Goal: Task Accomplishment & Management: Manage account settings

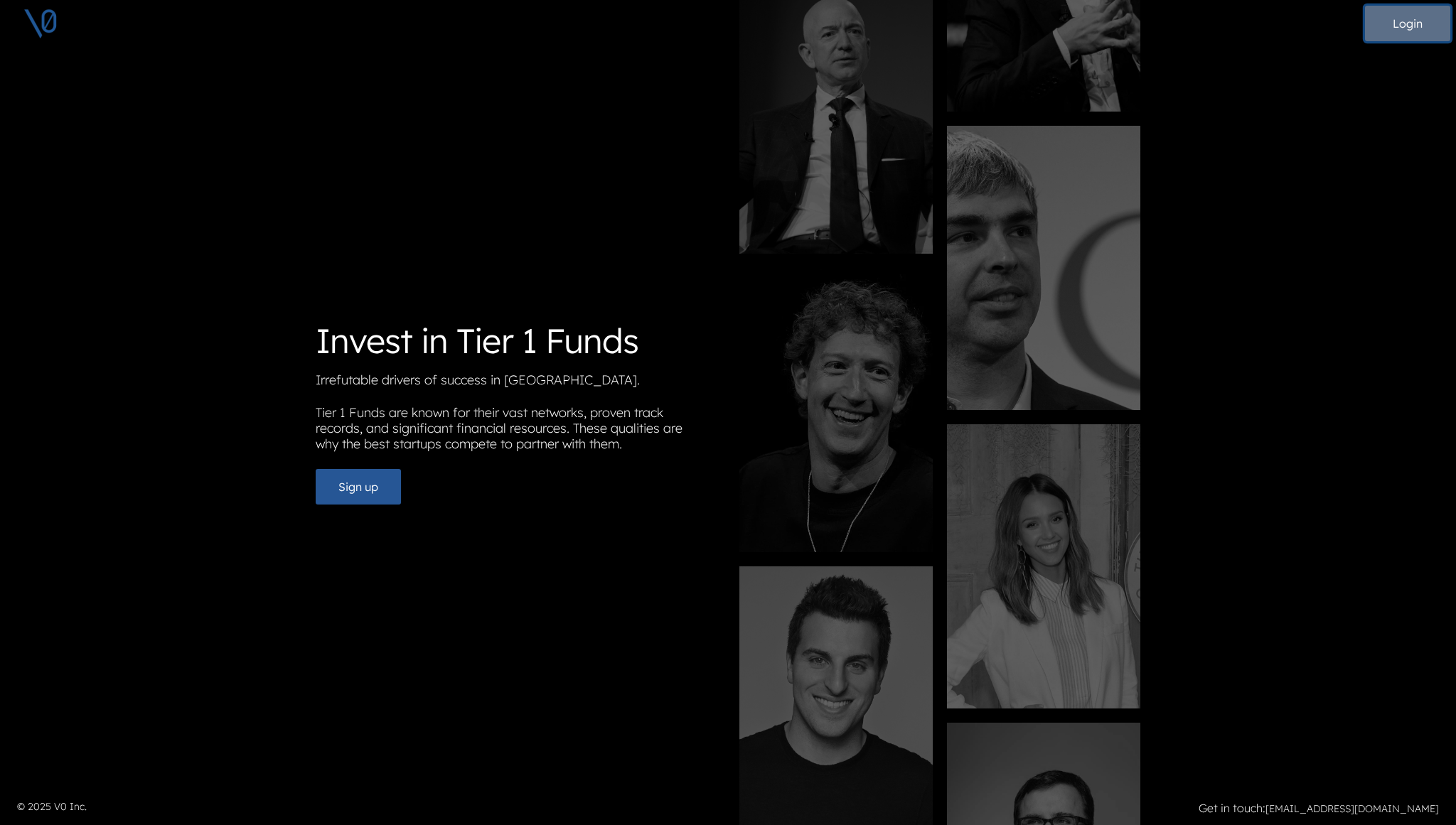
click at [1407, 28] on button "Login" at bounding box center [1408, 24] width 85 height 36
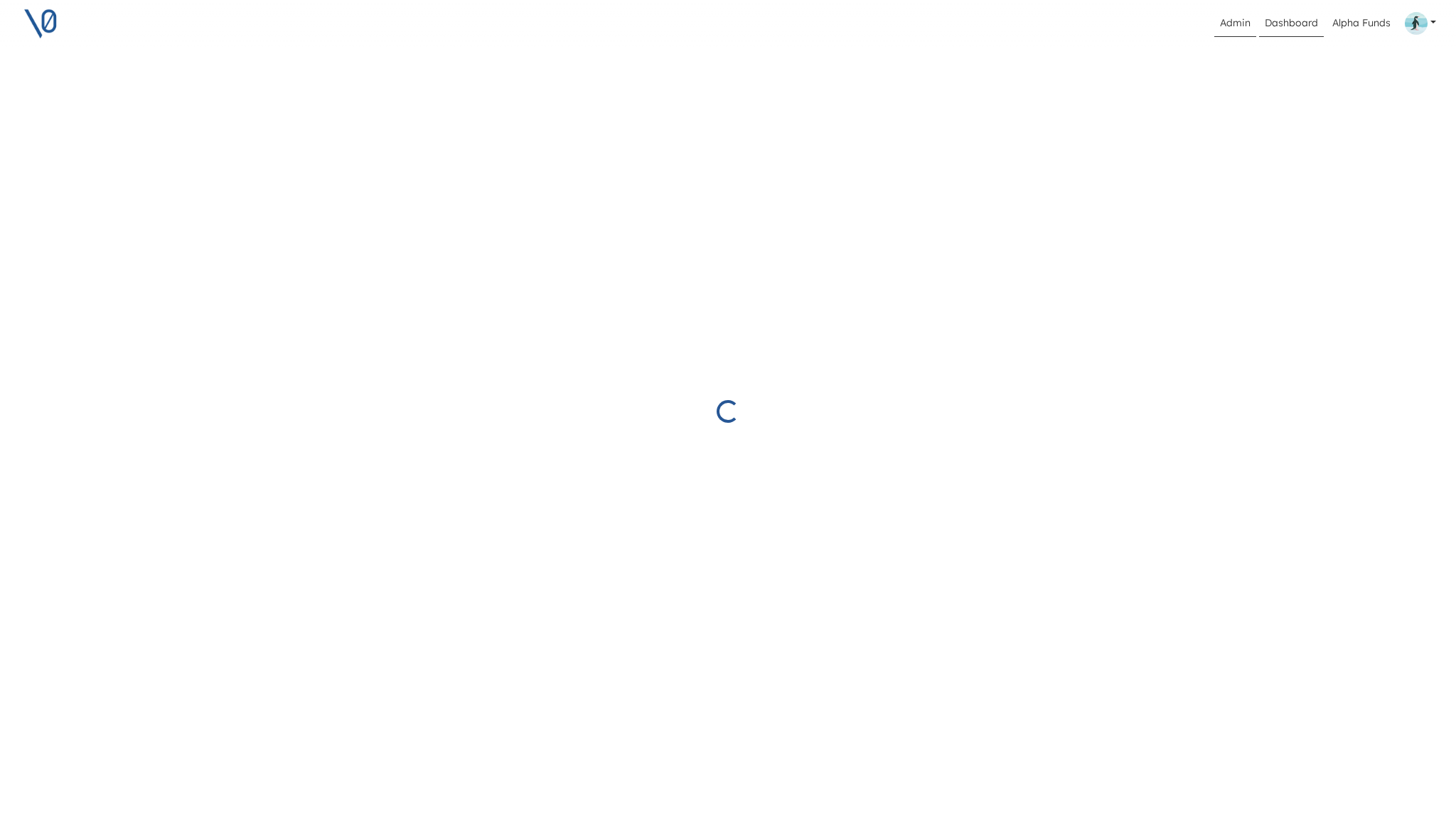
click at [1244, 26] on link "Admin" at bounding box center [1235, 24] width 42 height 27
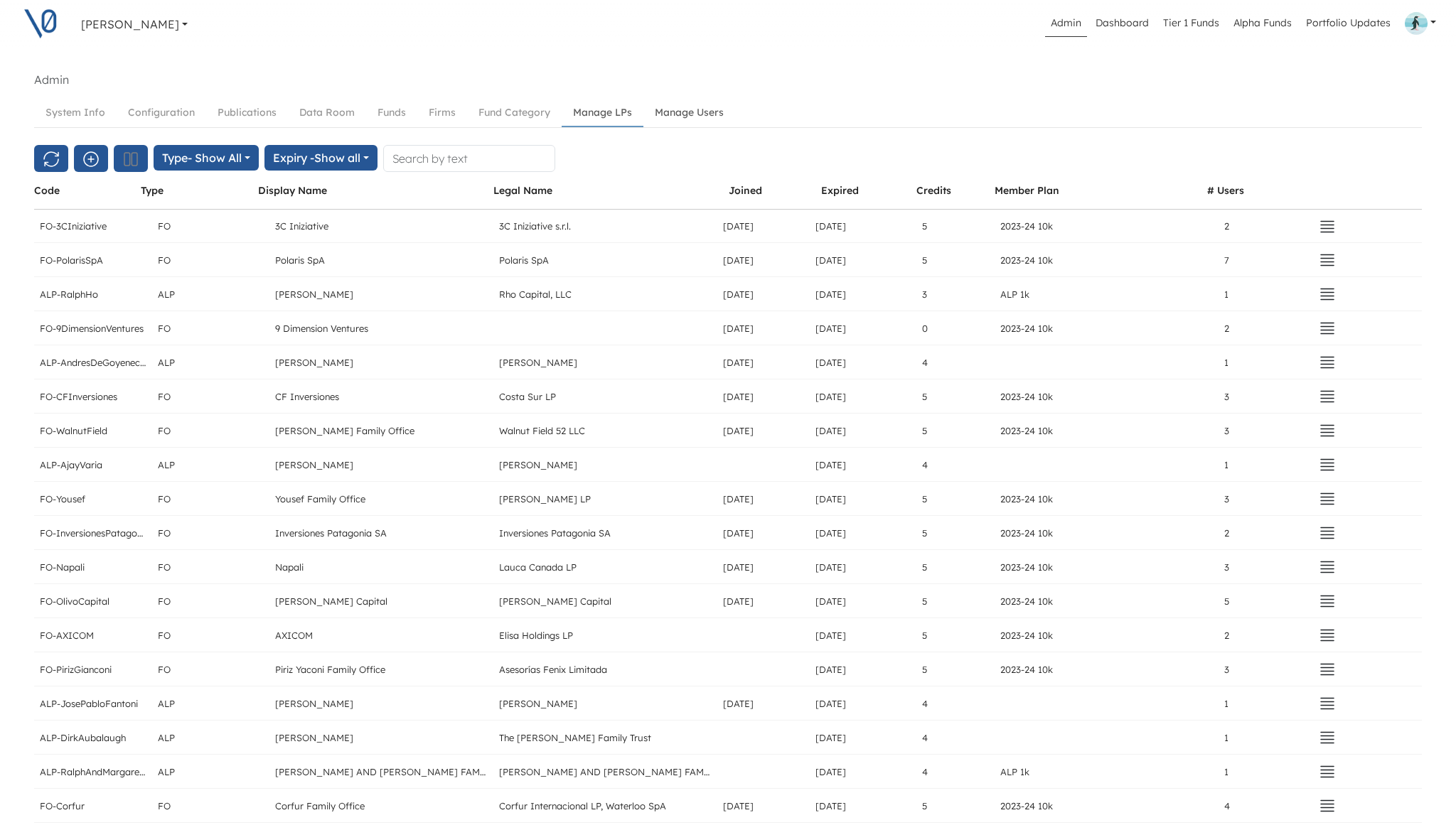
click at [671, 113] on link "Manage Users" at bounding box center [689, 112] width 92 height 26
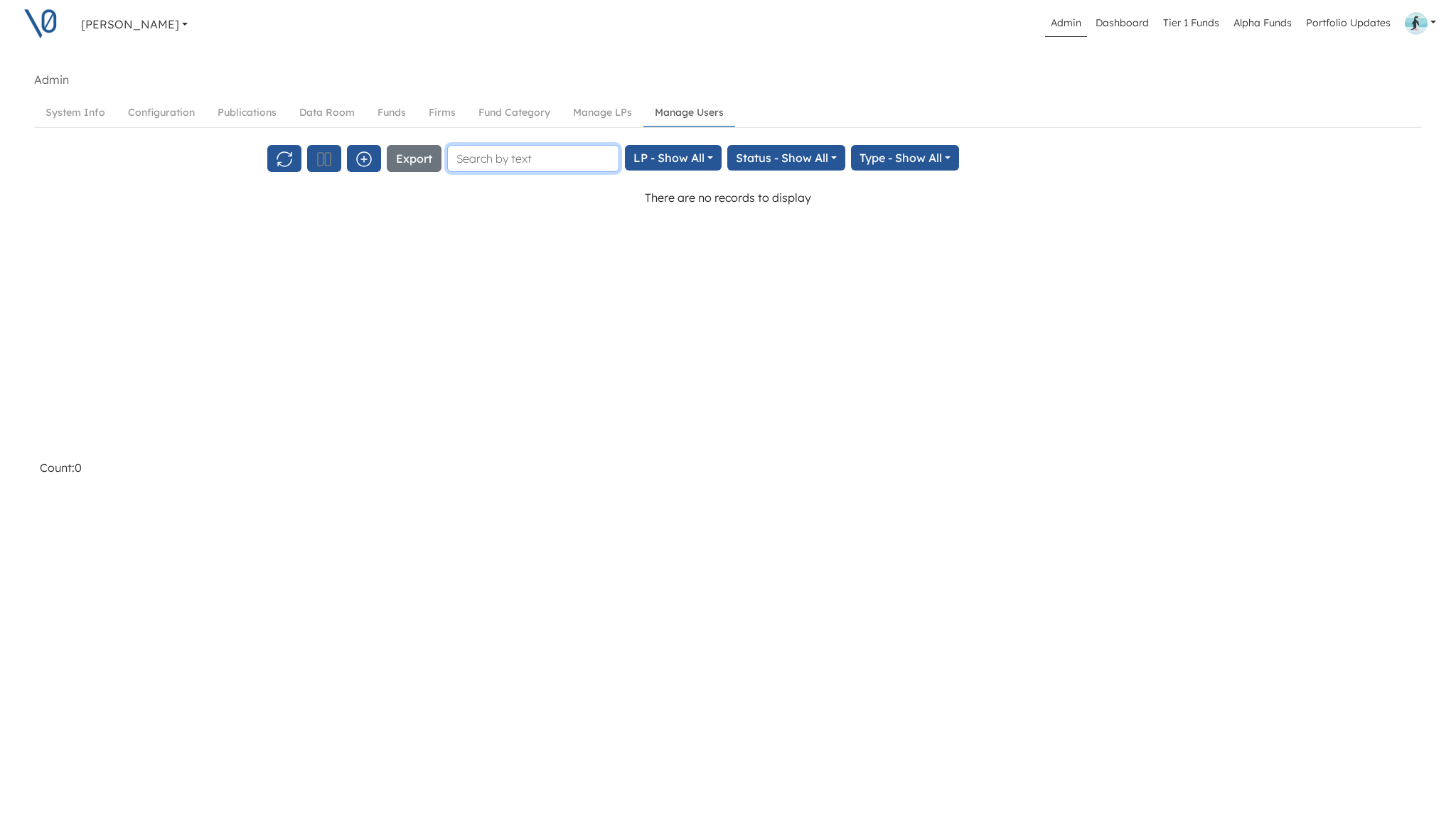
click at [518, 162] on input "text" at bounding box center [533, 159] width 172 height 27
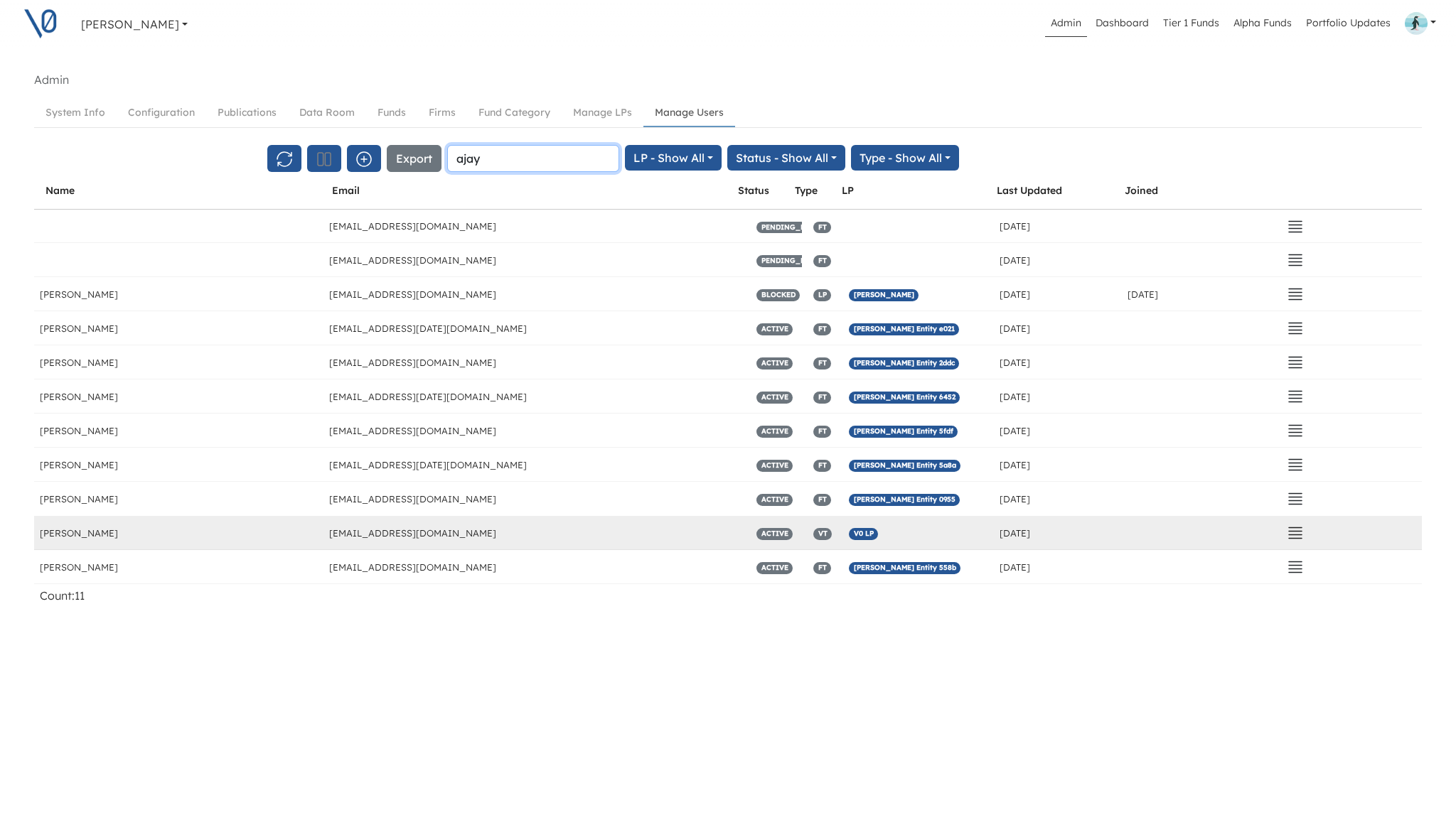
type input "ajay"
click at [1300, 529] on icon "button" at bounding box center [1295, 533] width 17 height 17
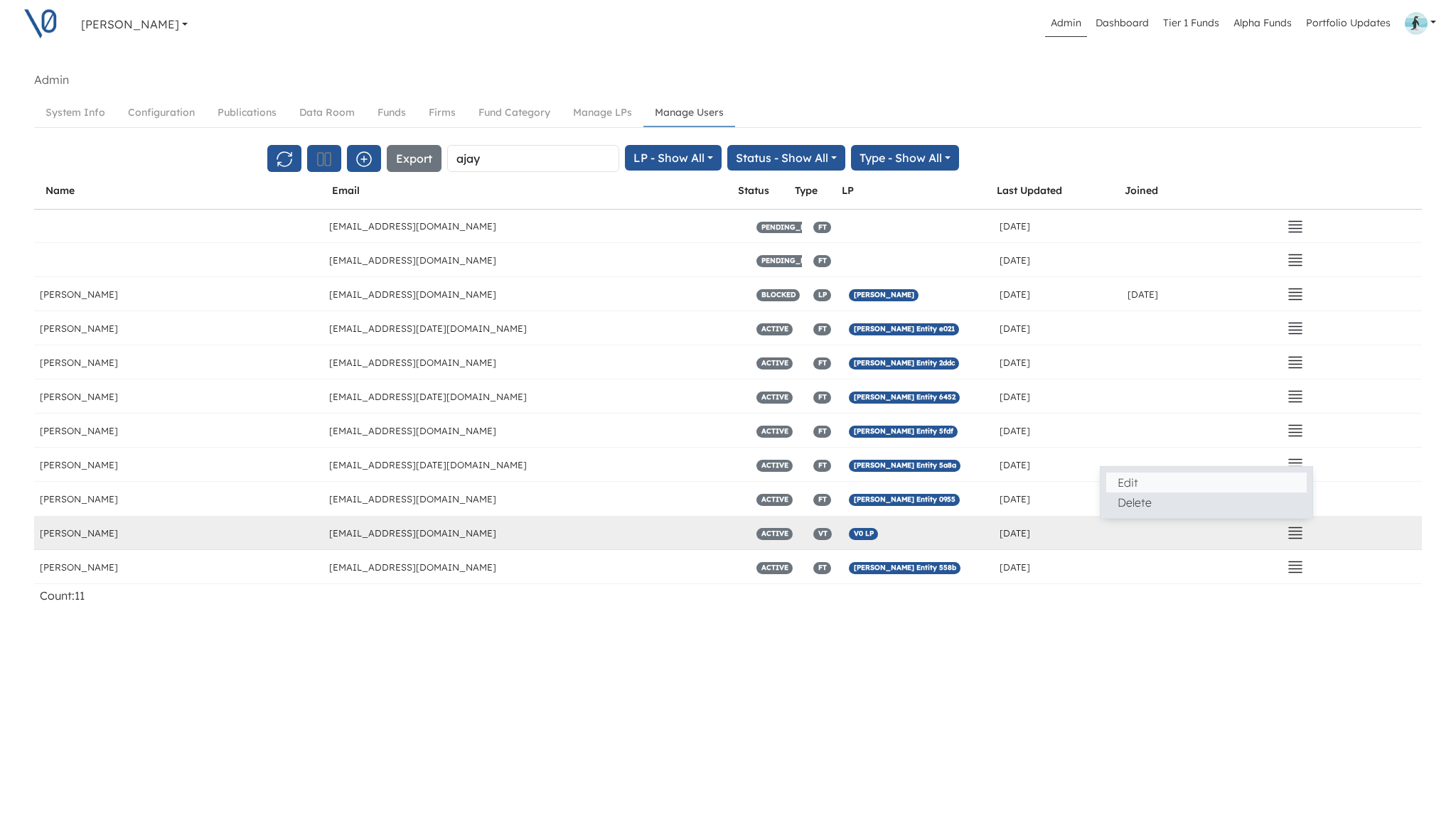
click at [1197, 490] on button "Edit" at bounding box center [1207, 482] width 200 height 20
select select "VT"
select select "ACTIVE"
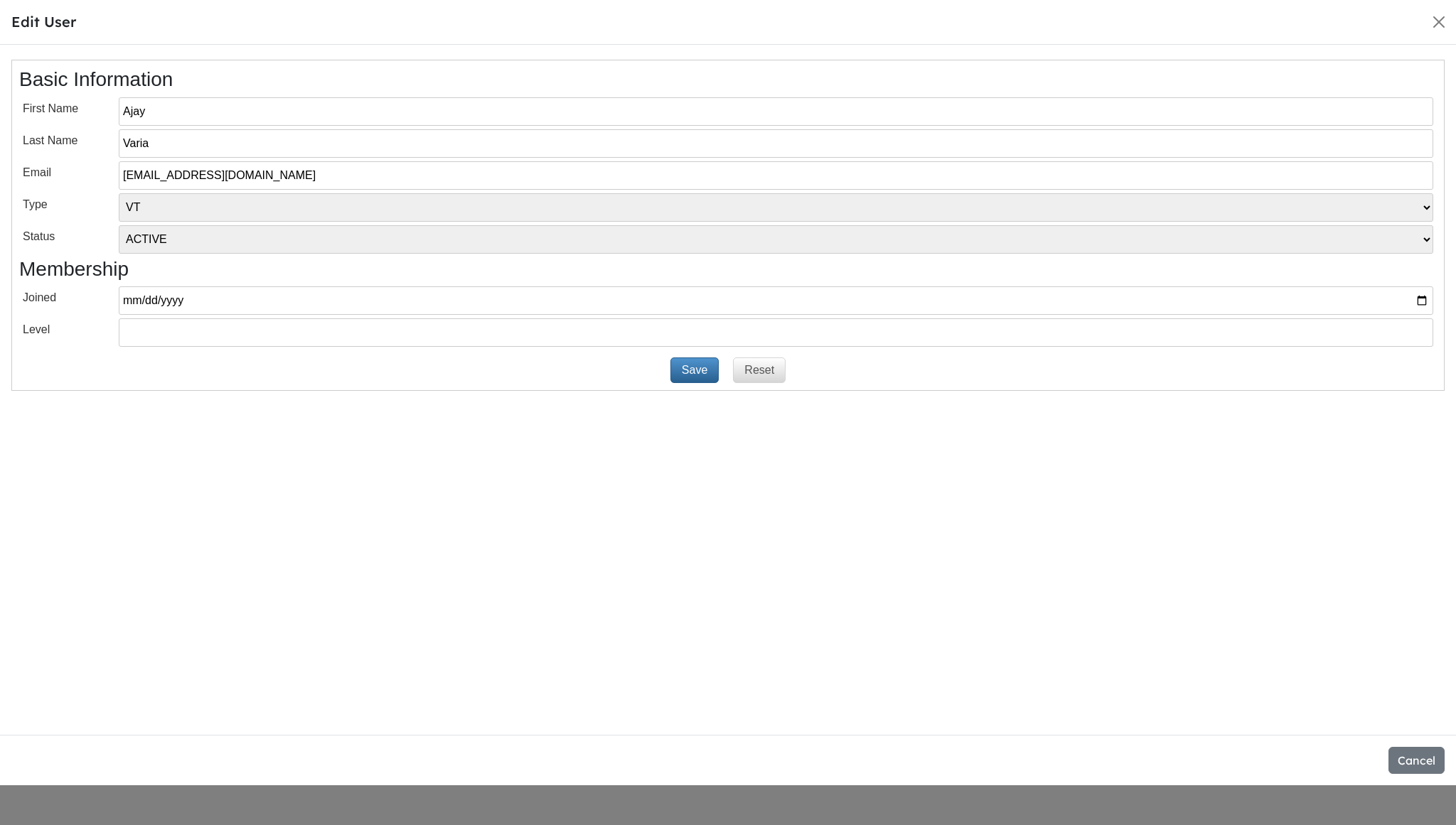
click at [226, 217] on select "VT LP Free Tier" at bounding box center [776, 208] width 1315 height 28
select select "LP"
click at [119, 194] on select "VT LP Free Tier" at bounding box center [776, 208] width 1315 height 28
click at [692, 376] on button "Save" at bounding box center [694, 370] width 48 height 25
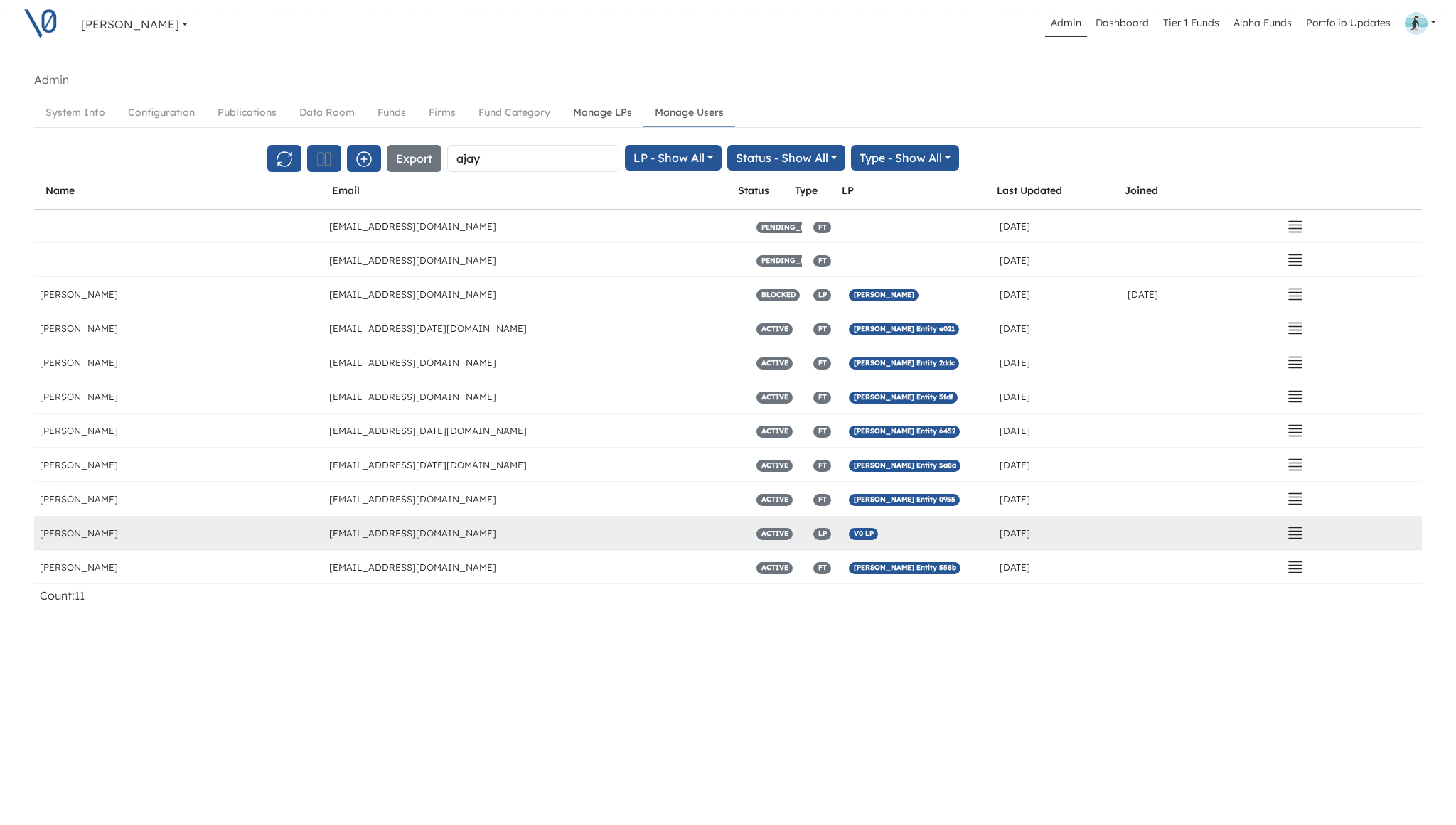
click at [602, 109] on link "Manage LPs" at bounding box center [602, 112] width 82 height 26
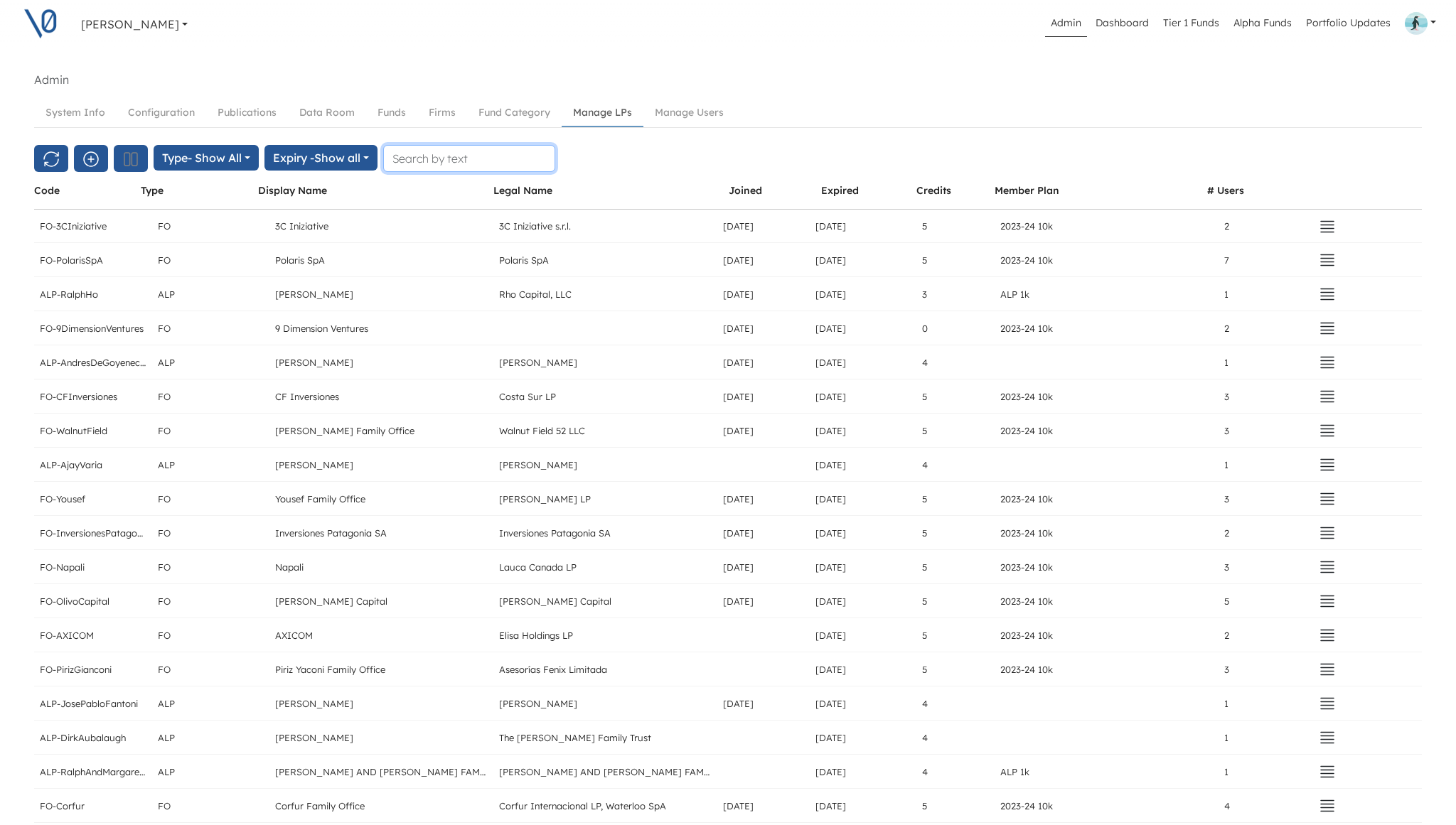
click at [447, 156] on input "text" at bounding box center [469, 159] width 172 height 27
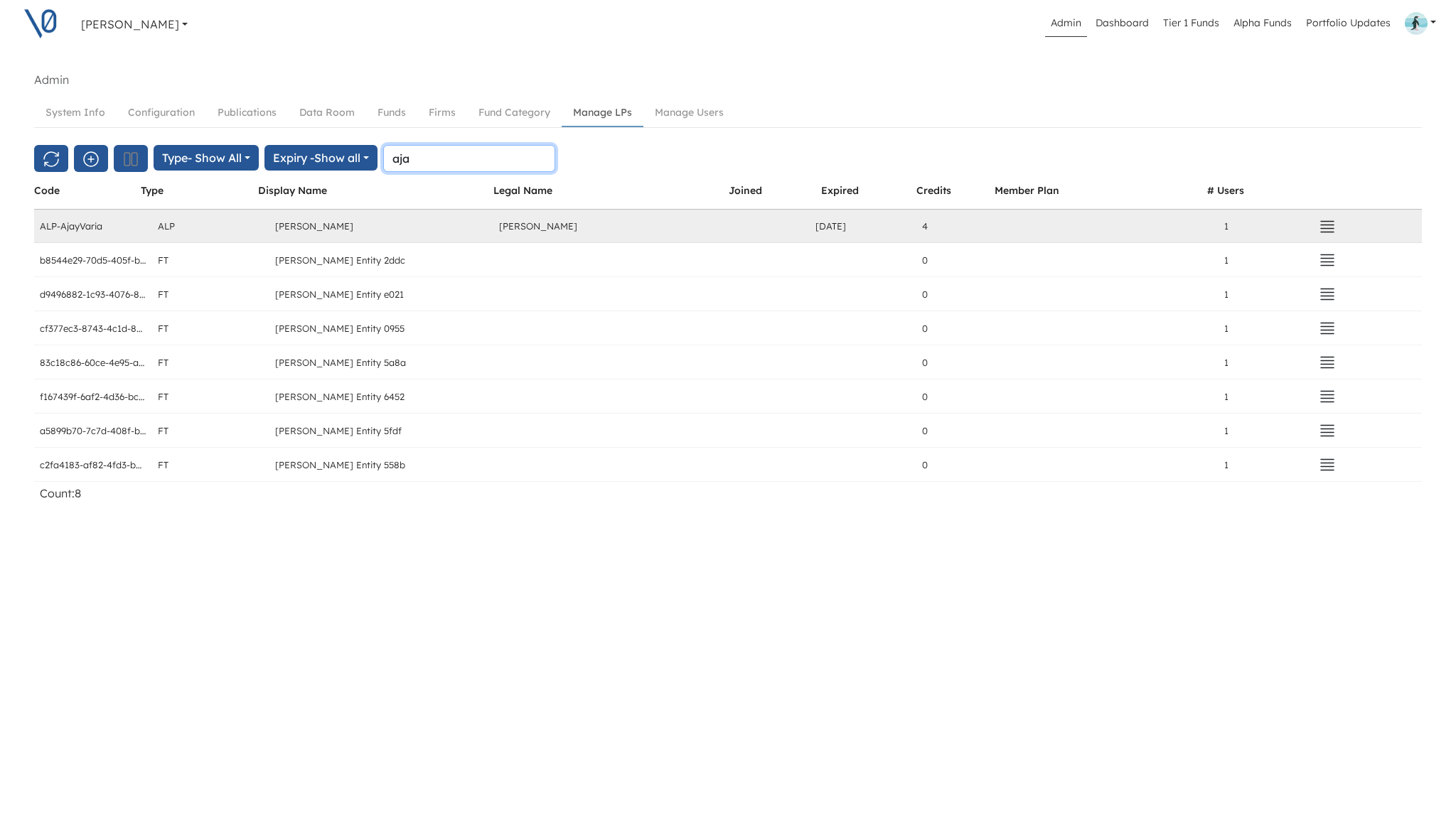
type input "aja"
click at [1327, 227] on icon "button" at bounding box center [1328, 227] width 17 height 17
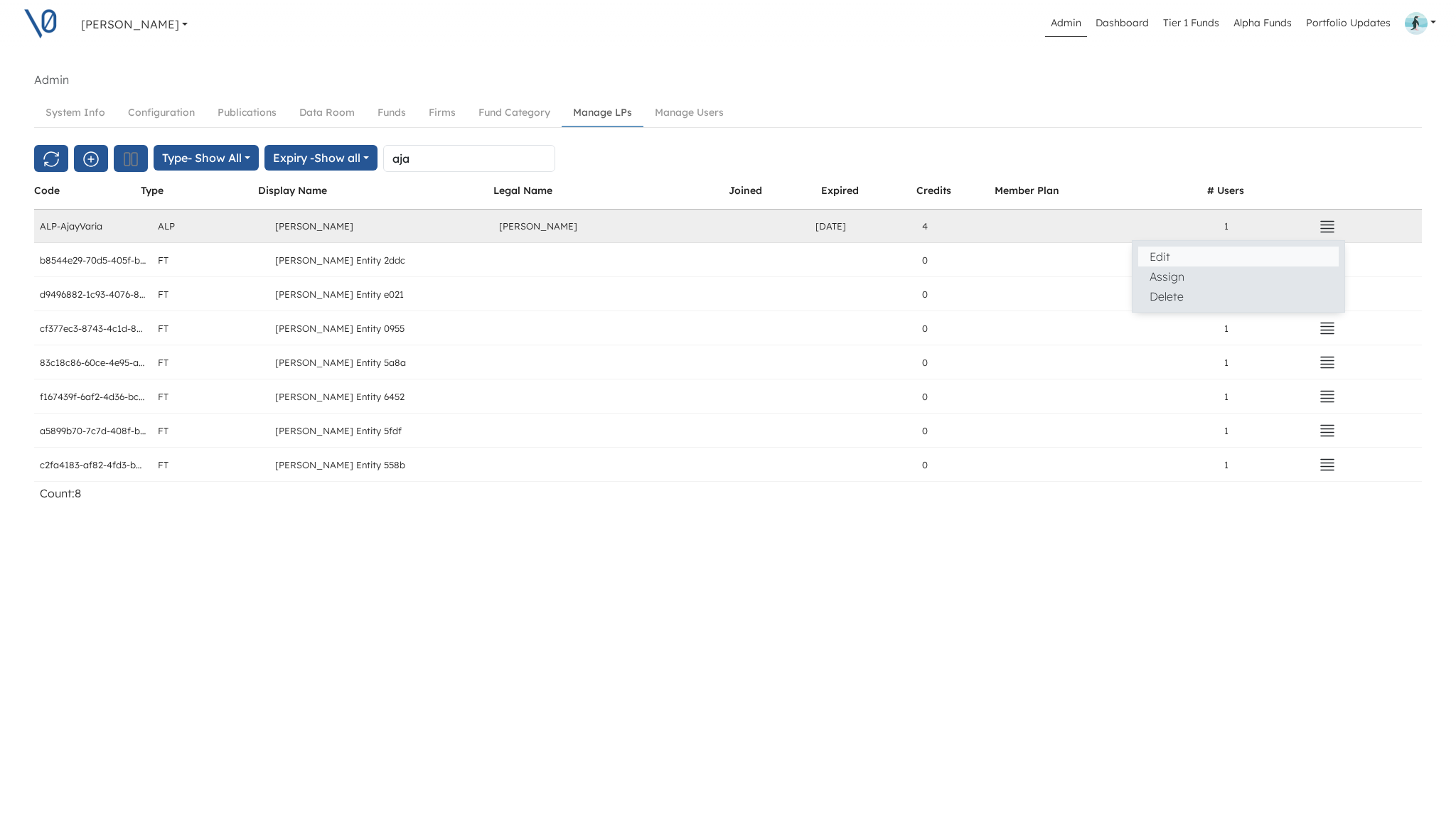
click at [1231, 261] on button "Edit" at bounding box center [1239, 256] width 200 height 20
select select "ALP"
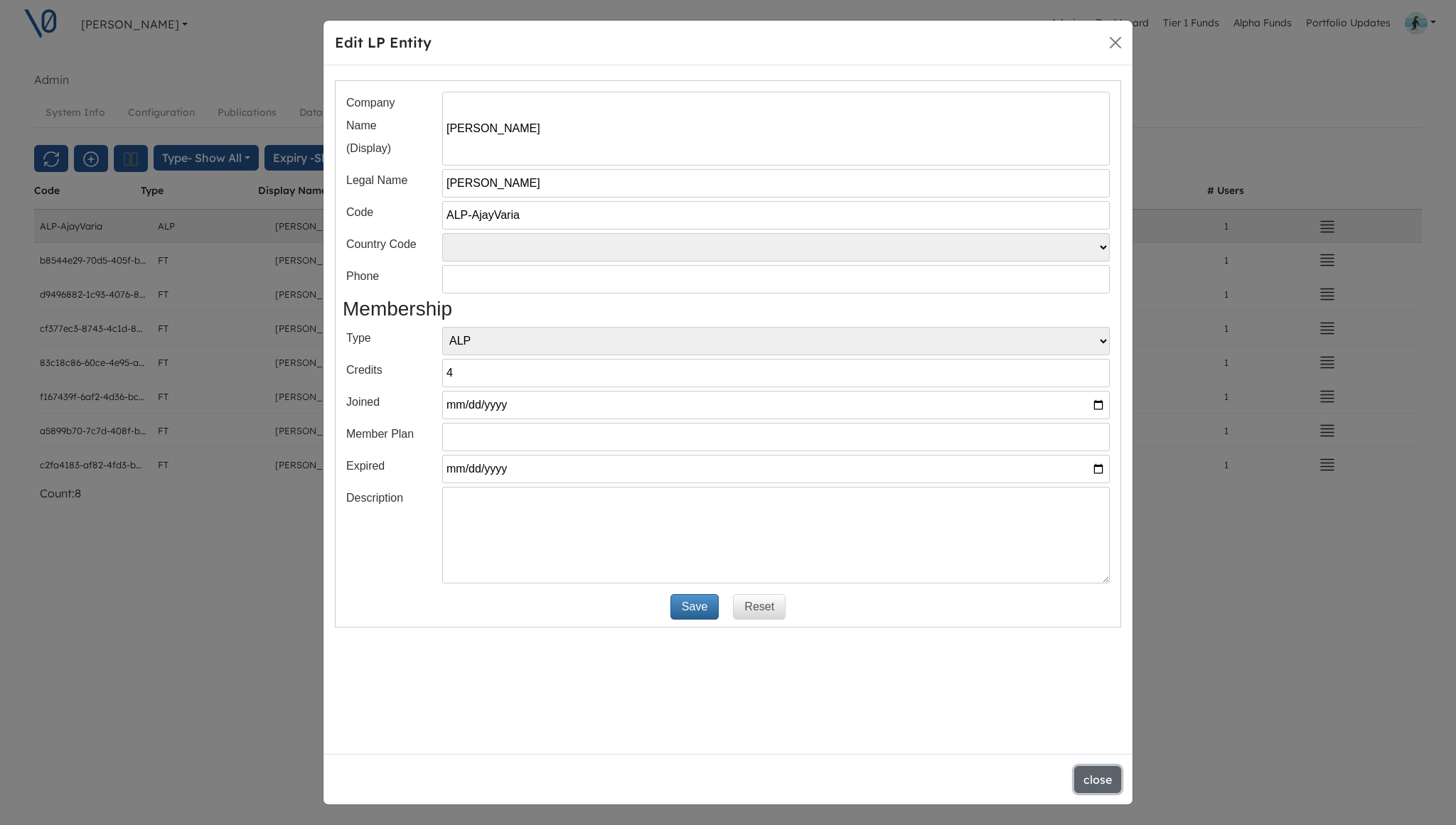
click at [1098, 781] on button "close" at bounding box center [1098, 780] width 47 height 27
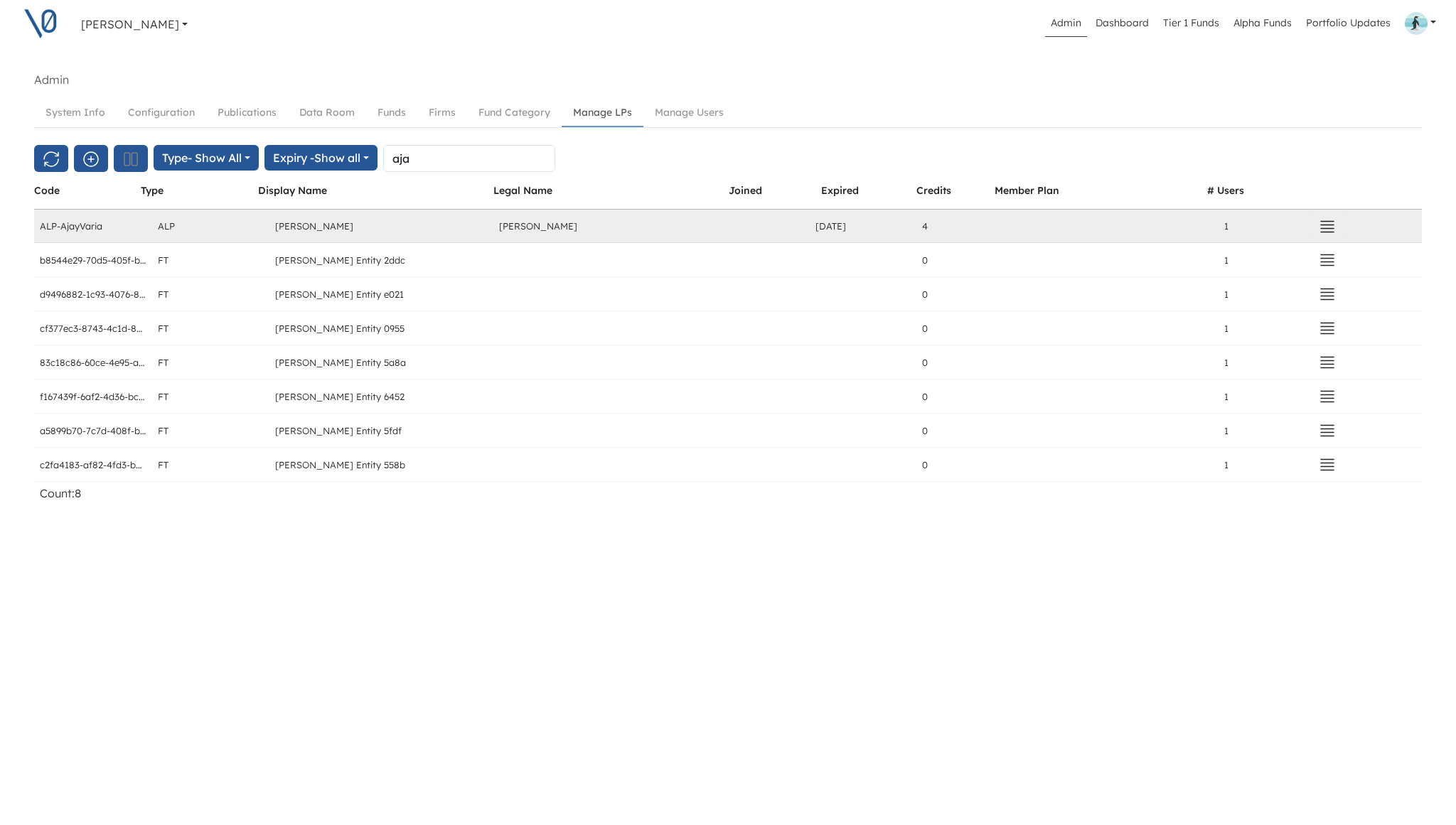
click at [1333, 225] on icon "button" at bounding box center [1328, 226] width 13 height 10
click at [1260, 273] on button "Assign" at bounding box center [1239, 276] width 200 height 20
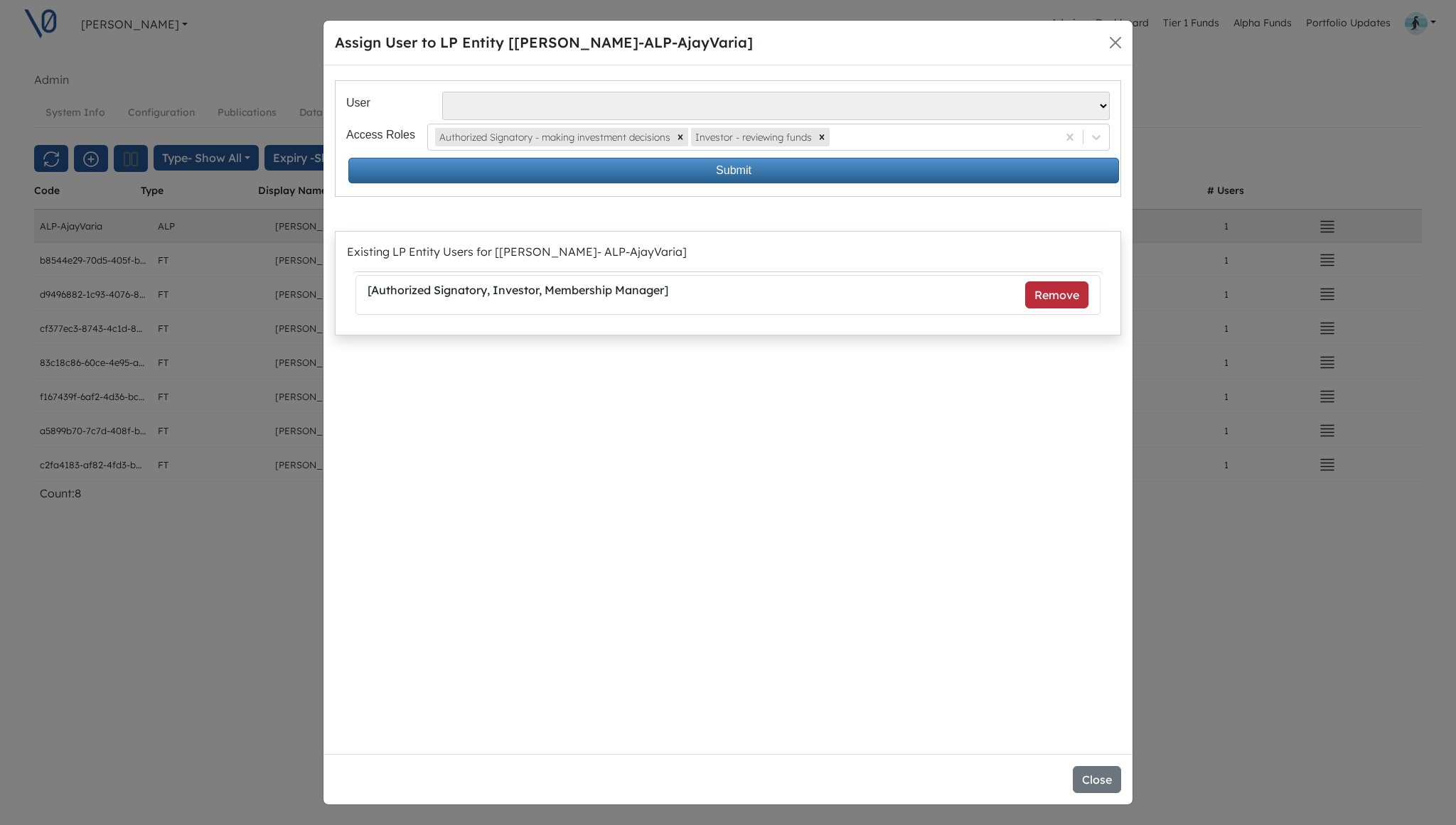
click at [1041, 295] on button "Remove" at bounding box center [1057, 295] width 63 height 27
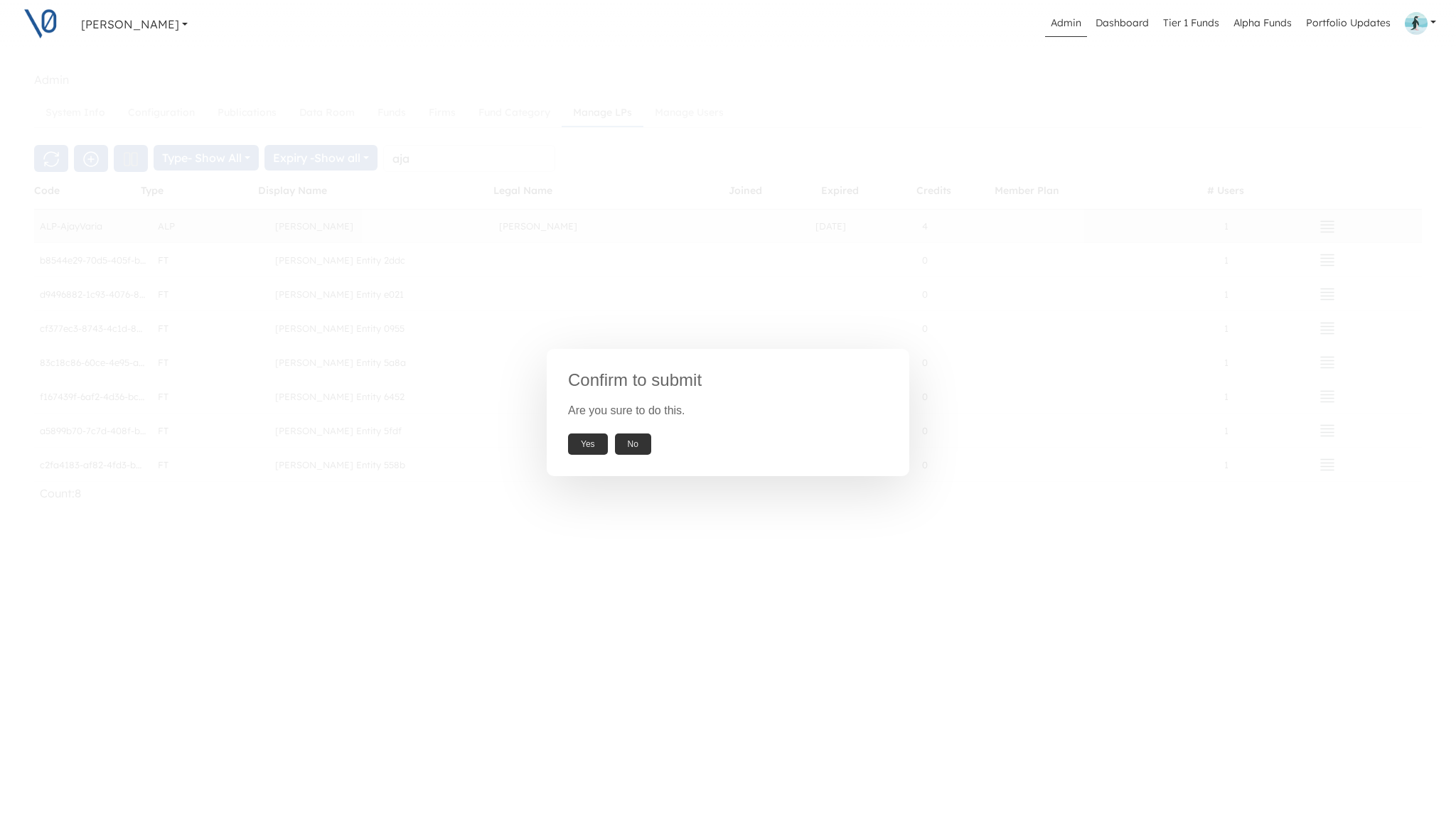
click at [582, 447] on button "Yes" at bounding box center [588, 444] width 40 height 22
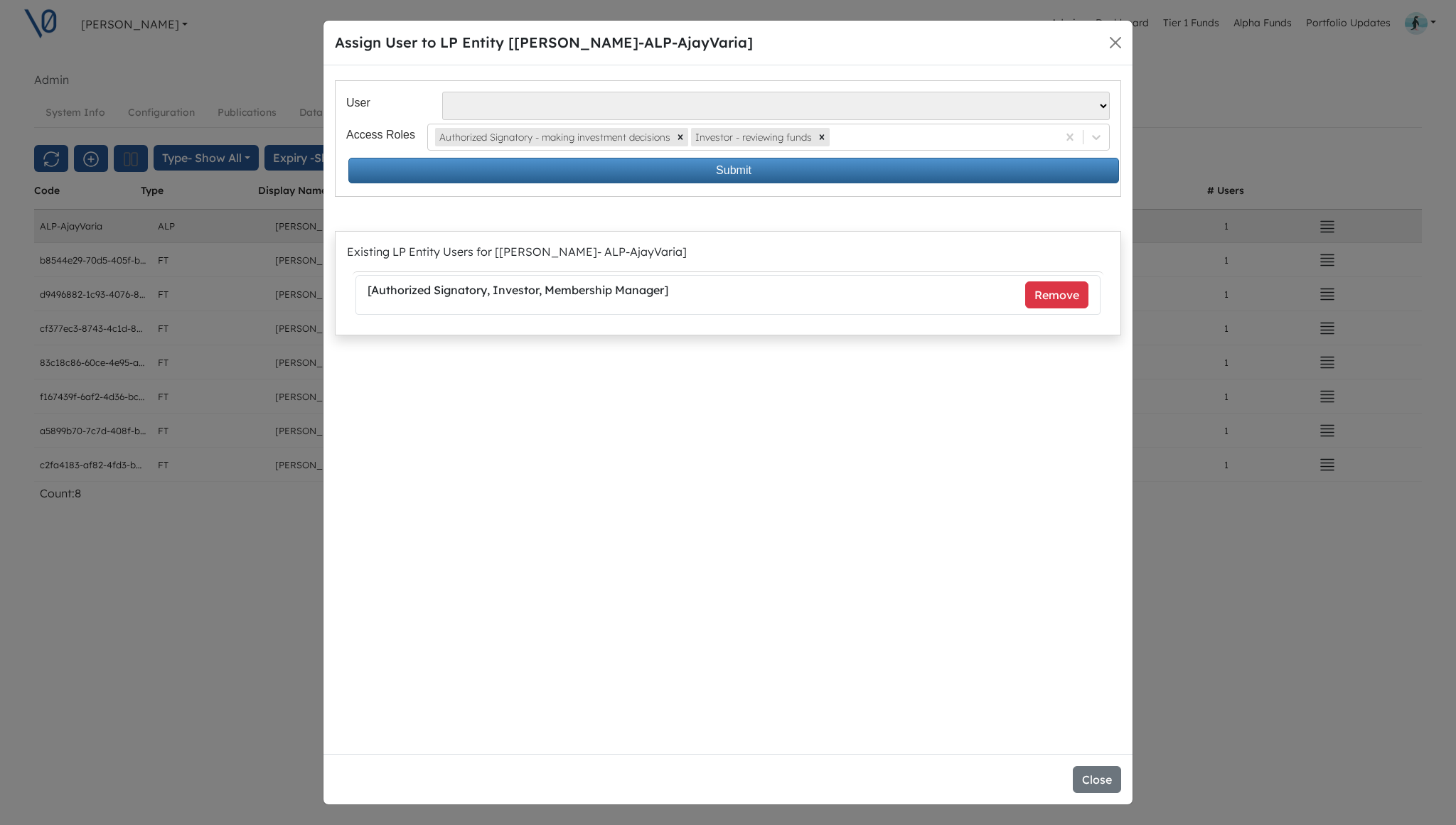
click at [587, 103] on select "[PERSON_NAME] - [EMAIL_ADDRESS][DOMAIN_NAME] [PERSON_NAME] Losa - [EMAIL_ADDRES…" at bounding box center [775, 106] width 668 height 28
select select "143"
click at [442, 92] on select "[PERSON_NAME] - [EMAIL_ADDRESS][DOMAIN_NAME] [PERSON_NAME] Losa - [EMAIL_ADDRES…" at bounding box center [775, 106] width 668 height 28
click at [1096, 778] on button "Close" at bounding box center [1096, 780] width 48 height 27
select select
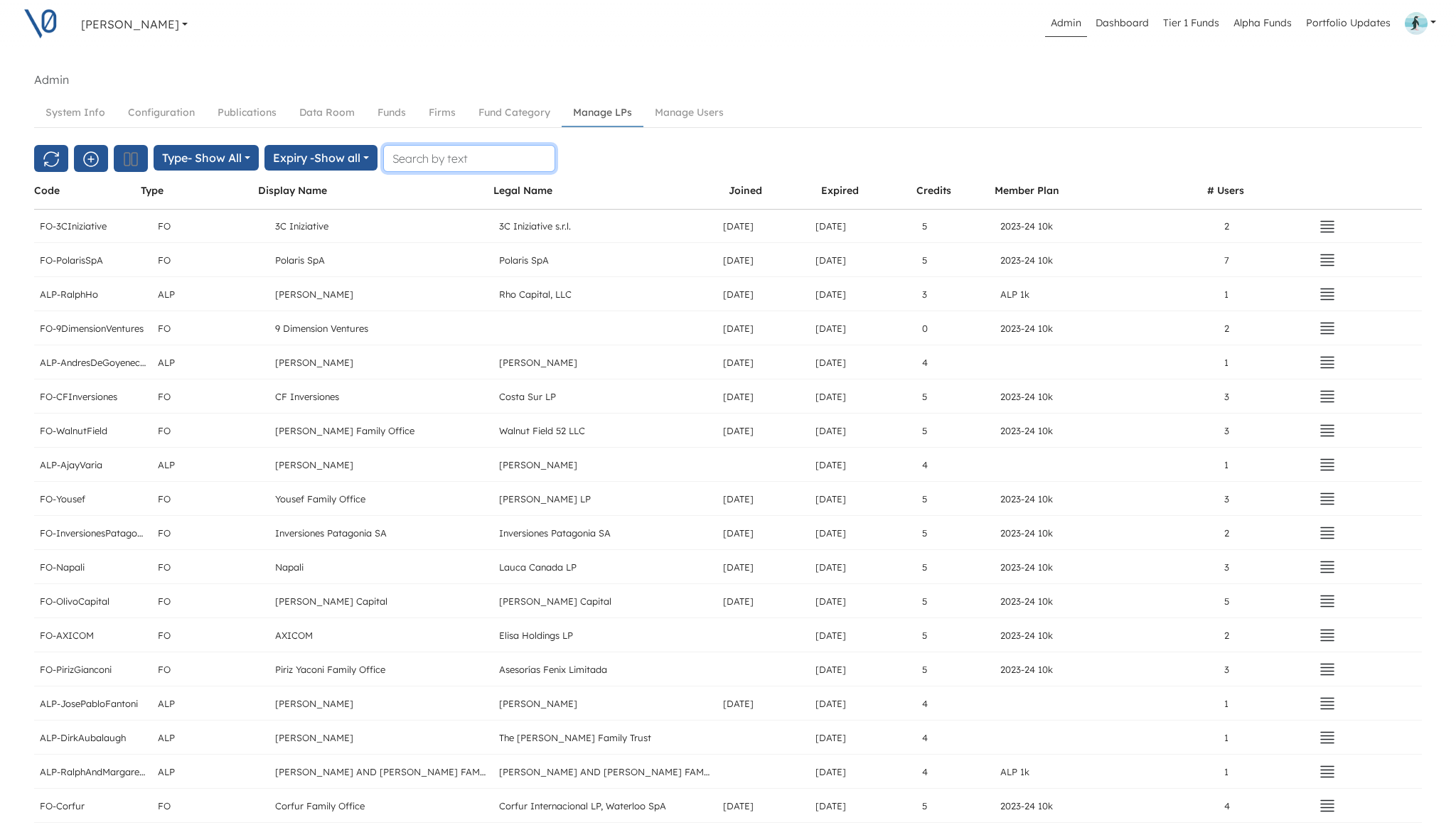
click at [500, 160] on input "text" at bounding box center [469, 159] width 172 height 27
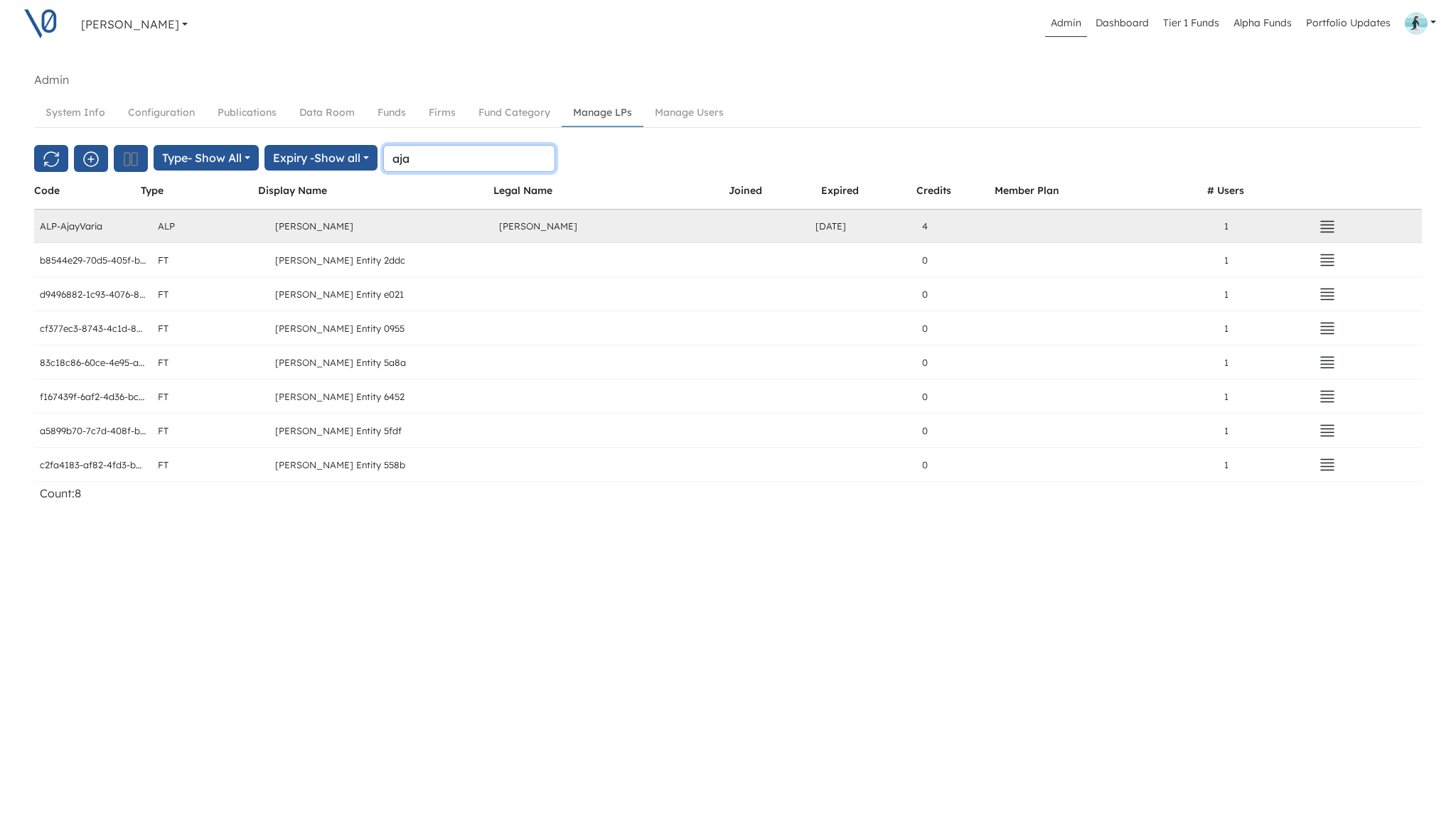
type input "aja"
click at [1324, 227] on icon "button" at bounding box center [1328, 227] width 17 height 17
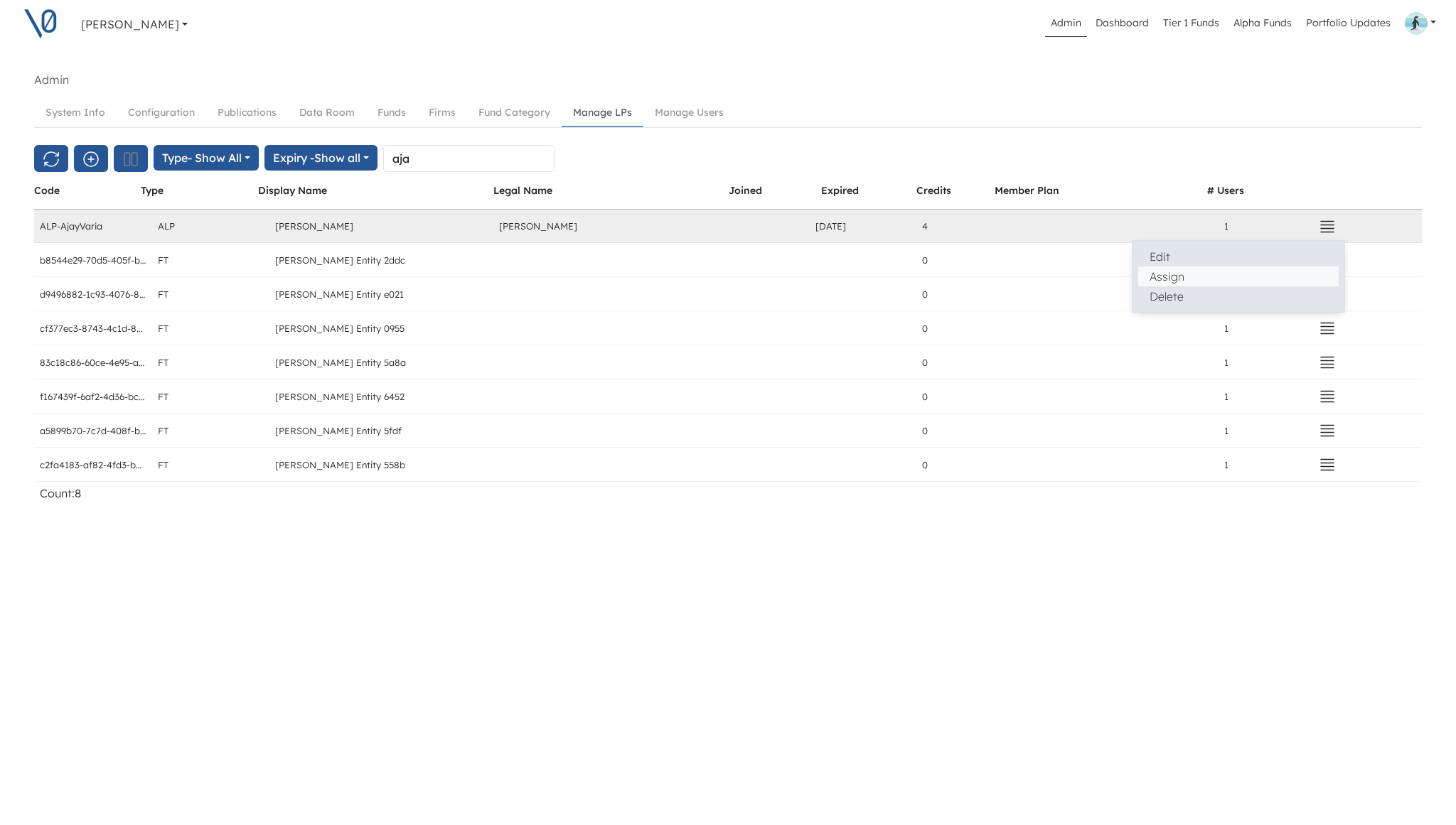
click at [1277, 267] on button "Assign" at bounding box center [1239, 276] width 200 height 20
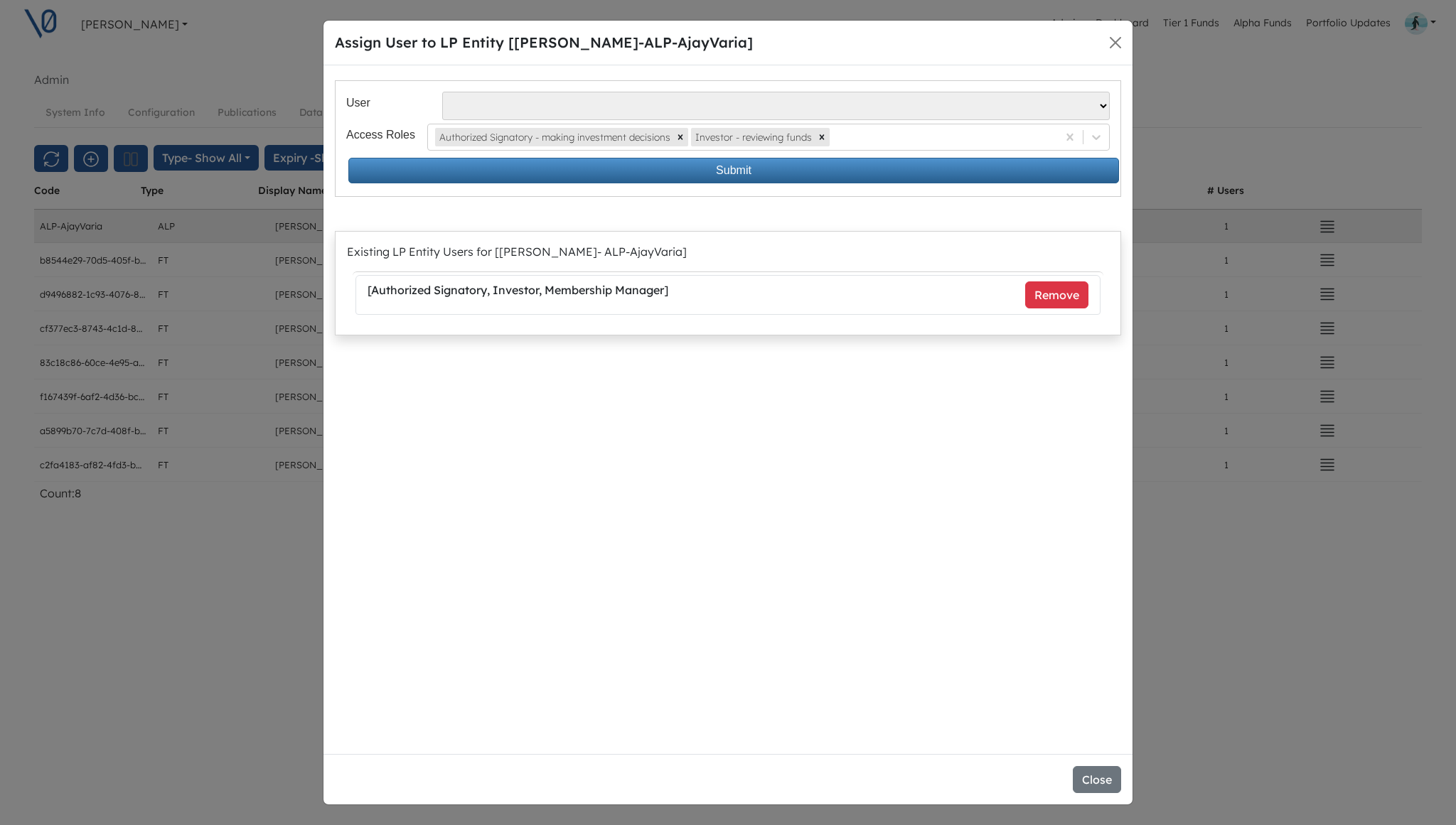
click at [982, 107] on select "Alvaro Pipino - apipino@santacecilia.cl Jesus O Lanza Losa - jl@spinnaker.mx Ma…" at bounding box center [775, 106] width 668 height 28
select select "143"
click at [442, 92] on select "Alvaro Pipino - apipino@santacecilia.cl Jesus O Lanza Losa - jl@spinnaker.mx Ma…" at bounding box center [775, 106] width 668 height 28
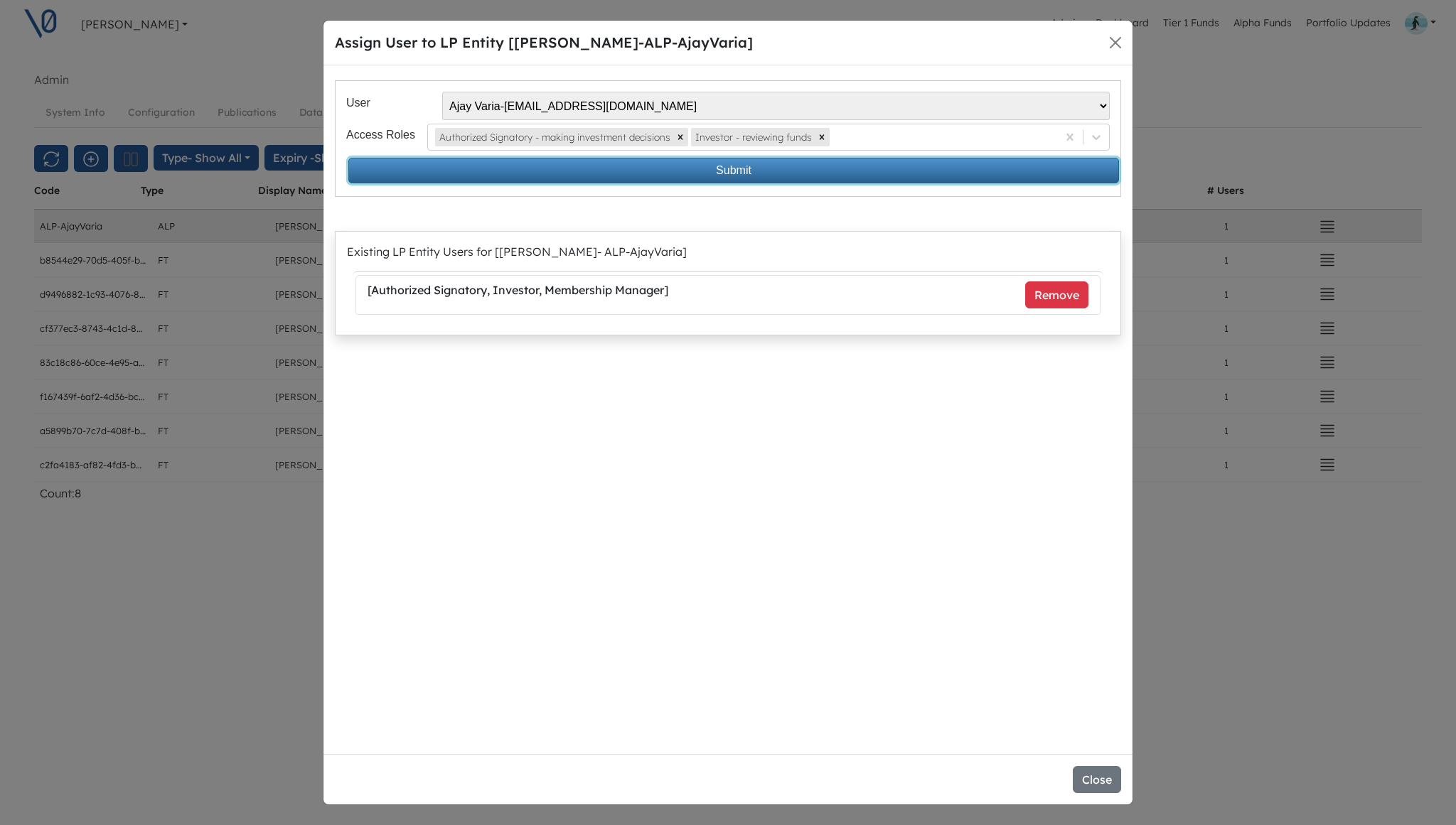
click at [776, 176] on button "Submit" at bounding box center [734, 170] width 770 height 25
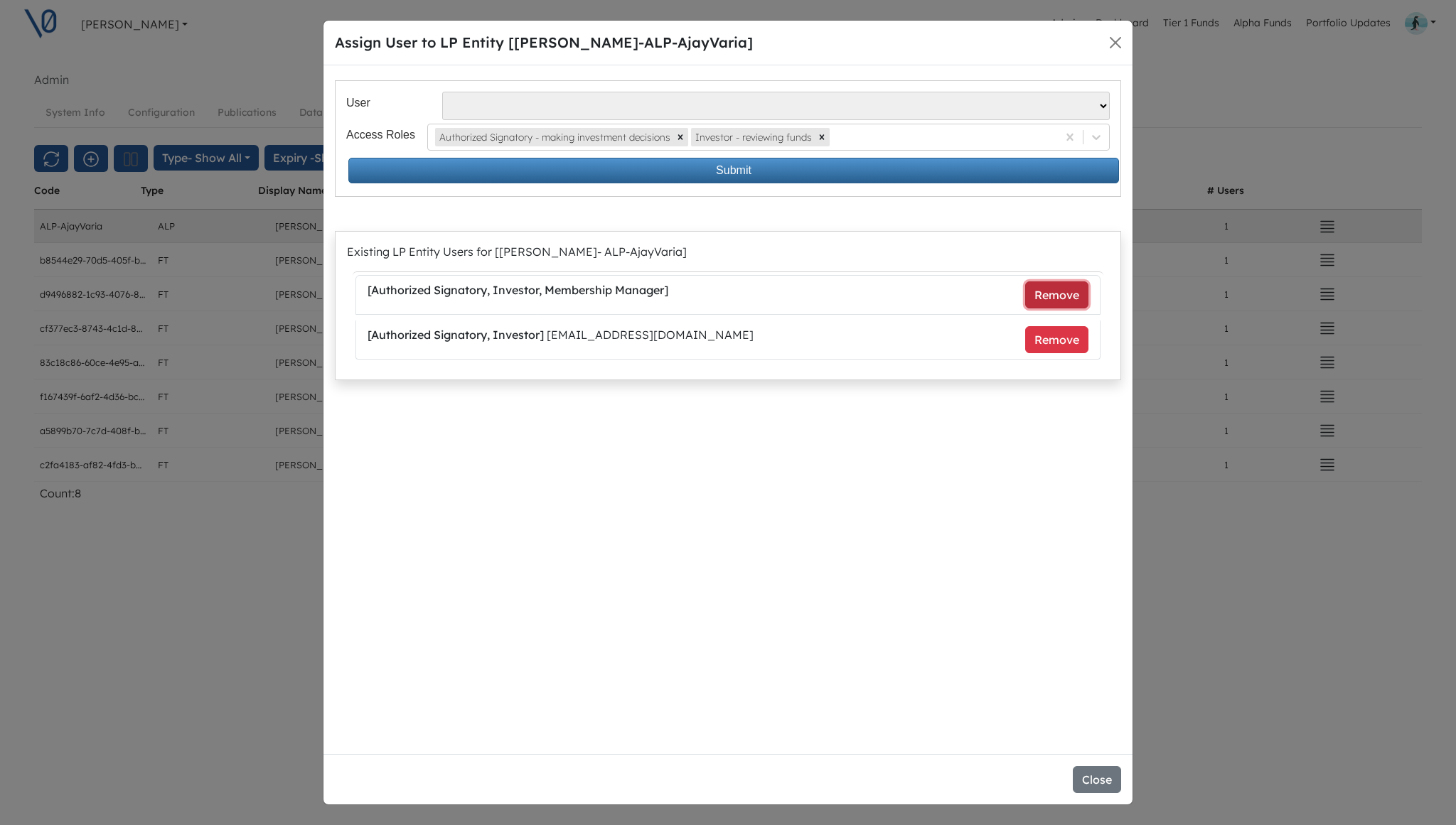
click at [1050, 295] on button "Remove" at bounding box center [1057, 295] width 63 height 27
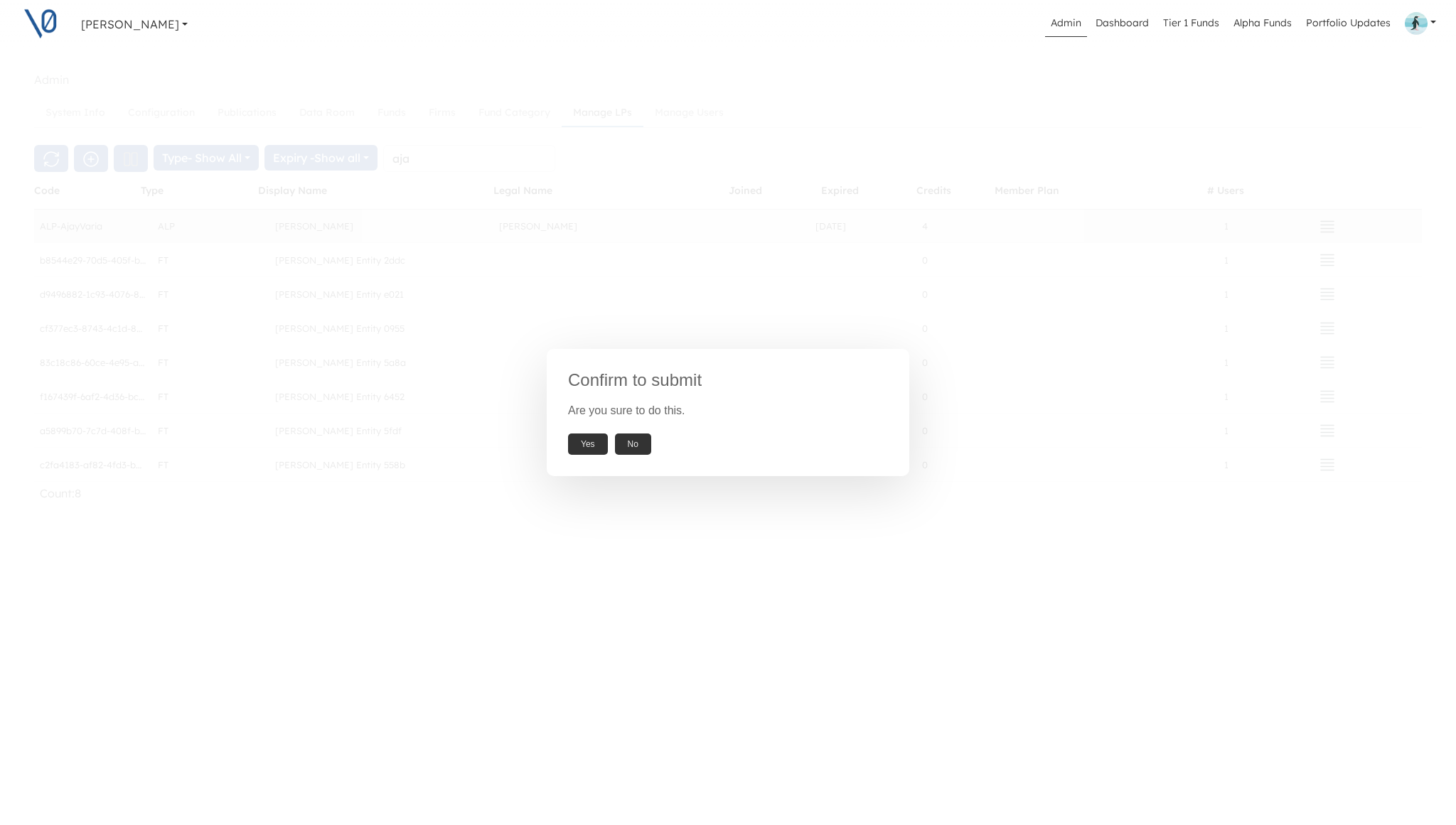
click at [594, 447] on button "Yes" at bounding box center [588, 444] width 40 height 22
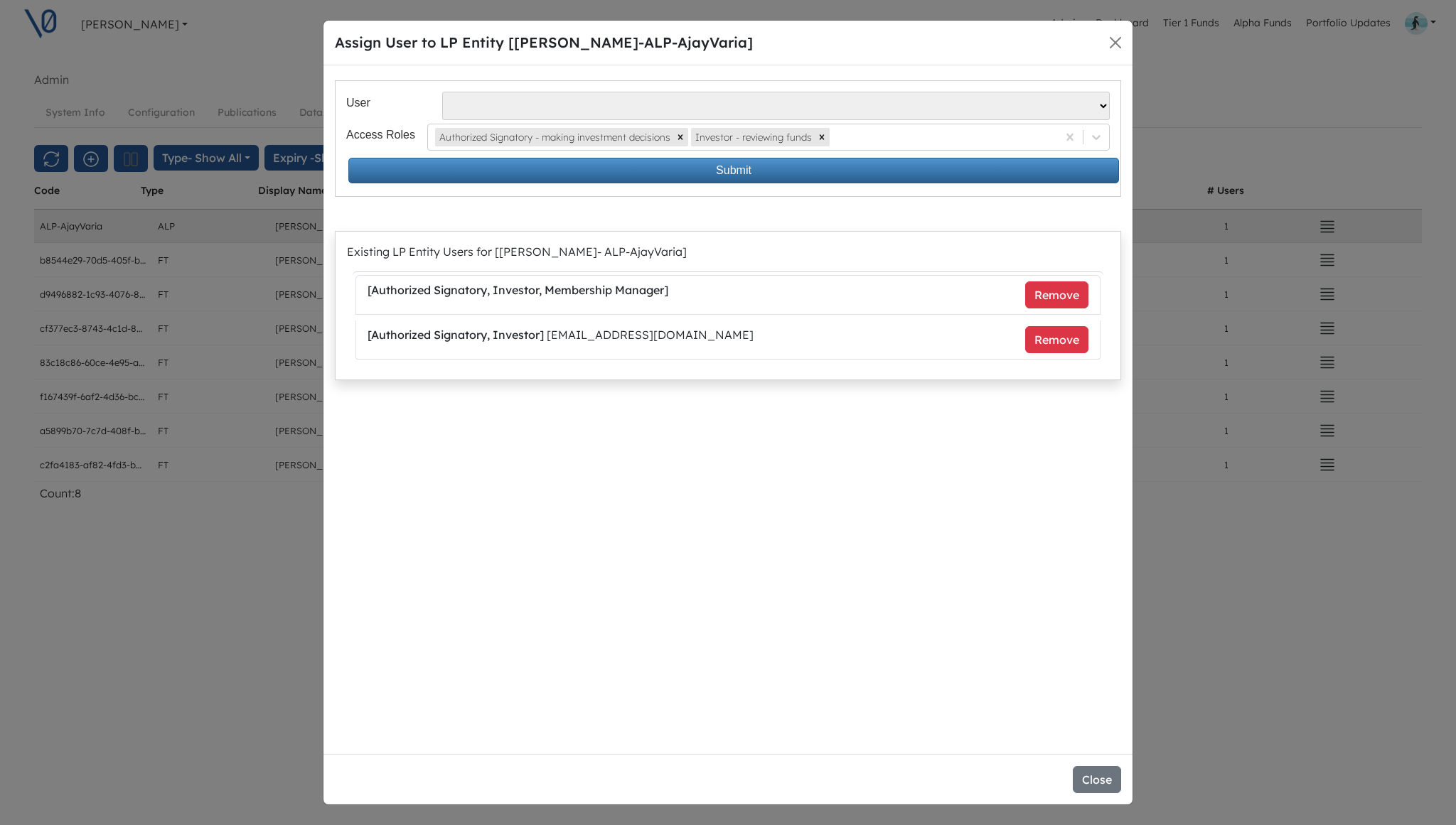
click at [630, 293] on b "[ Authorized Signatory, Investor, Membership Manager ]" at bounding box center [517, 290] width 301 height 14
click at [1099, 782] on button "Close" at bounding box center [1096, 780] width 48 height 27
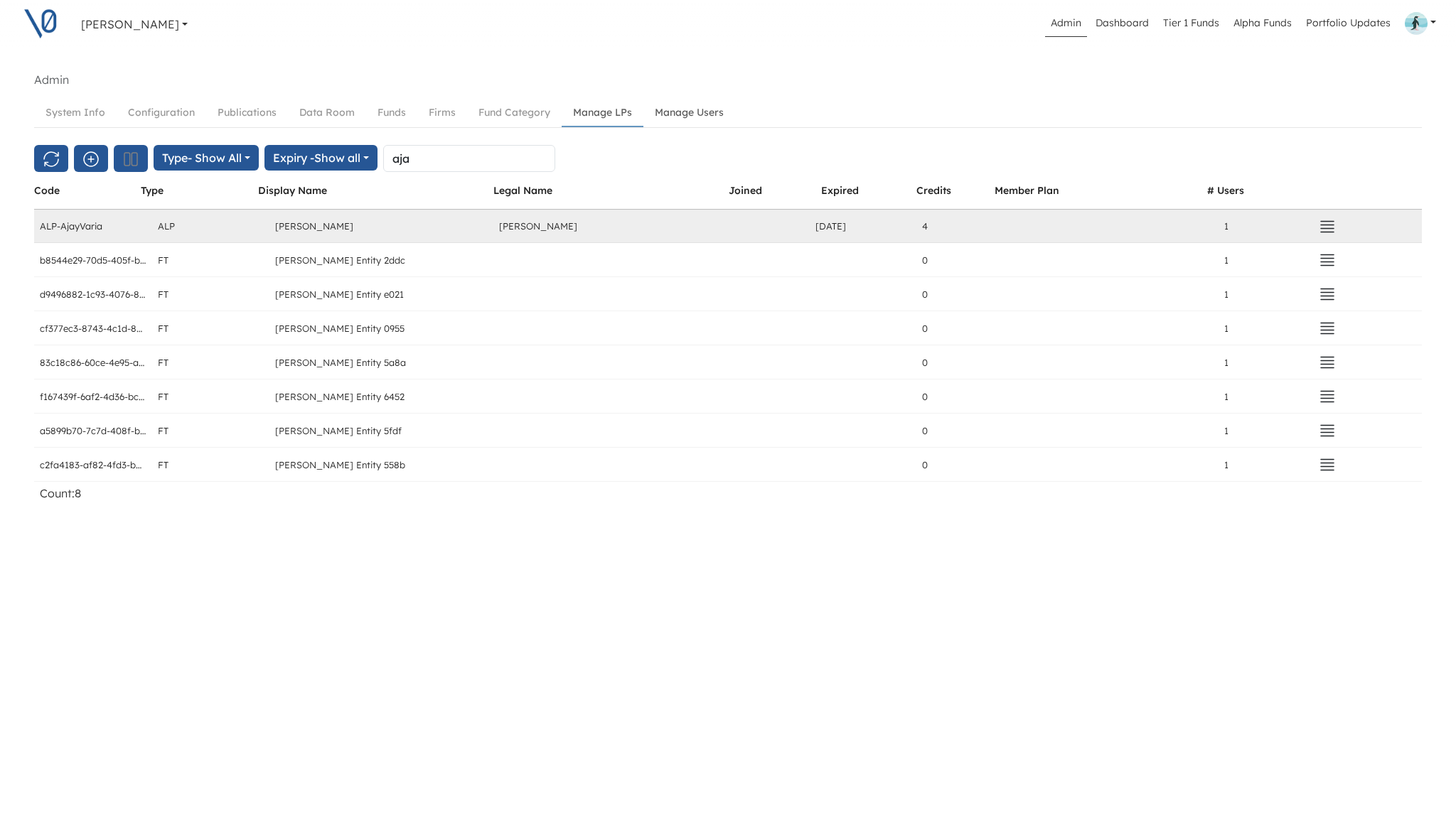
click at [693, 109] on link "Manage Users" at bounding box center [689, 112] width 92 height 26
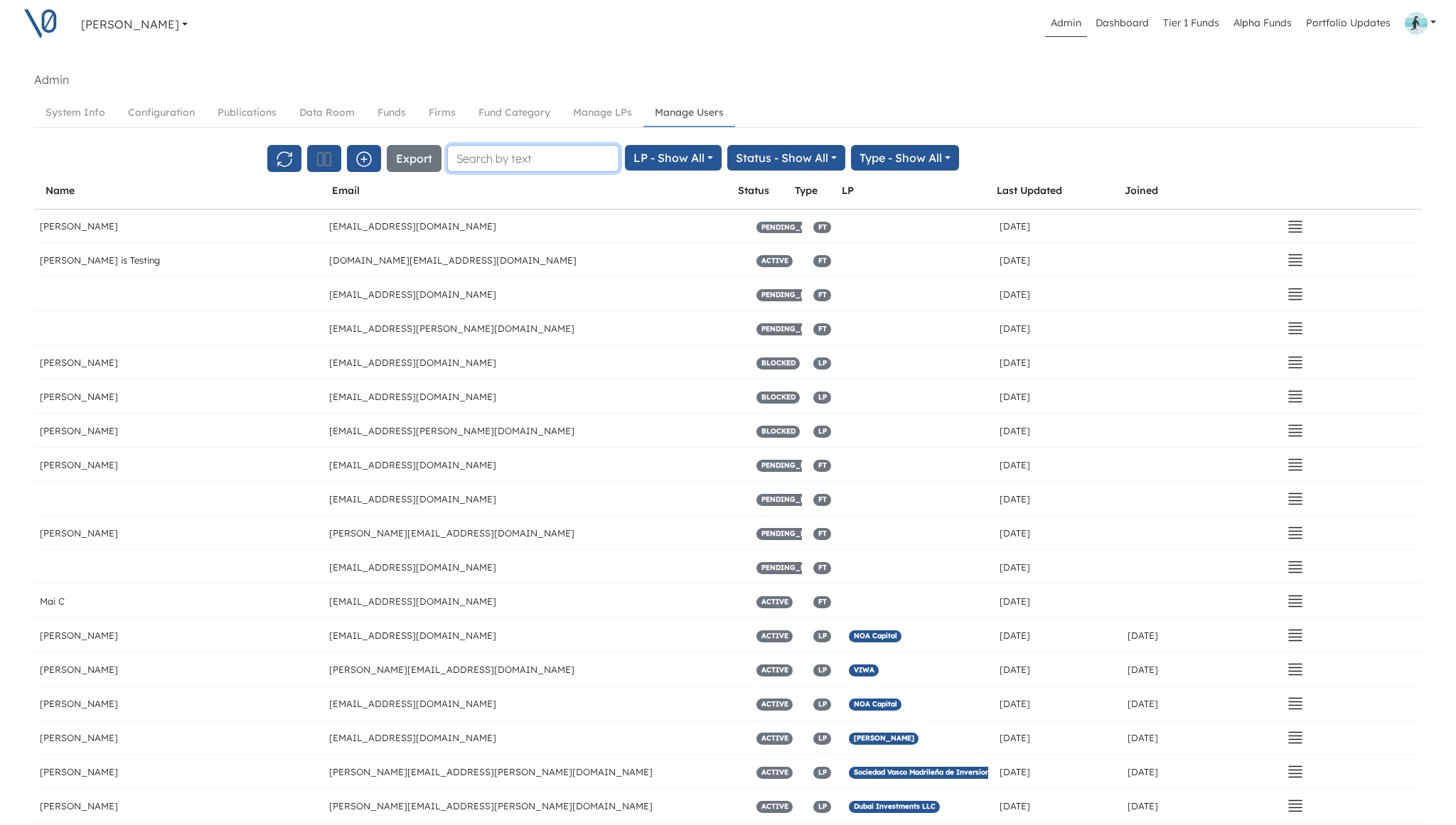
click at [494, 157] on input "text" at bounding box center [533, 159] width 172 height 27
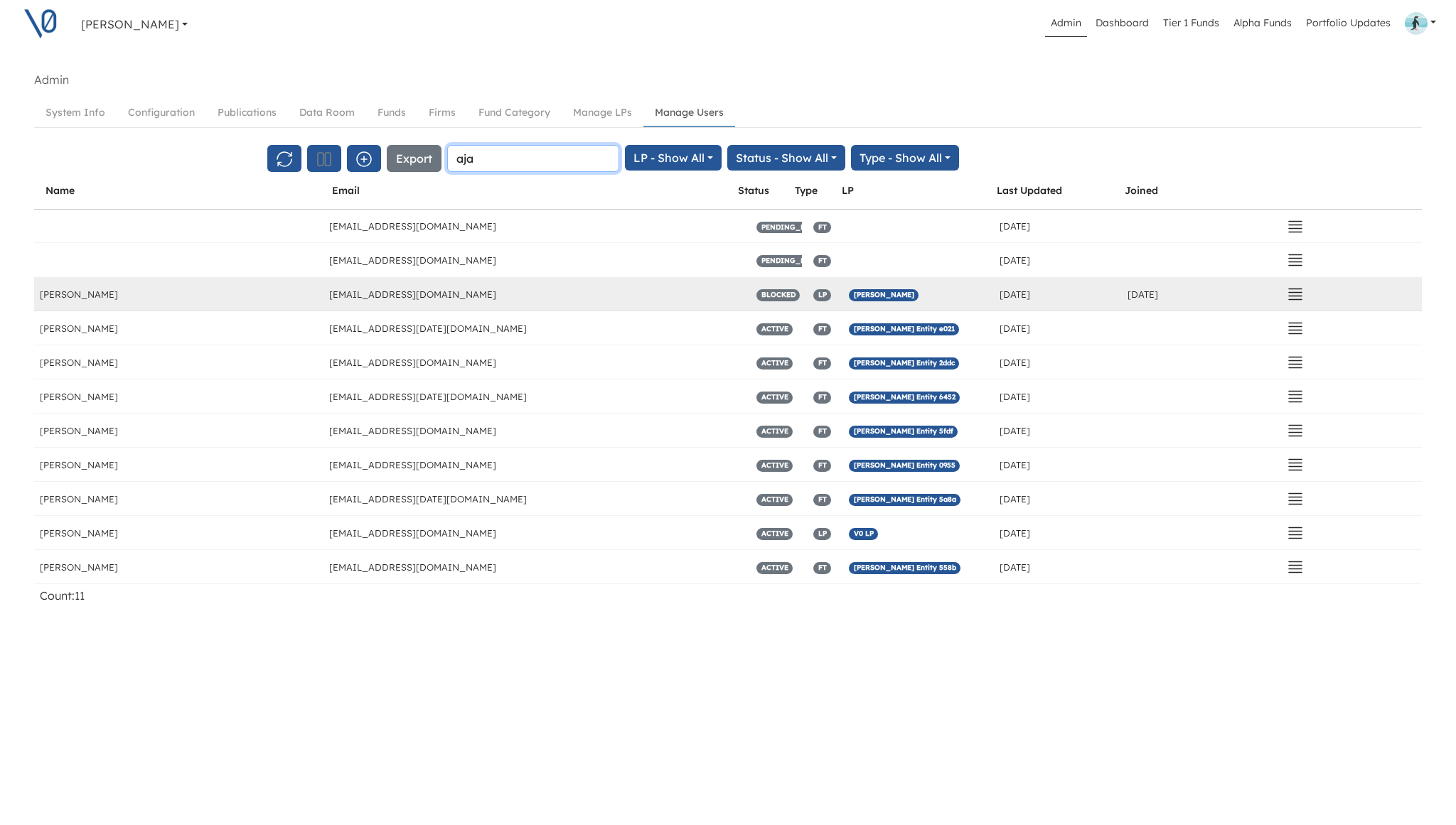
type input "aja"
click at [1300, 296] on icon "button" at bounding box center [1295, 295] width 13 height 10
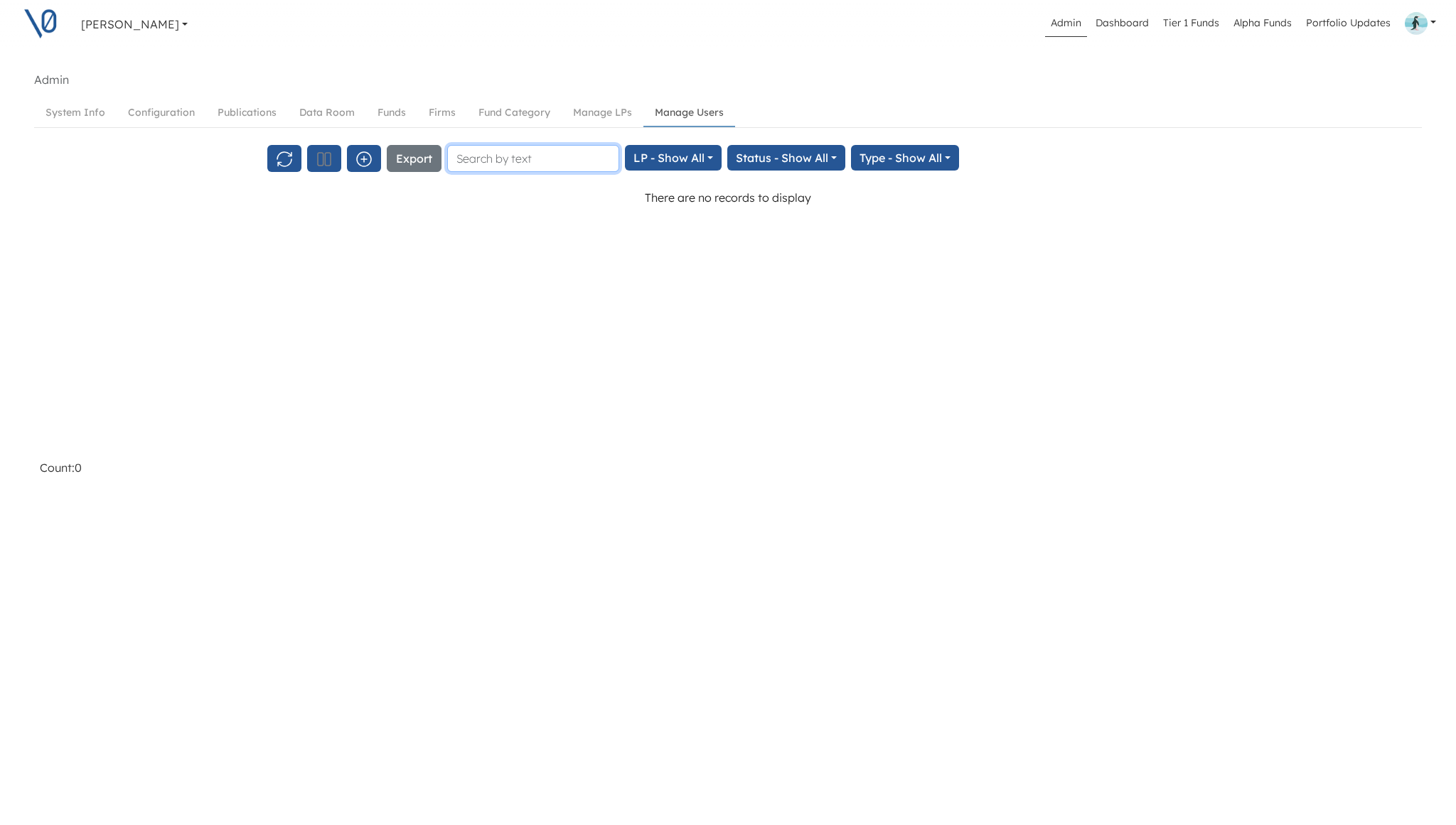
click at [554, 162] on input "text" at bounding box center [533, 159] width 172 height 27
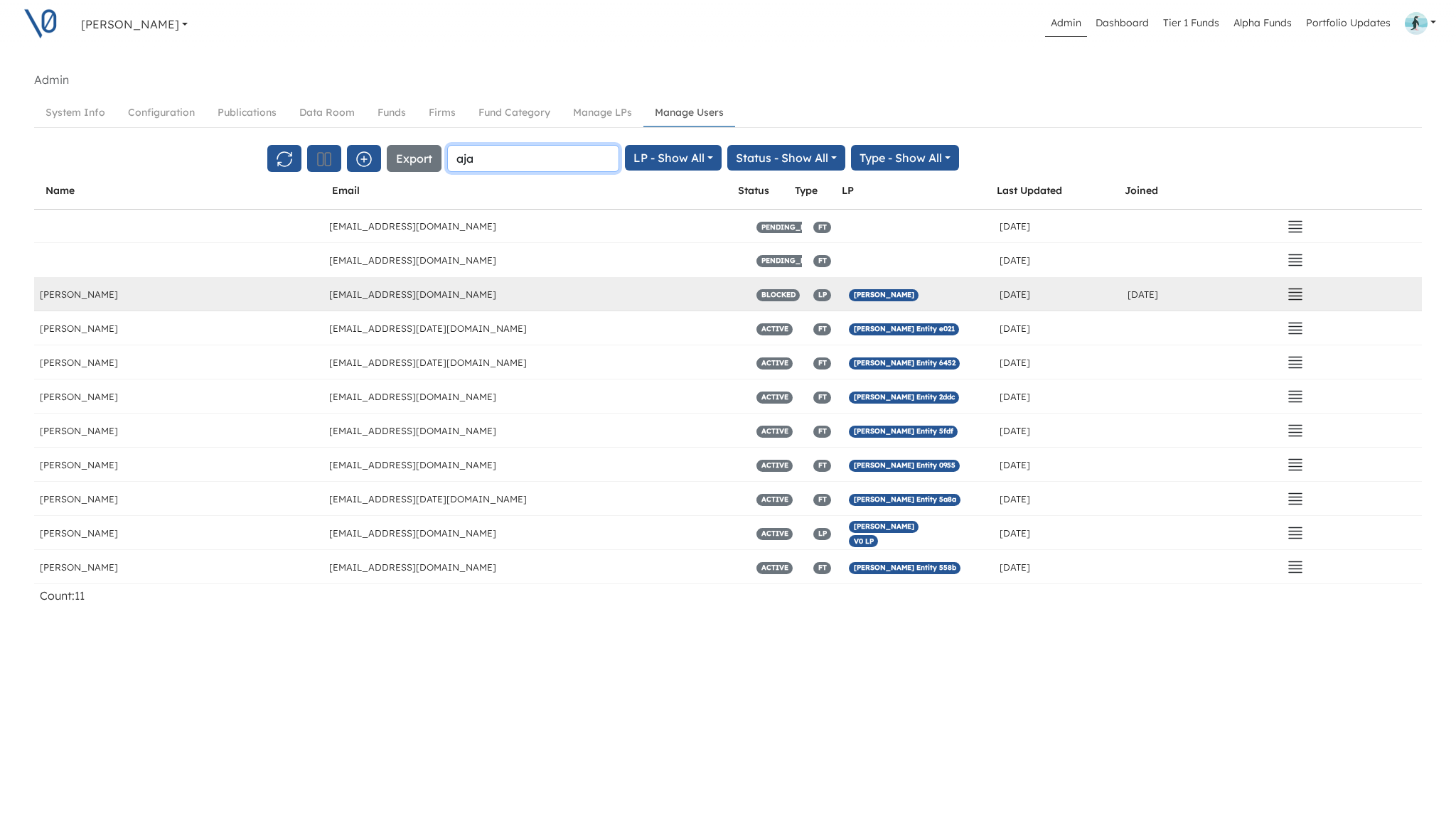
type input "aja"
click at [1298, 300] on icon "button" at bounding box center [1295, 295] width 13 height 10
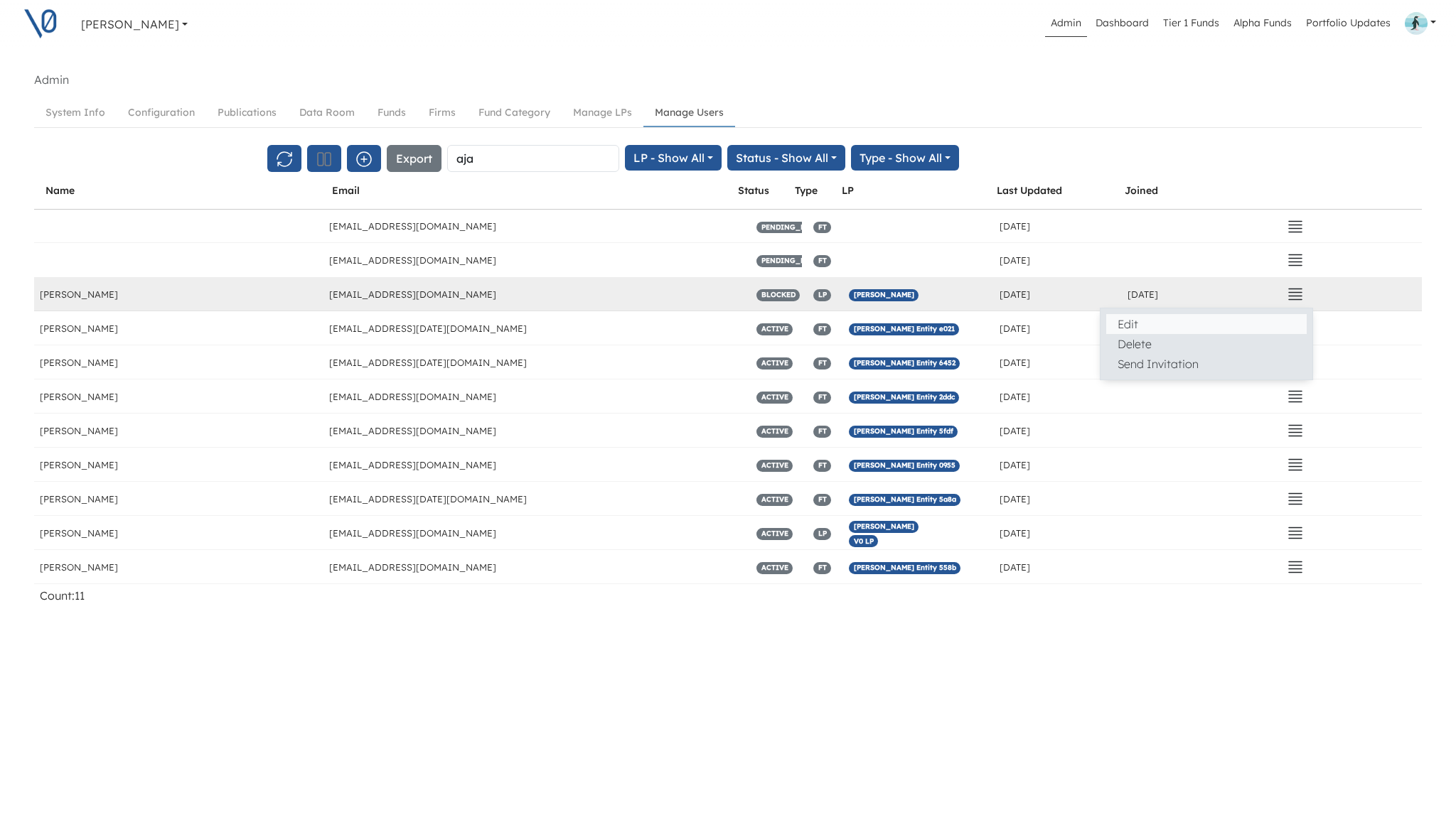
click at [1280, 322] on button "Edit" at bounding box center [1207, 324] width 200 height 20
select select "LP"
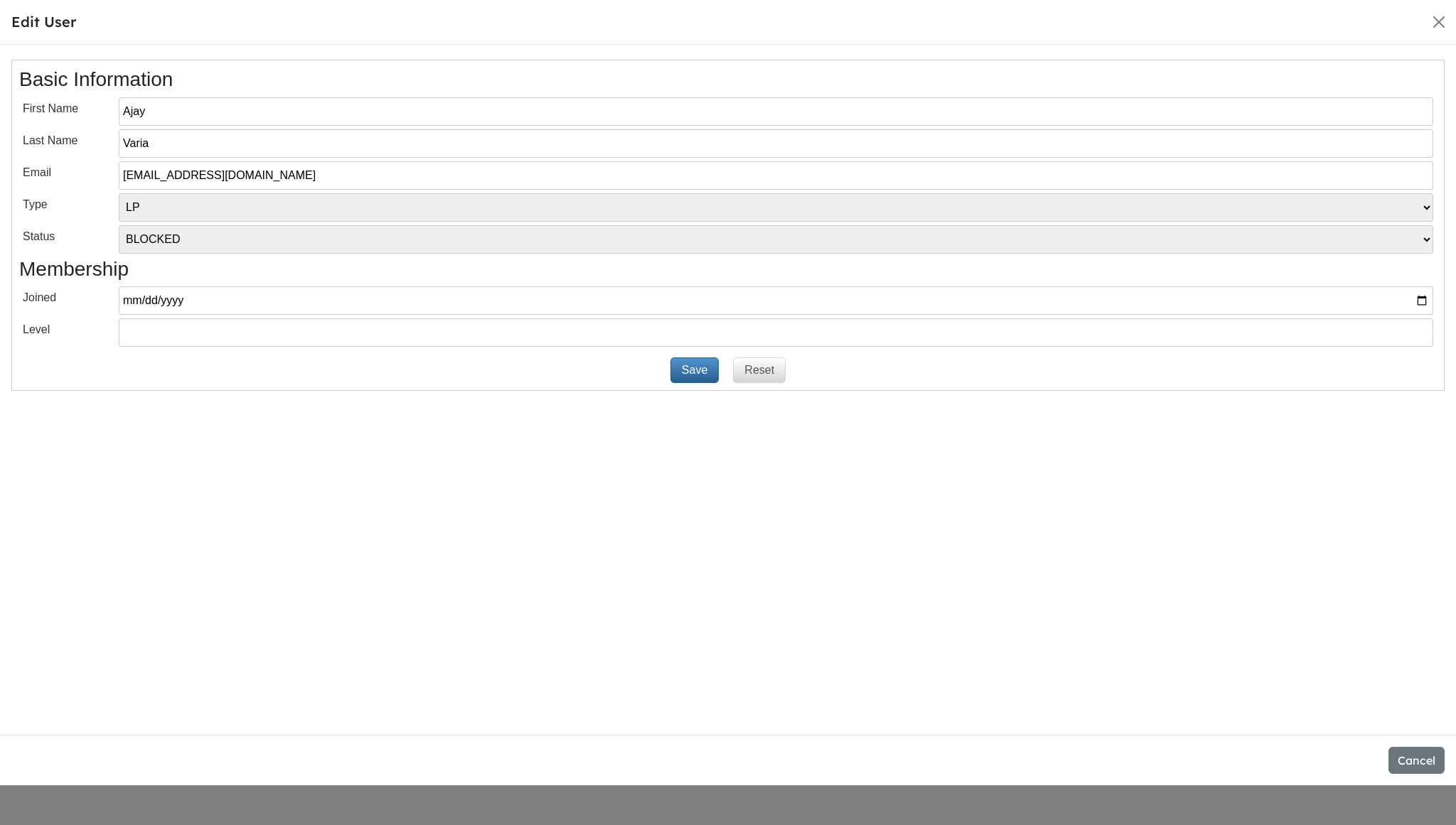
click at [967, 233] on select "PENDING INVITED ACTIVE BLOCKED" at bounding box center [776, 240] width 1315 height 28
select select "ACTIVE"
click at [119, 226] on select "PENDING INVITED ACTIVE BLOCKED" at bounding box center [776, 240] width 1315 height 28
click at [702, 367] on button "Save" at bounding box center [694, 370] width 48 height 25
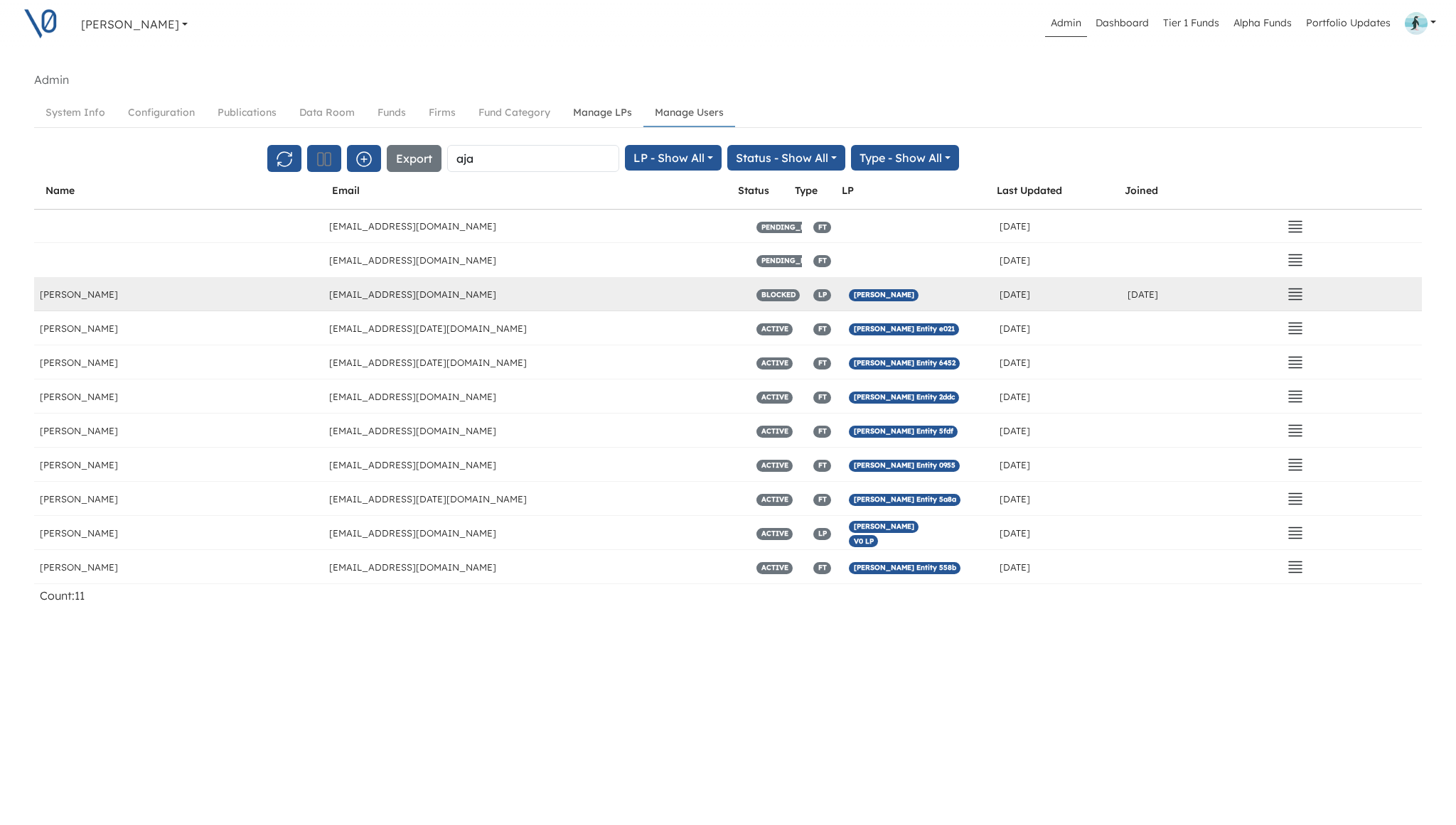
click at [598, 111] on link "Manage LPs" at bounding box center [602, 112] width 82 height 26
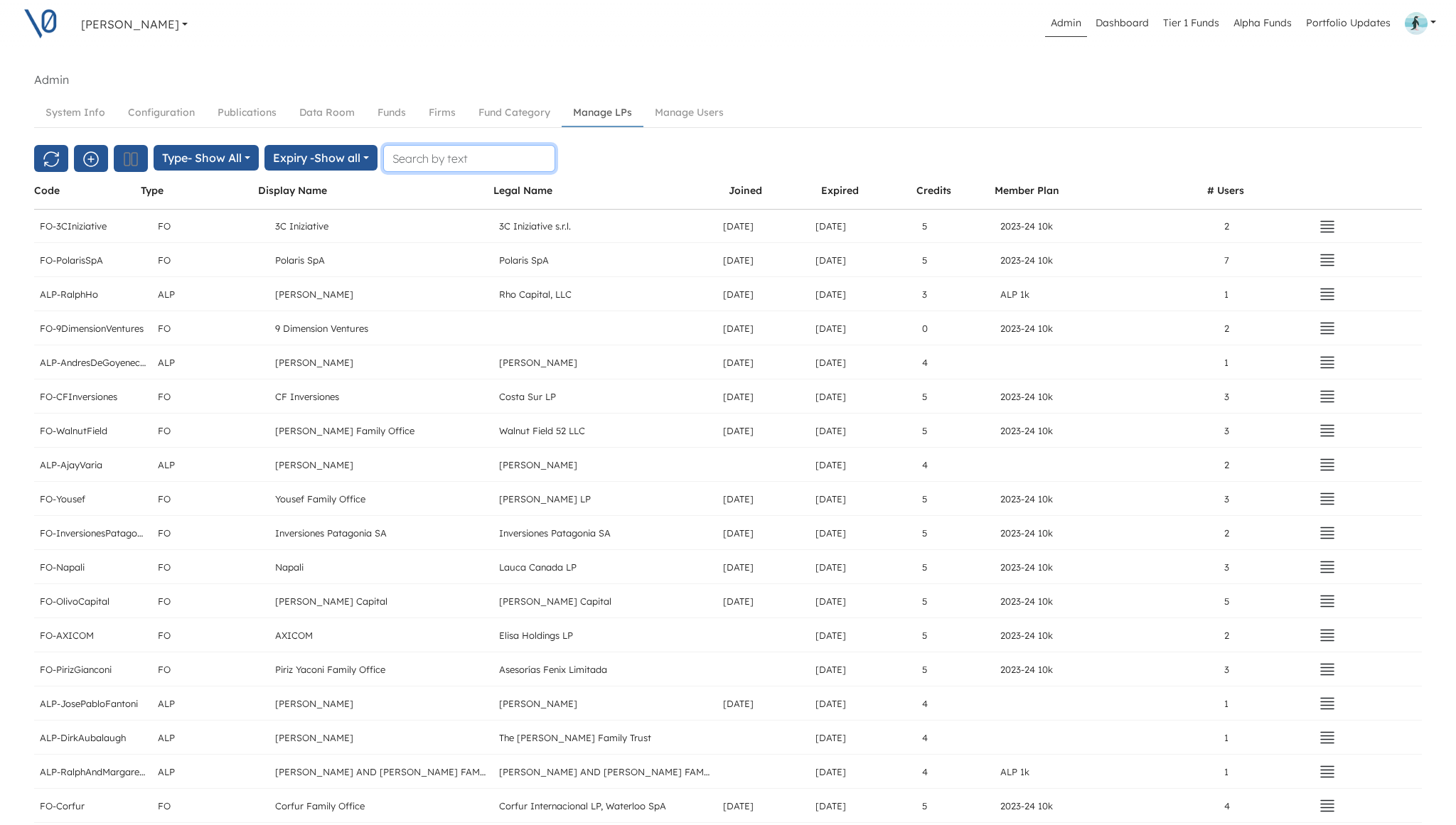
click at [480, 162] on input "text" at bounding box center [469, 159] width 172 height 27
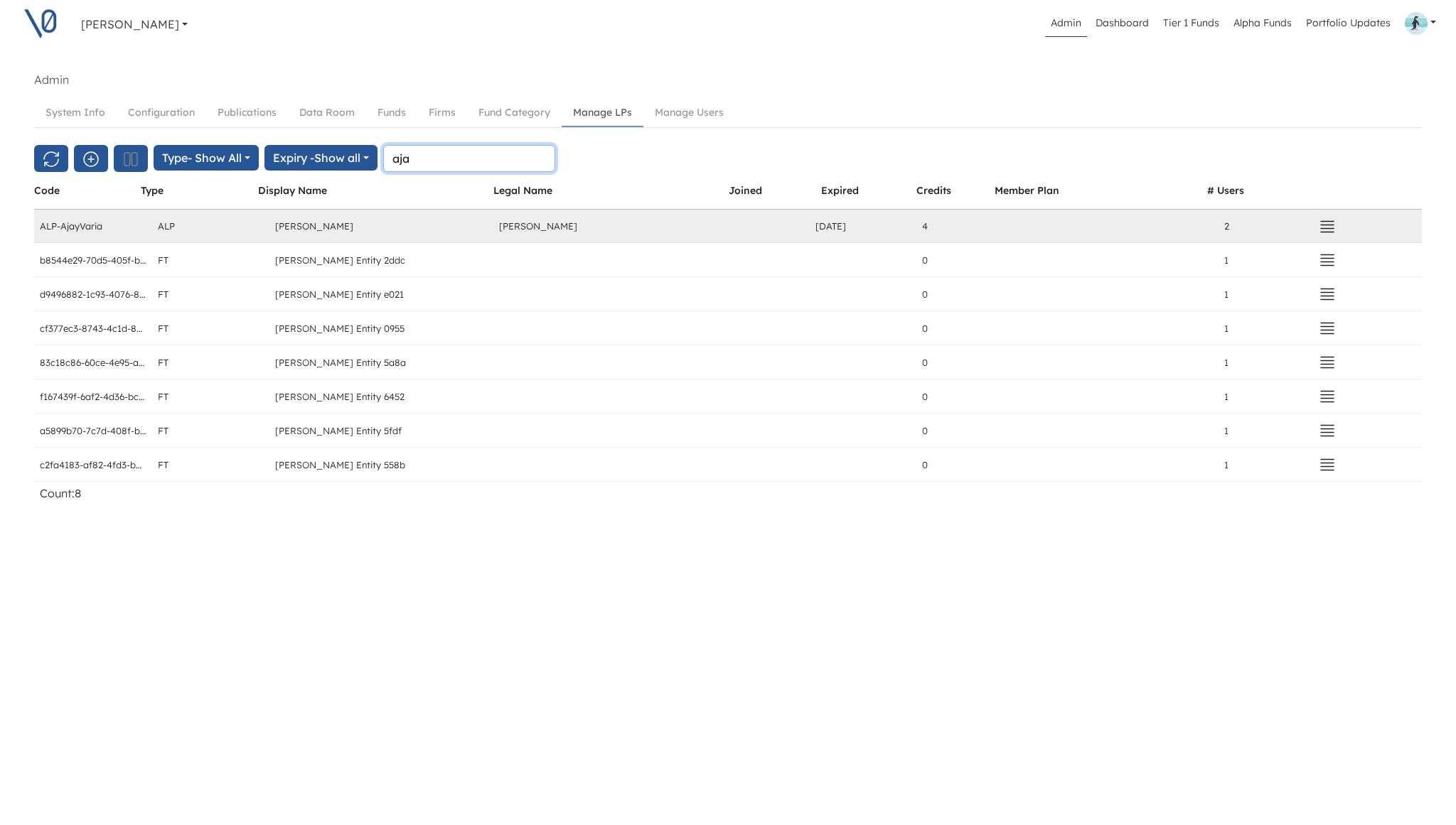
type input "aja"
click at [1337, 223] on button "button" at bounding box center [1328, 226] width 36 height 28
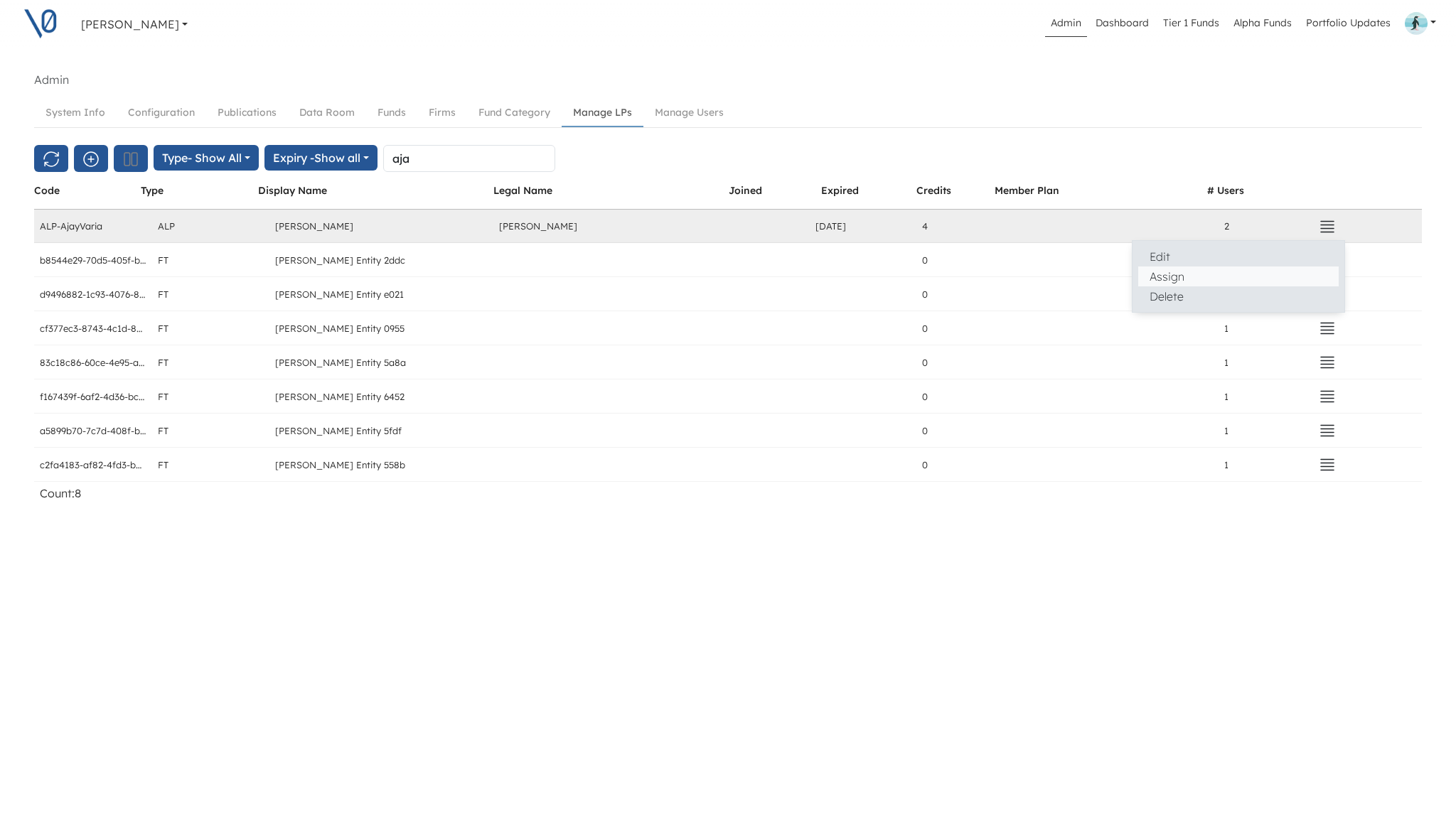
click at [1244, 275] on button "Assign" at bounding box center [1239, 276] width 200 height 20
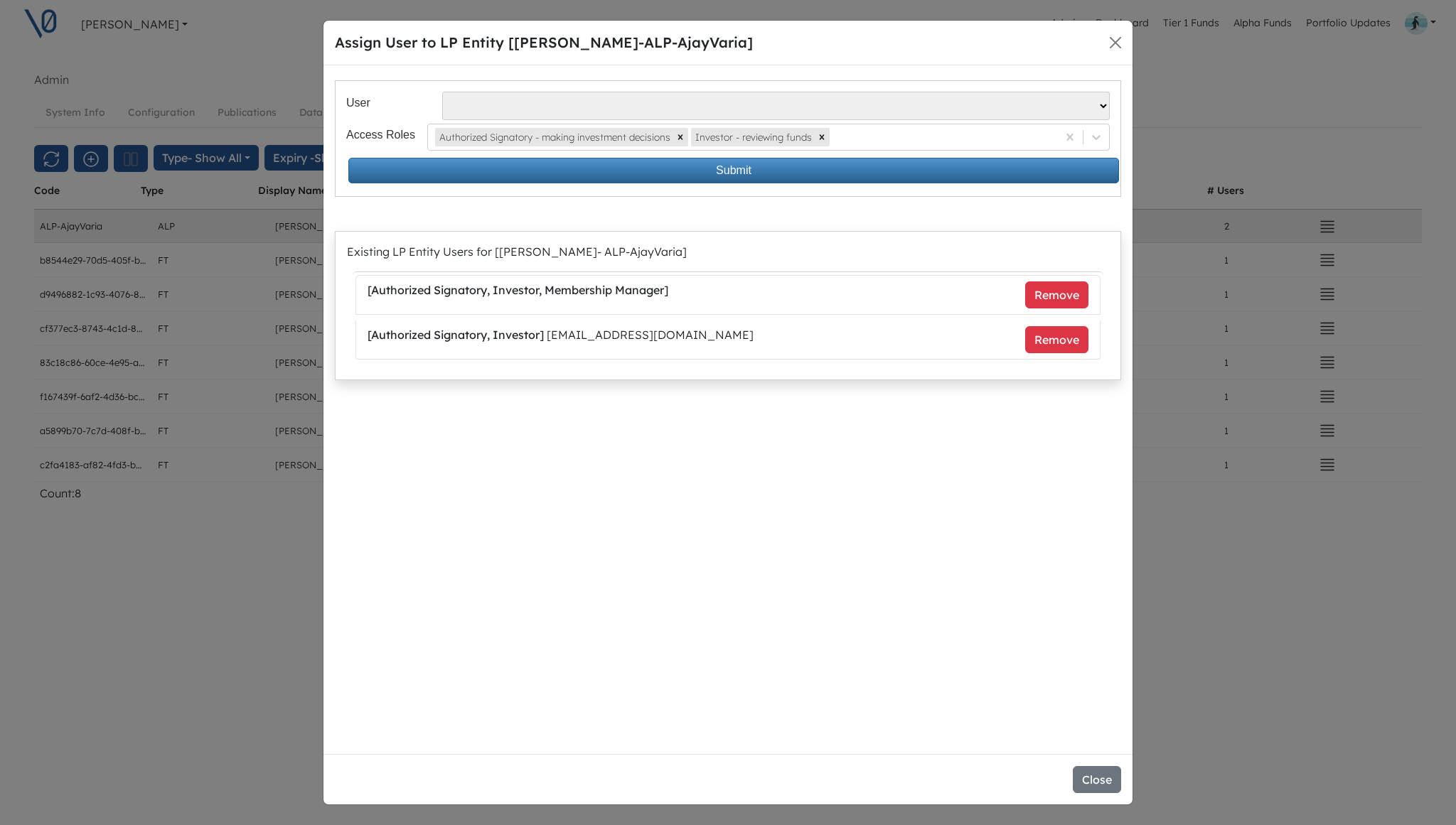
click at [1124, 781] on div "Close" at bounding box center [728, 779] width 809 height 50
click at [1101, 780] on button "Close" at bounding box center [1096, 780] width 48 height 27
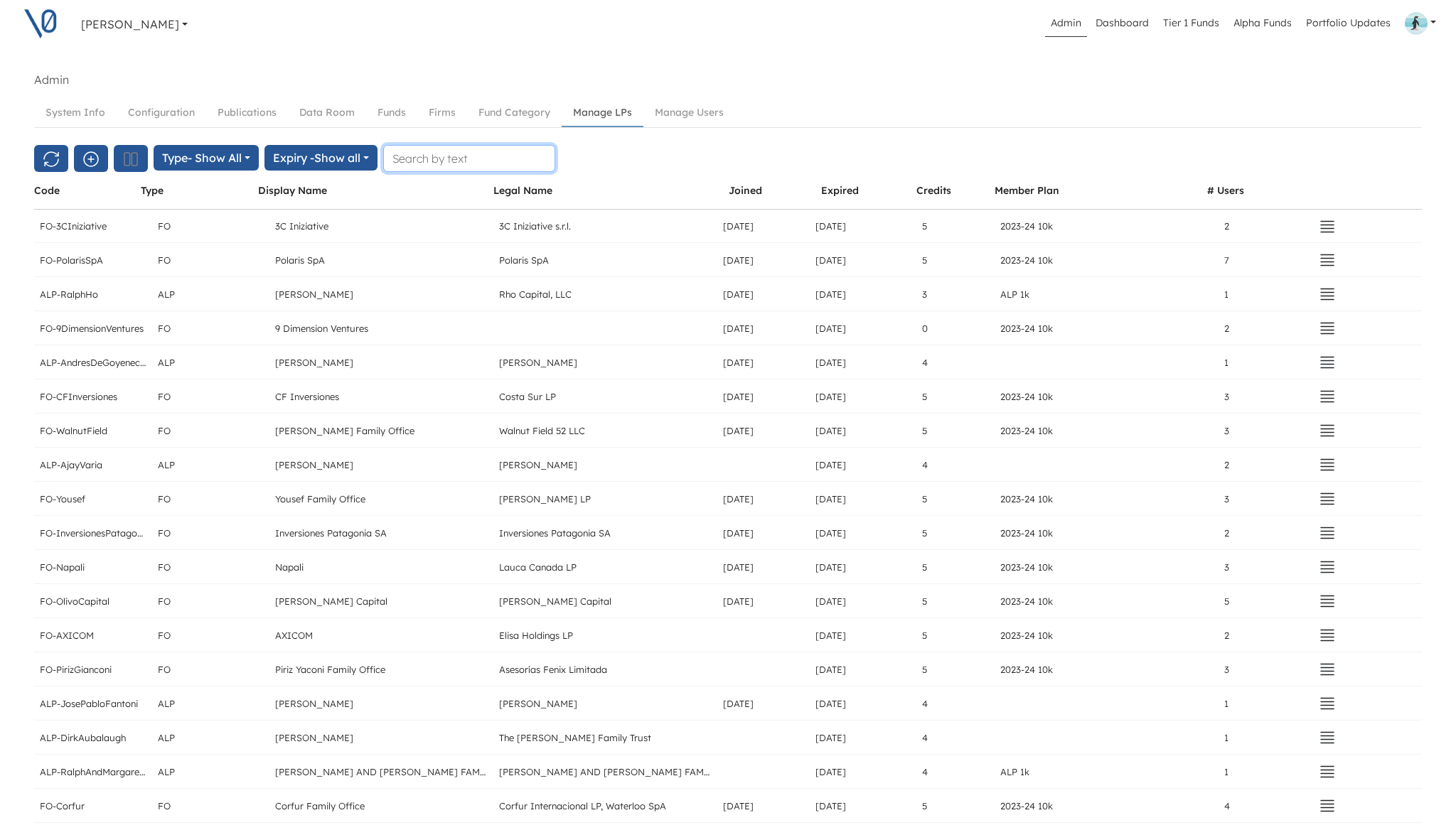
click at [523, 156] on input "text" at bounding box center [469, 159] width 172 height 27
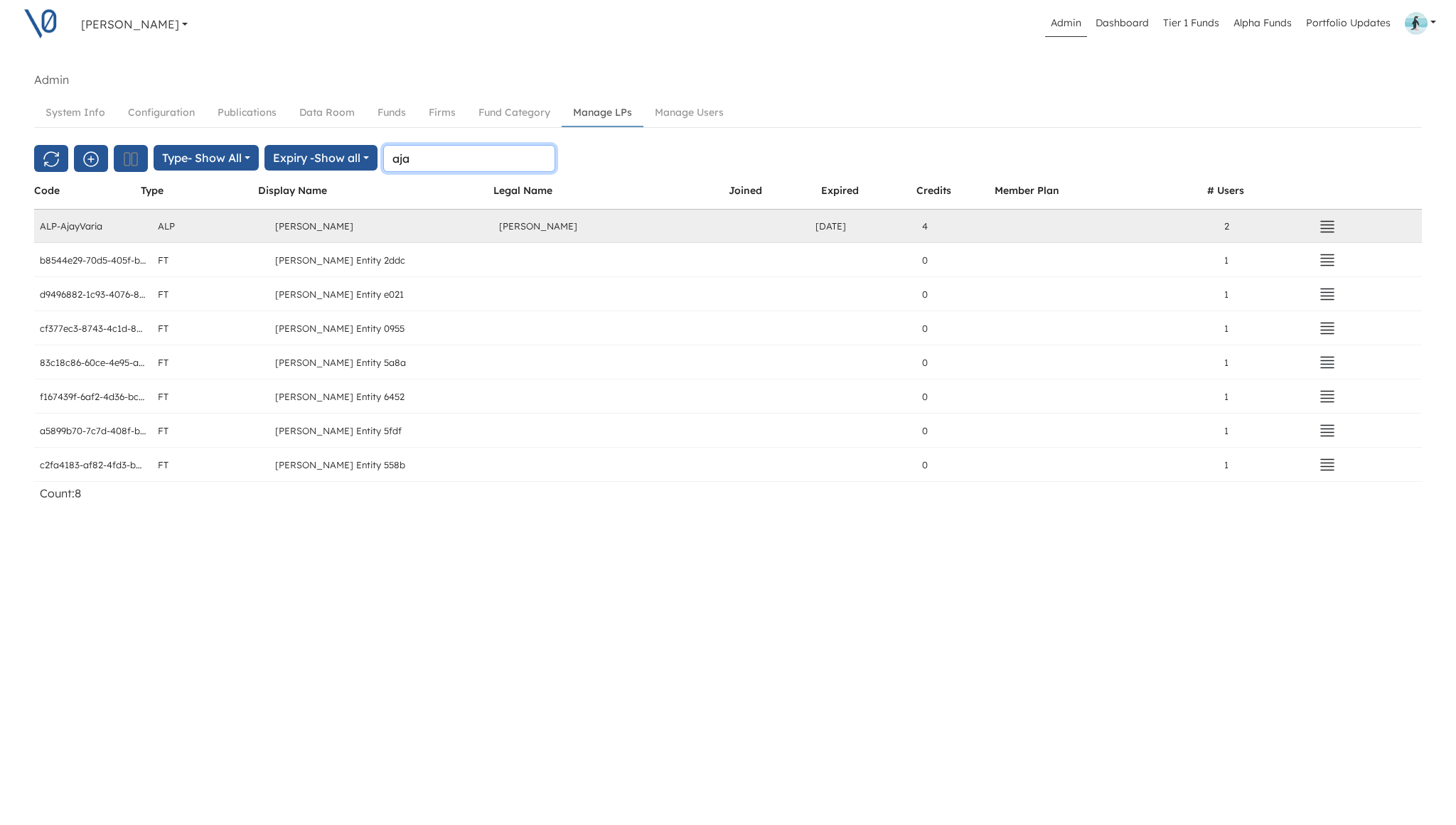
type input "aja"
click at [1332, 229] on icon "button" at bounding box center [1328, 227] width 17 height 17
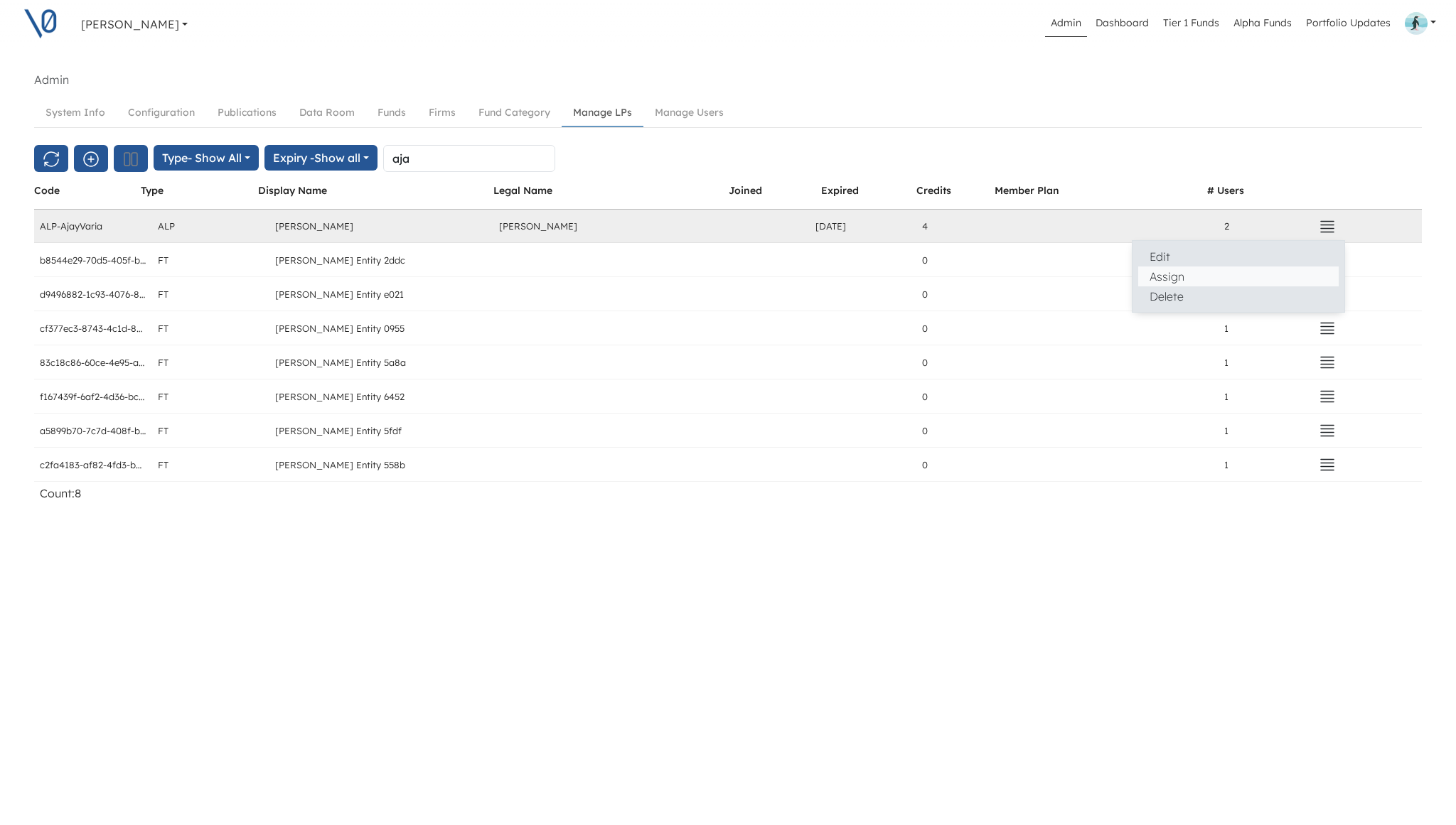
click at [1234, 277] on button "Assign" at bounding box center [1239, 276] width 200 height 20
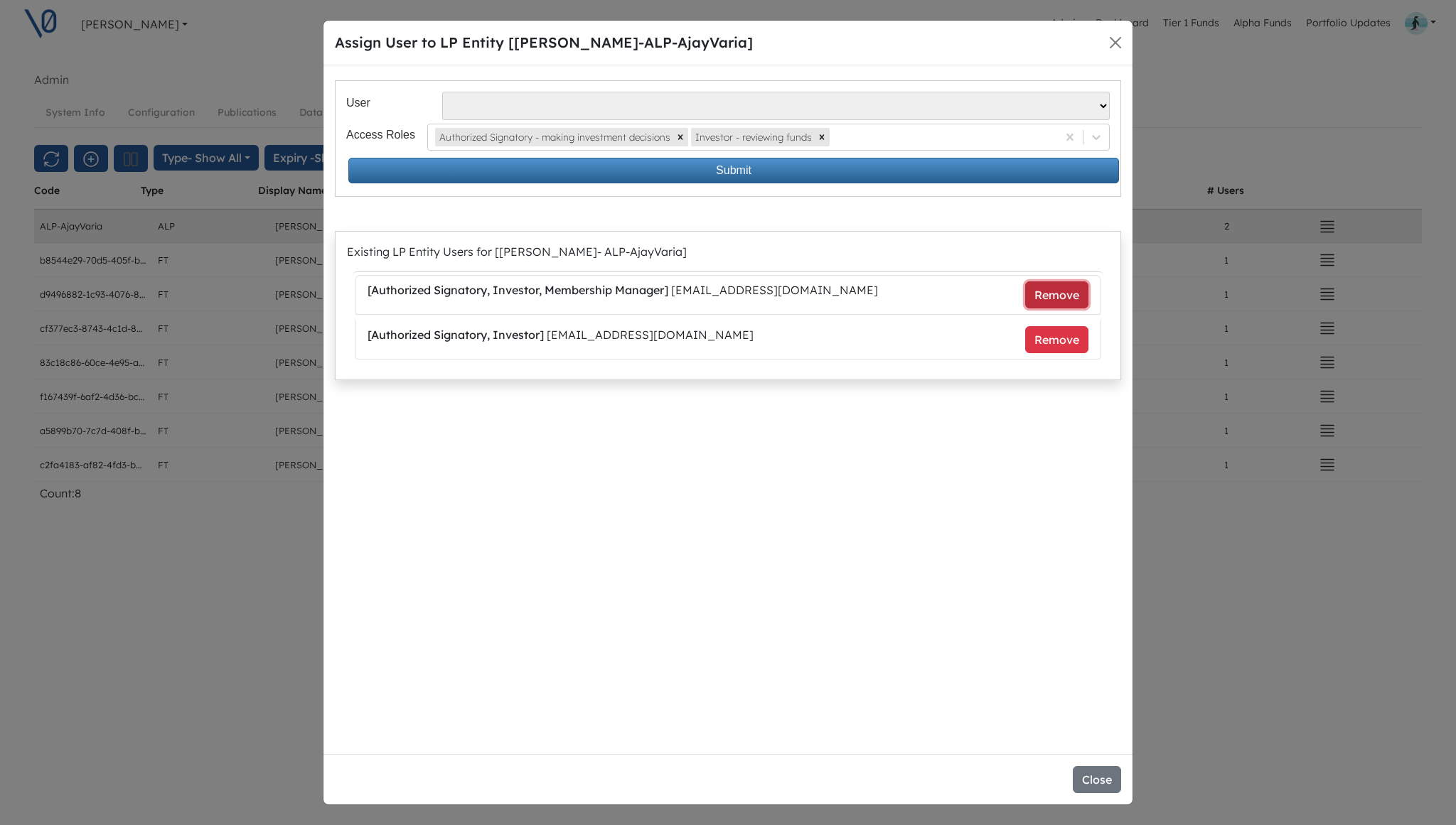
click at [1041, 301] on button "Remove" at bounding box center [1057, 295] width 63 height 27
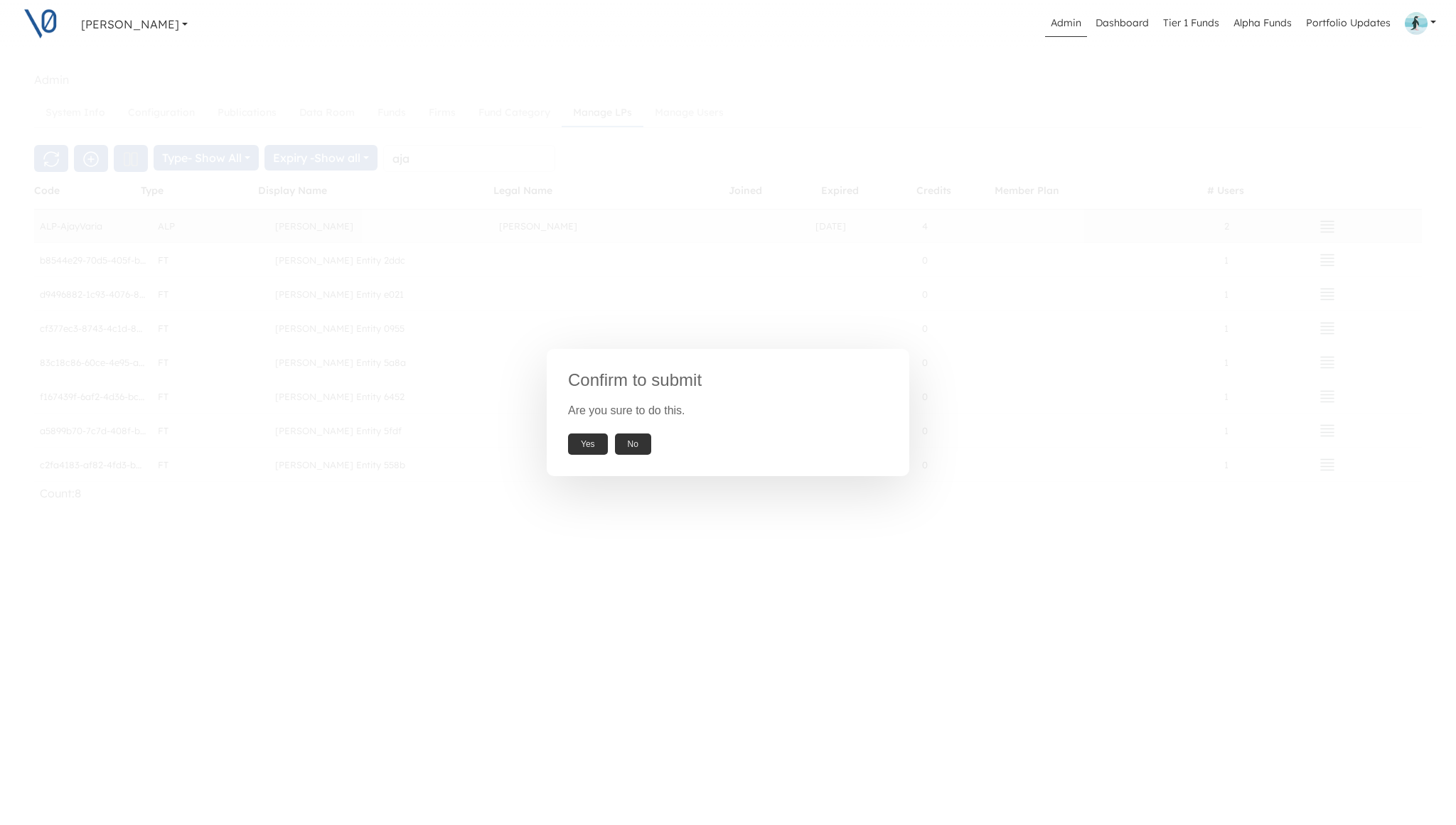
click at [592, 448] on button "Yes" at bounding box center [588, 444] width 40 height 22
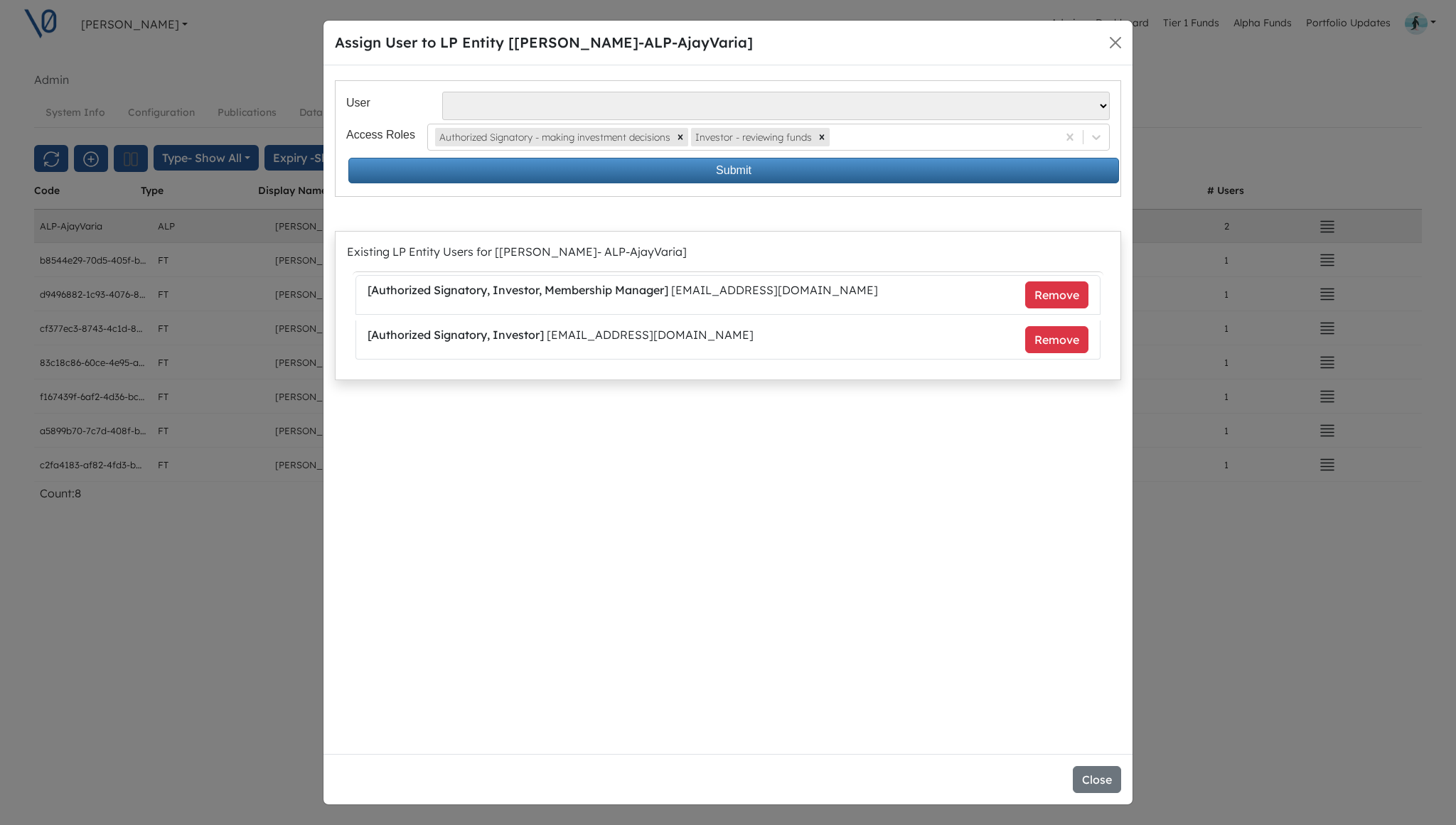
click at [762, 292] on li "[ Authorized Signatory, Investor, Membership Manager ] [EMAIL_ADDRESS][DOMAIN_N…" at bounding box center [728, 295] width 745 height 40
click at [1051, 342] on button "Remove" at bounding box center [1057, 340] width 63 height 27
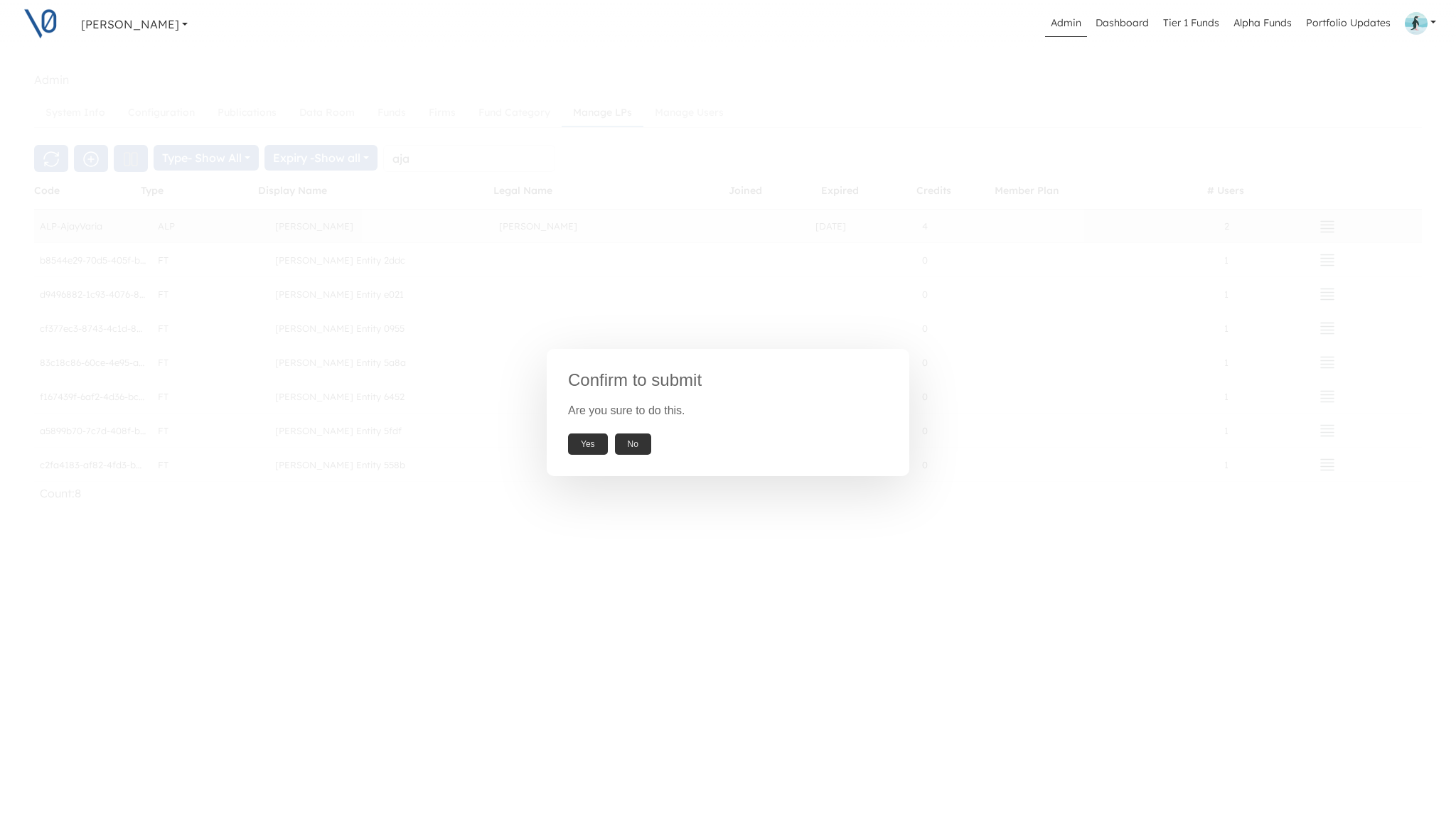
click at [580, 447] on button "Yes" at bounding box center [588, 444] width 40 height 22
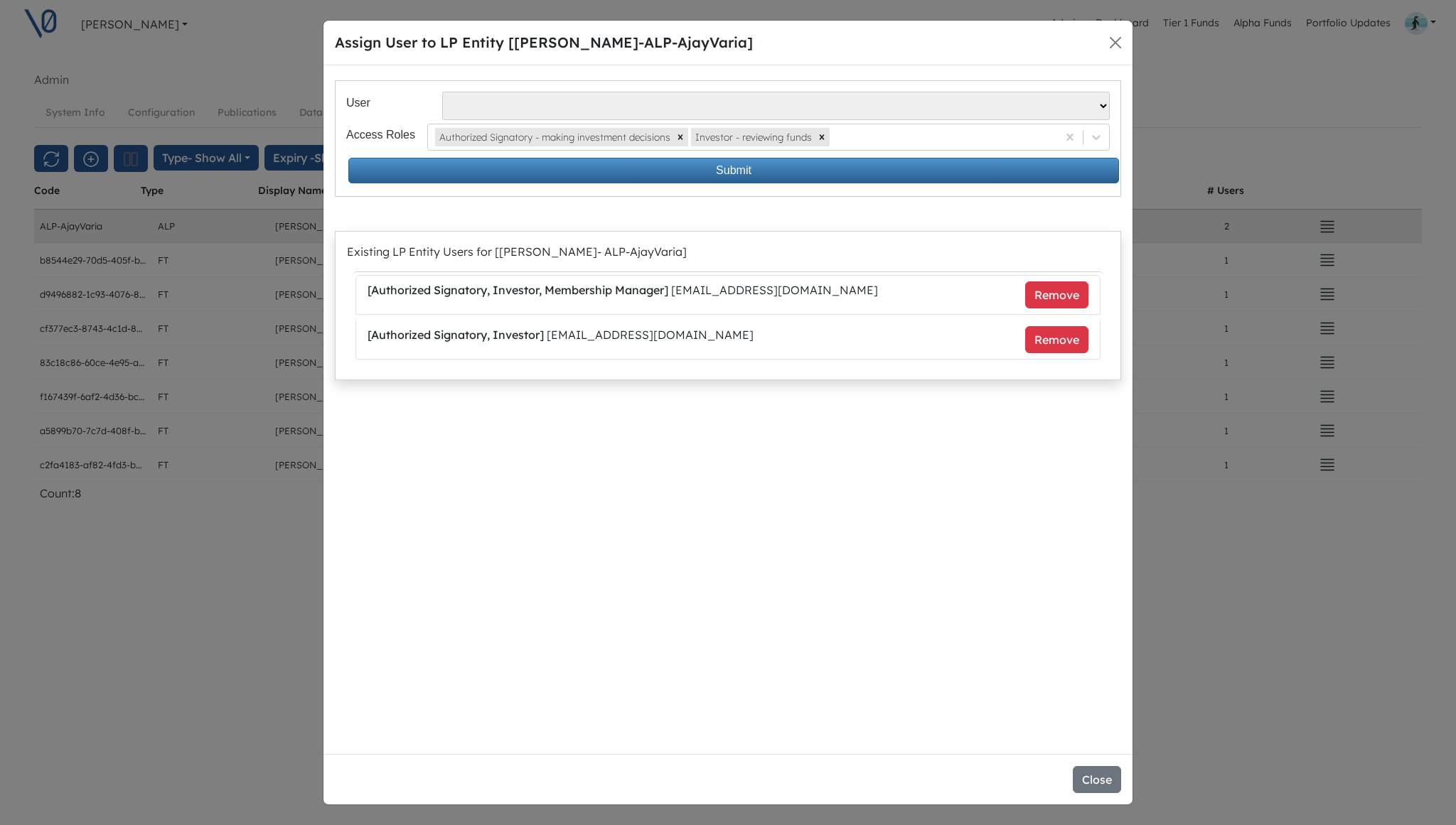
click at [980, 107] on select "[PERSON_NAME] - [EMAIL_ADDRESS][DOMAIN_NAME] [PERSON_NAME] Losa - [EMAIL_ADDRES…" at bounding box center [775, 106] width 668 height 28
click at [442, 92] on select "[PERSON_NAME] - [EMAIL_ADDRESS][DOMAIN_NAME] [PERSON_NAME] Losa - [EMAIL_ADDRES…" at bounding box center [775, 106] width 668 height 28
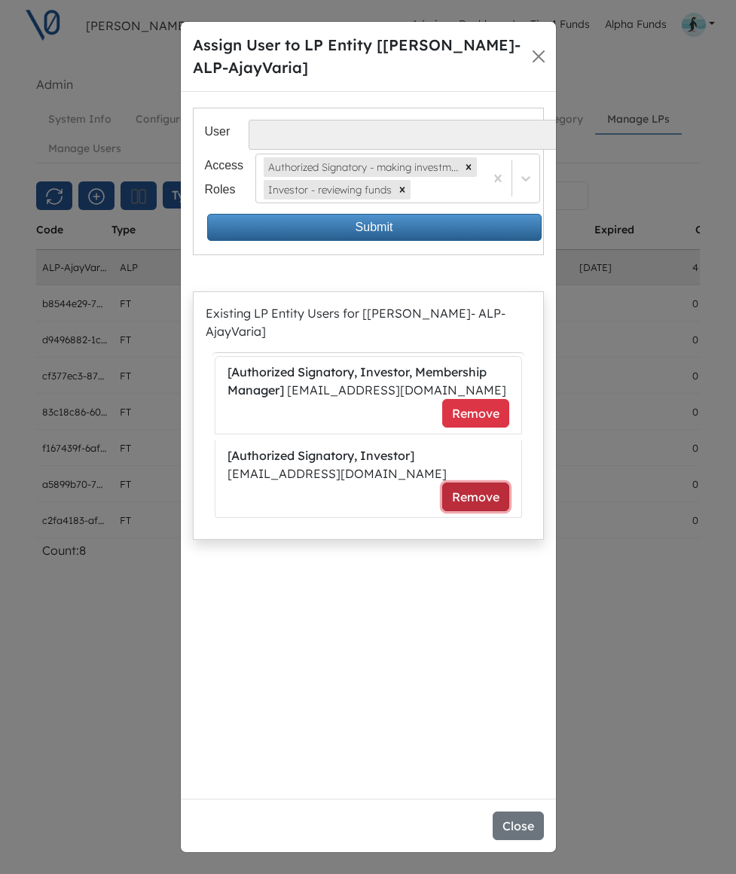
click at [474, 483] on button "Remove" at bounding box center [475, 497] width 67 height 29
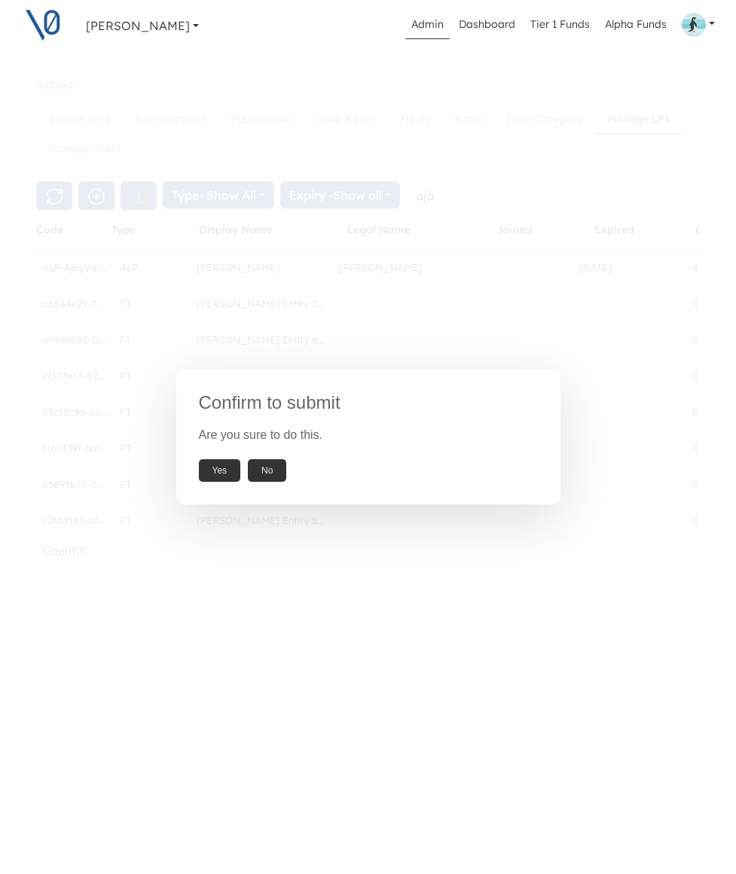
click at [220, 466] on button "Yes" at bounding box center [220, 470] width 42 height 23
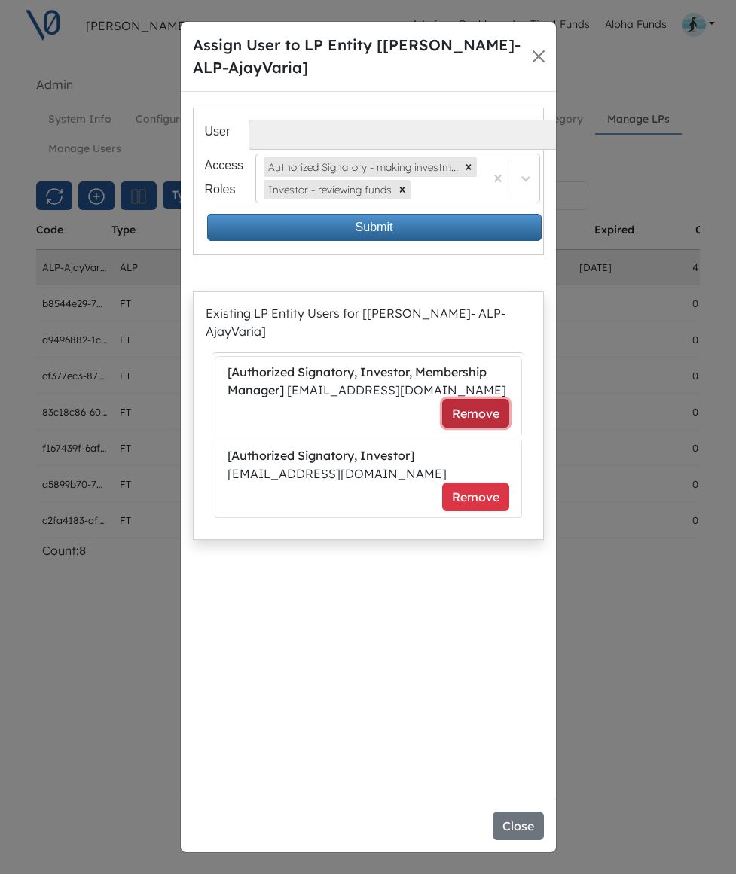
click at [487, 399] on button "Remove" at bounding box center [475, 413] width 67 height 29
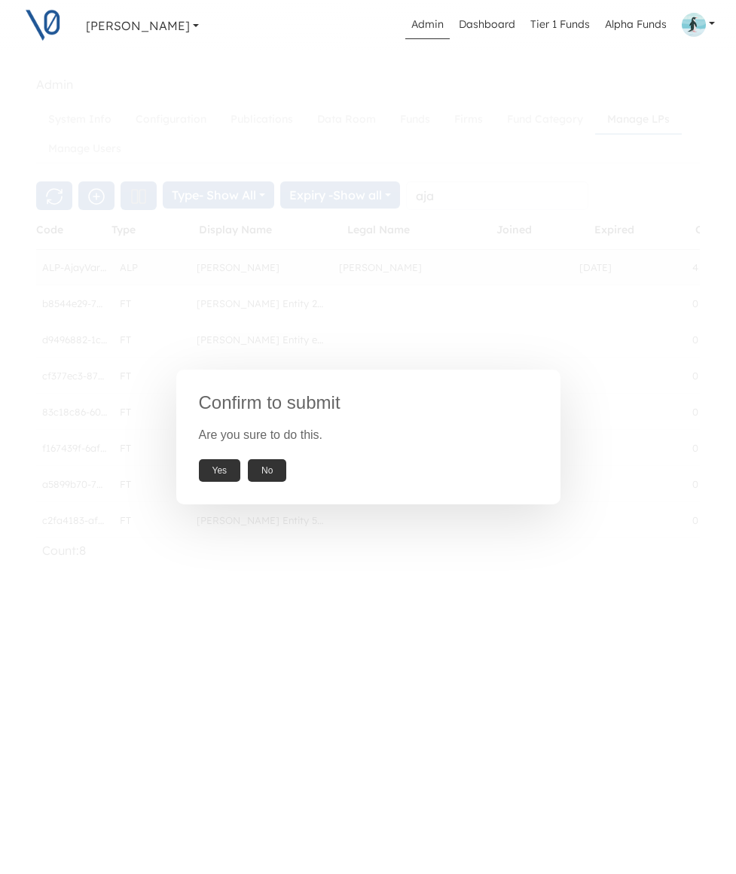
click at [219, 466] on button "Yes" at bounding box center [220, 470] width 42 height 23
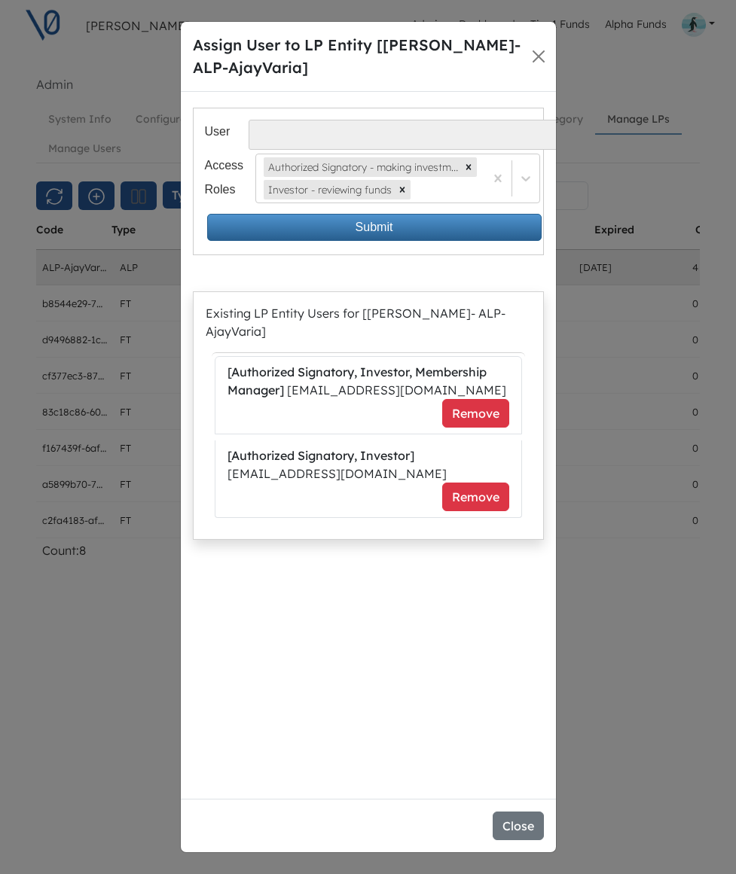
click at [439, 139] on select "Alvaro Pipino - apipino@santacecilia.cl Jesus O Lanza Losa - jl@spinnaker.mx Ma…" at bounding box center [598, 135] width 698 height 30
click at [473, 483] on button "Remove" at bounding box center [475, 497] width 67 height 29
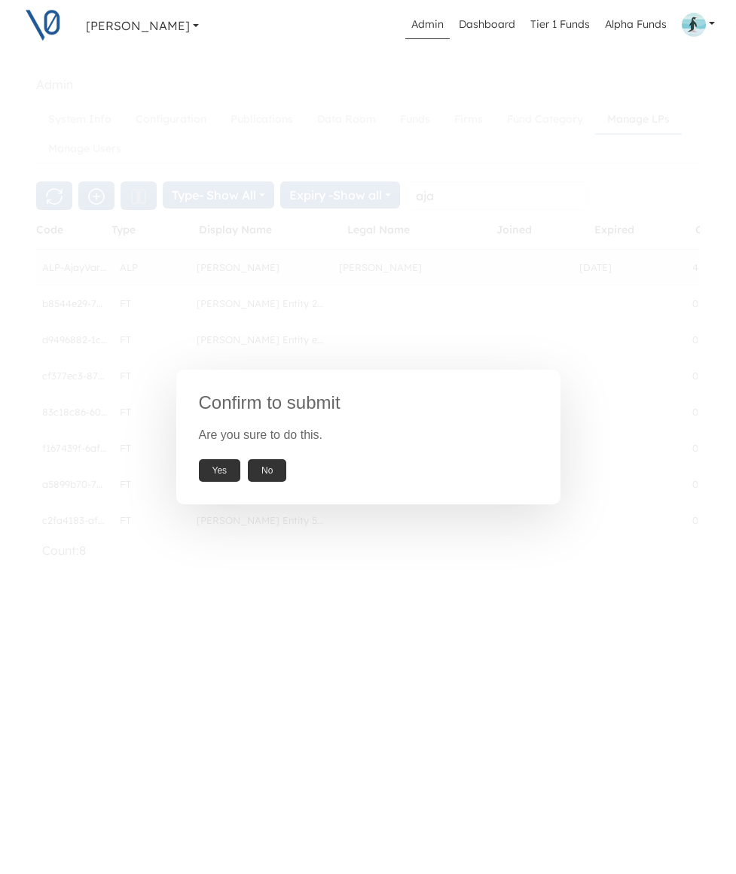
click at [219, 473] on button "Yes" at bounding box center [220, 470] width 42 height 23
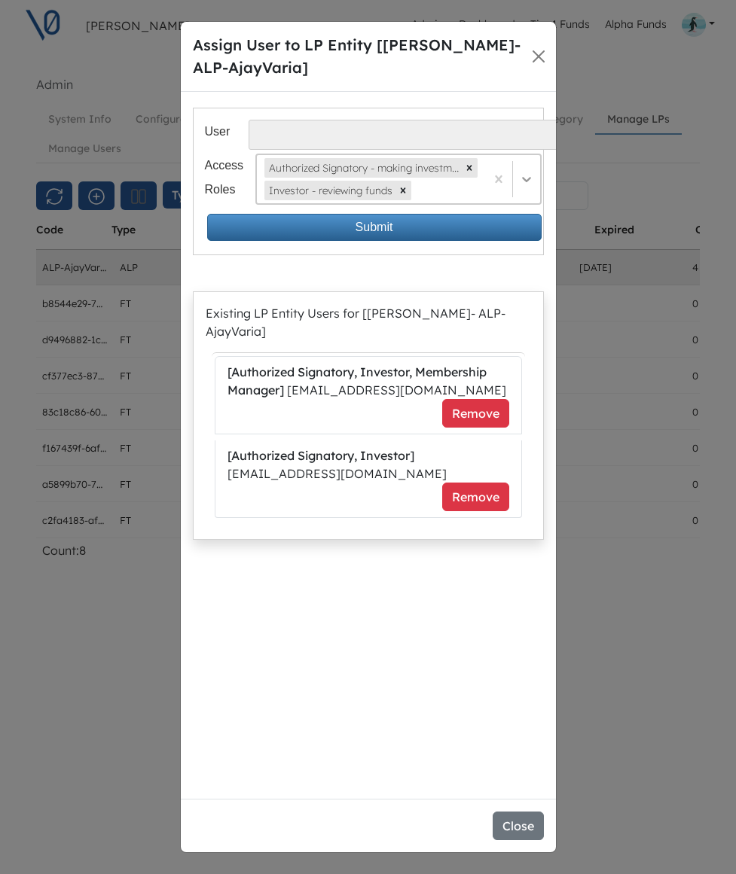
click at [526, 185] on icon at bounding box center [526, 179] width 15 height 15
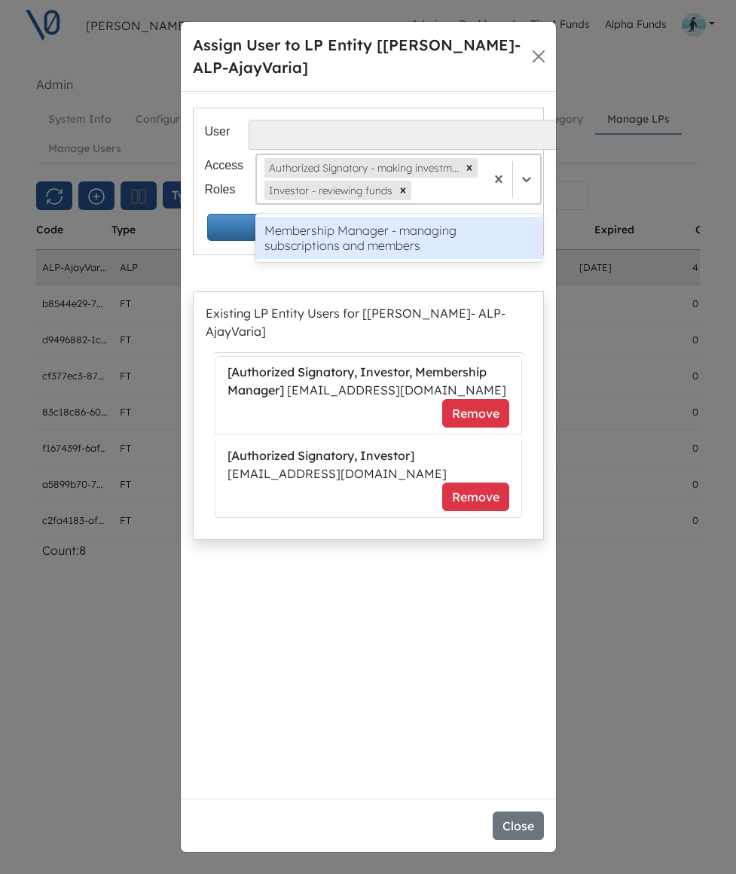
click at [466, 234] on div "Membership Manager - managing subscriptions and members" at bounding box center [398, 238] width 286 height 42
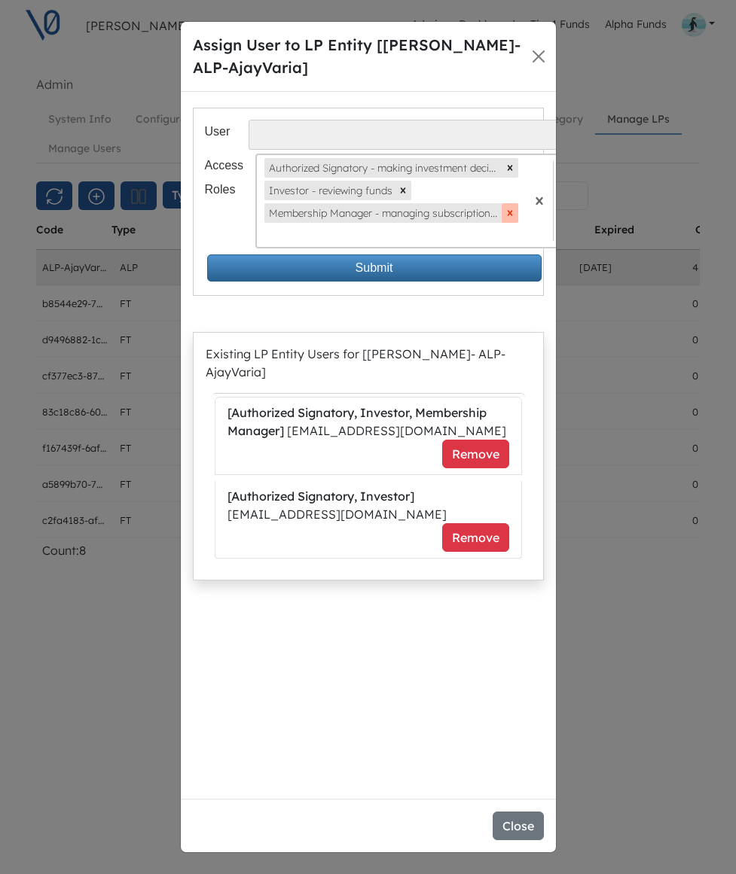
click at [508, 214] on icon "Remove Membership Manager - managing subscriptions and members" at bounding box center [510, 213] width 11 height 11
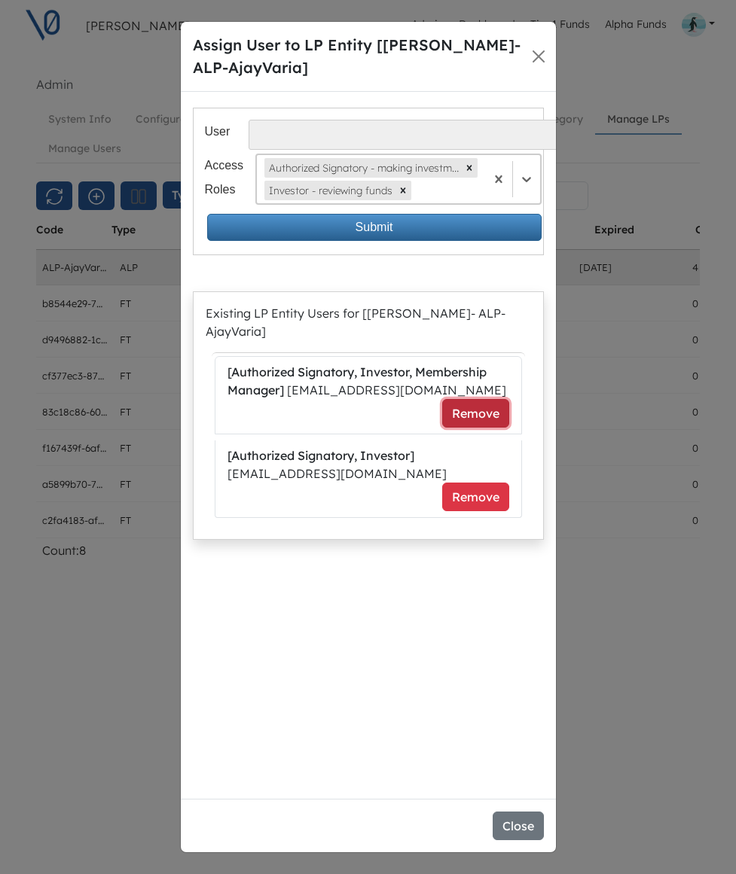
click at [457, 399] on button "Remove" at bounding box center [475, 413] width 67 height 29
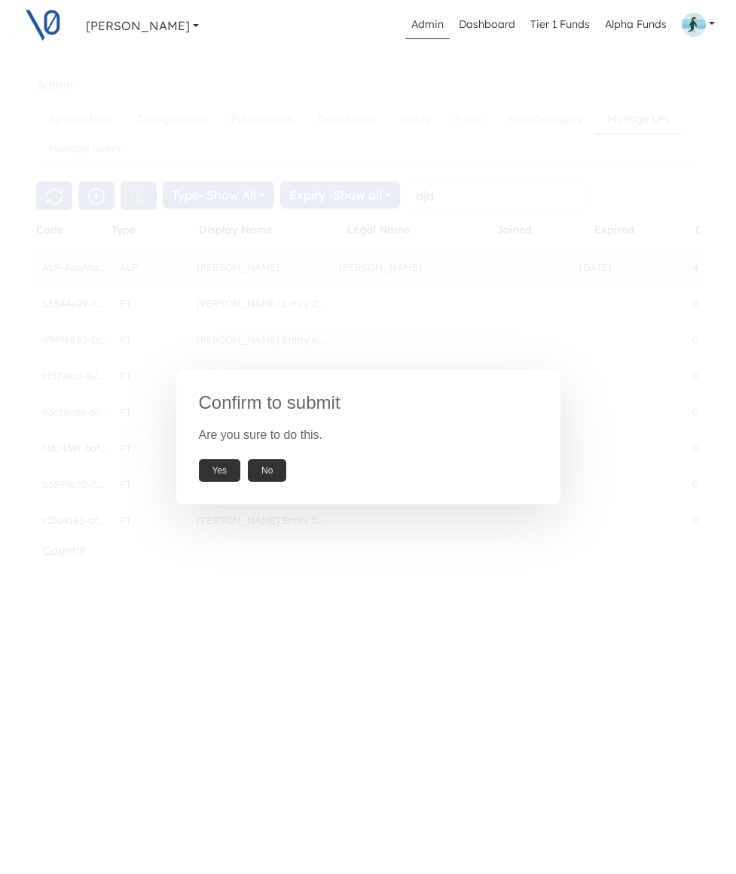
click at [215, 473] on button "Yes" at bounding box center [220, 470] width 42 height 23
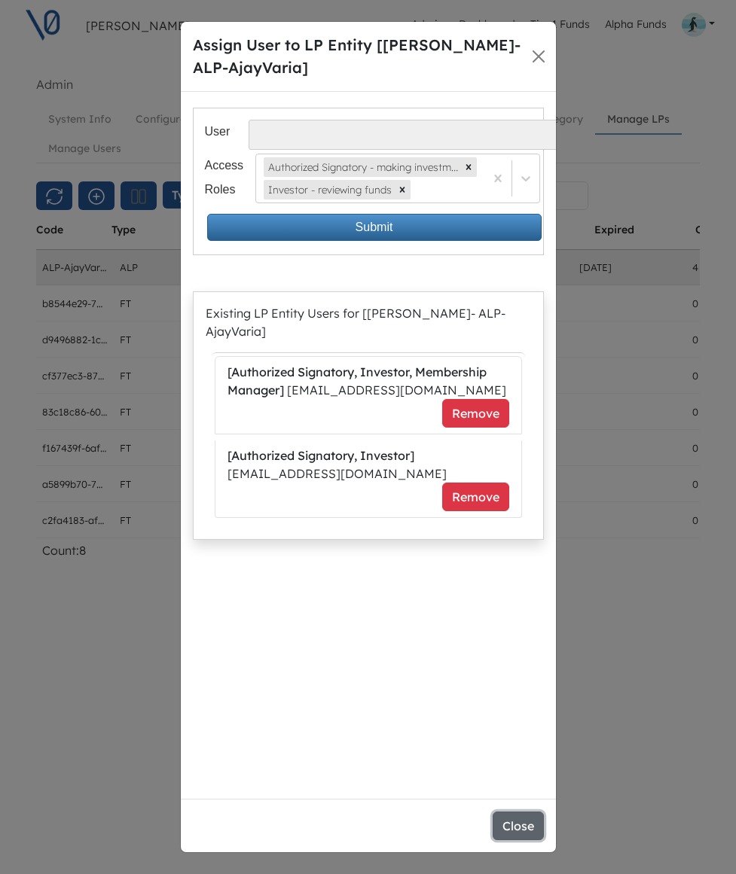
click at [514, 824] on button "Close" at bounding box center [518, 826] width 51 height 29
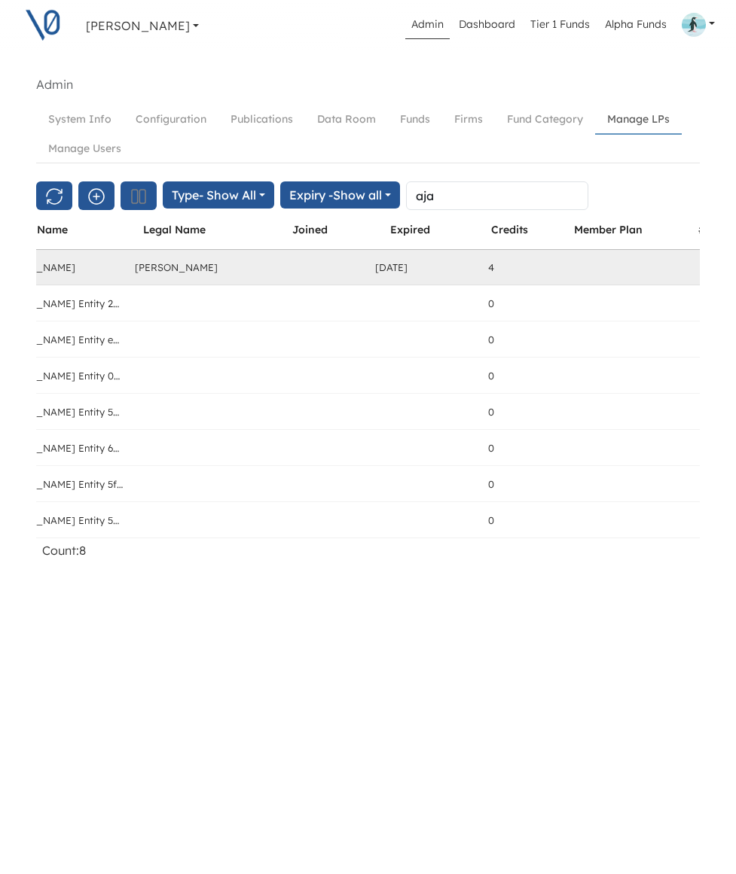
scroll to position [0, 331]
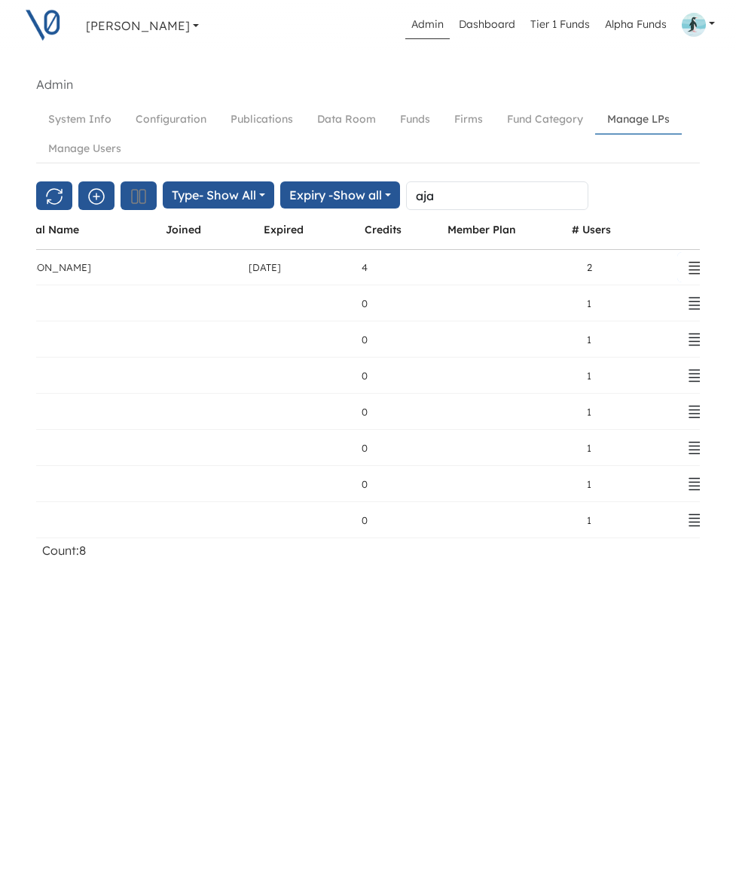
click at [689, 269] on icon "button" at bounding box center [696, 267] width 14 height 11
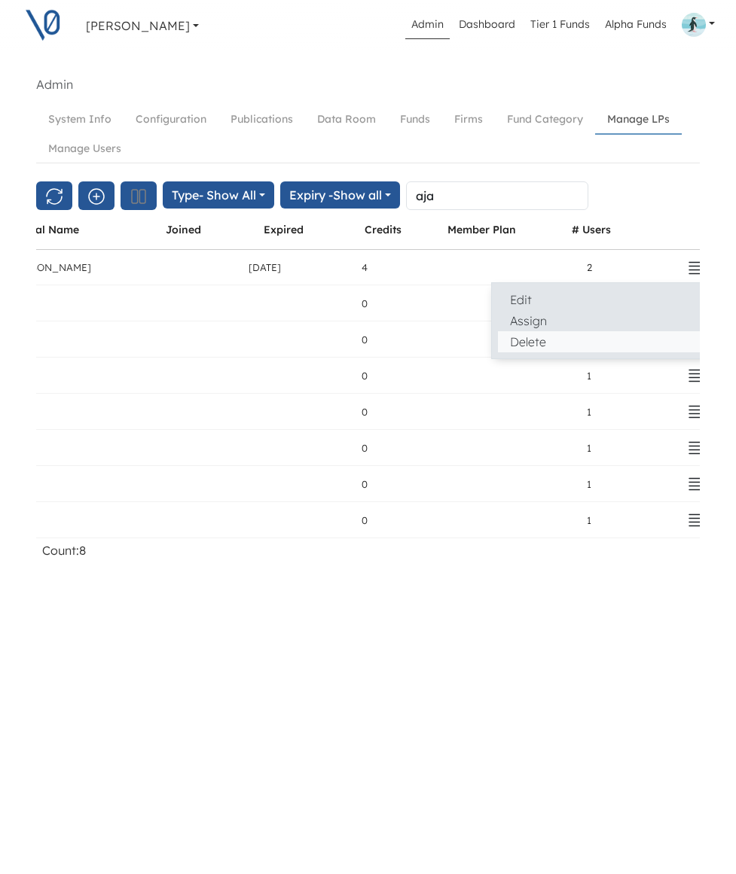
click at [583, 342] on button "Delete" at bounding box center [604, 341] width 212 height 21
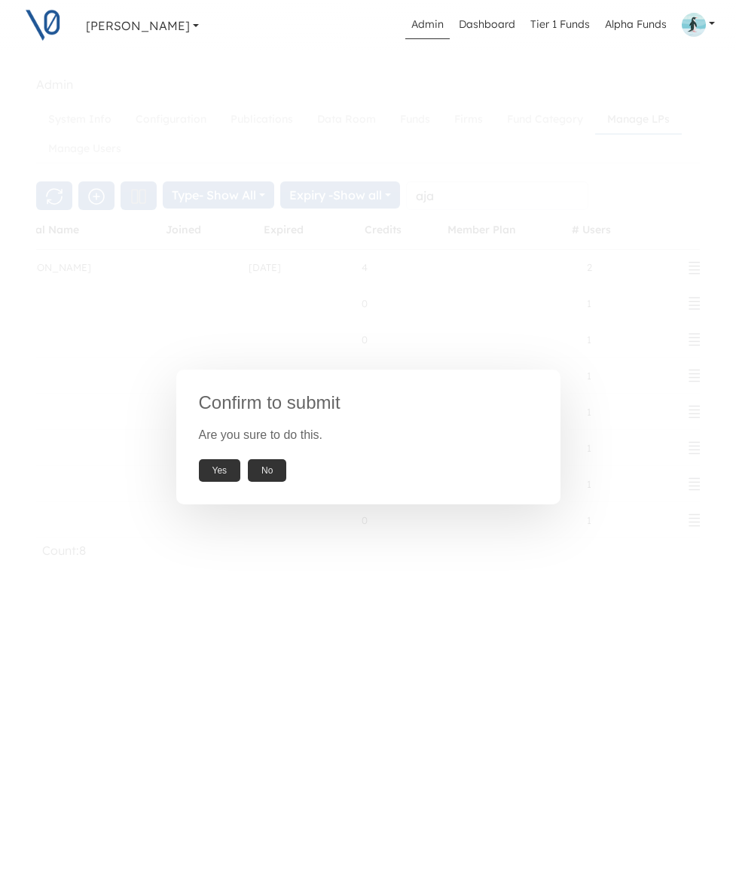
click at [217, 472] on button "Yes" at bounding box center [220, 470] width 42 height 23
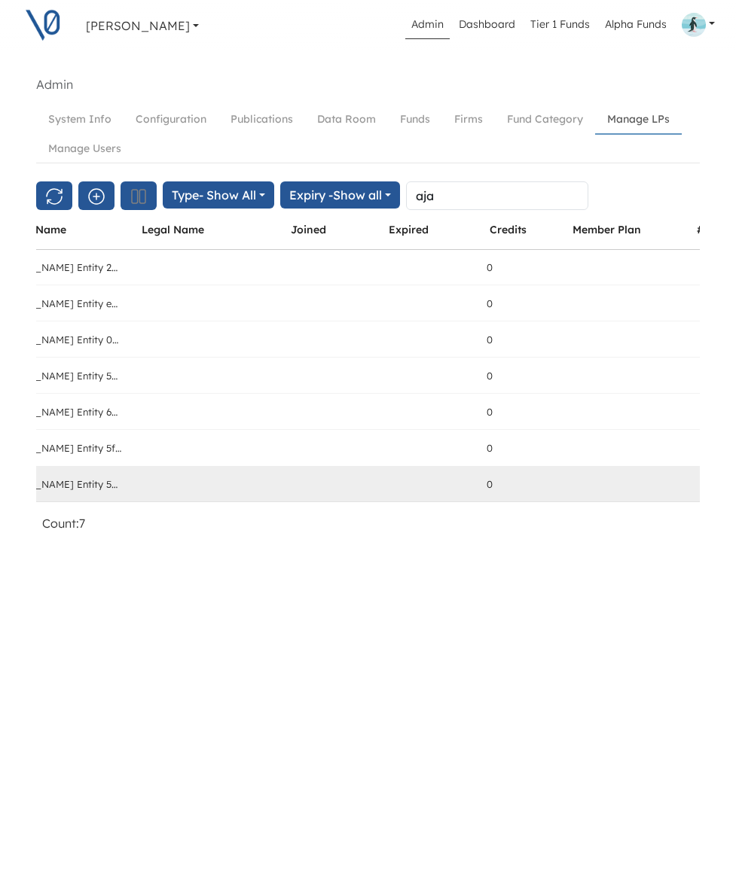
scroll to position [0, 0]
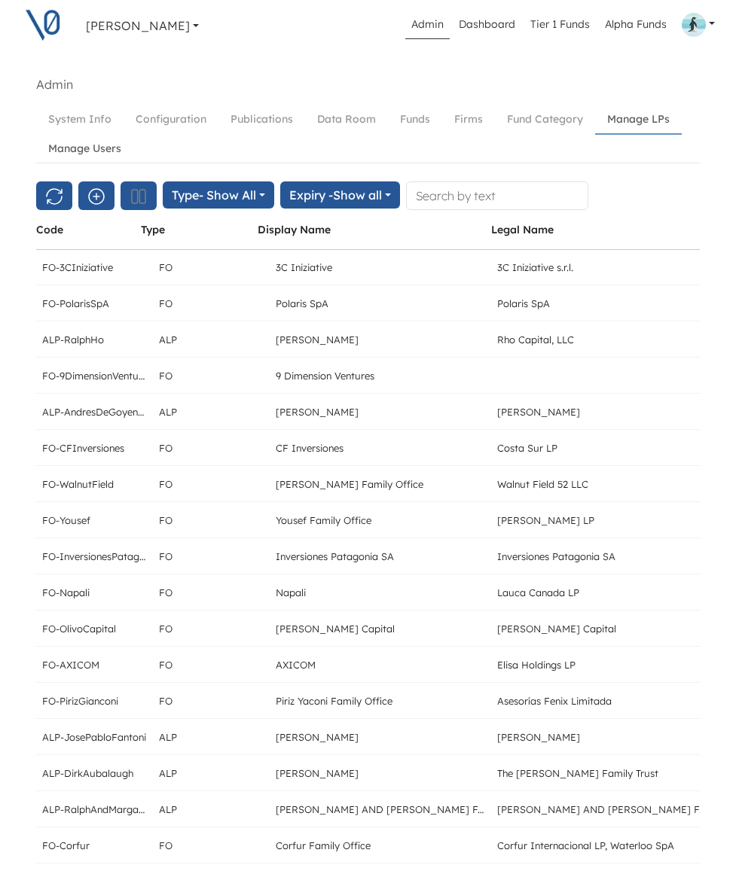
click at [108, 151] on link "Manage Users" at bounding box center [84, 149] width 97 height 28
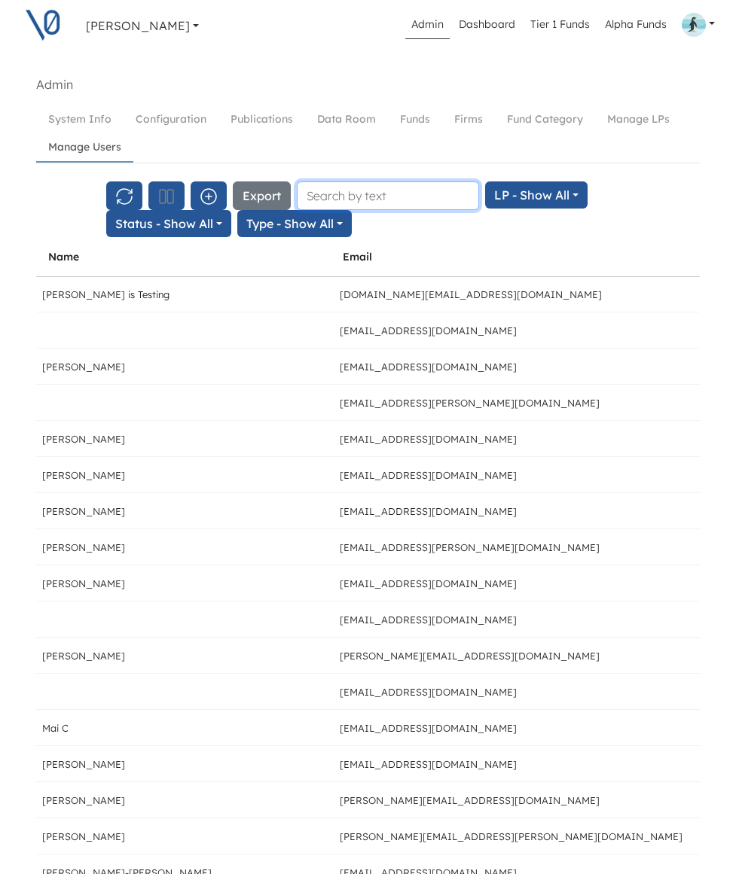
click at [387, 205] on input "text" at bounding box center [388, 196] width 182 height 29
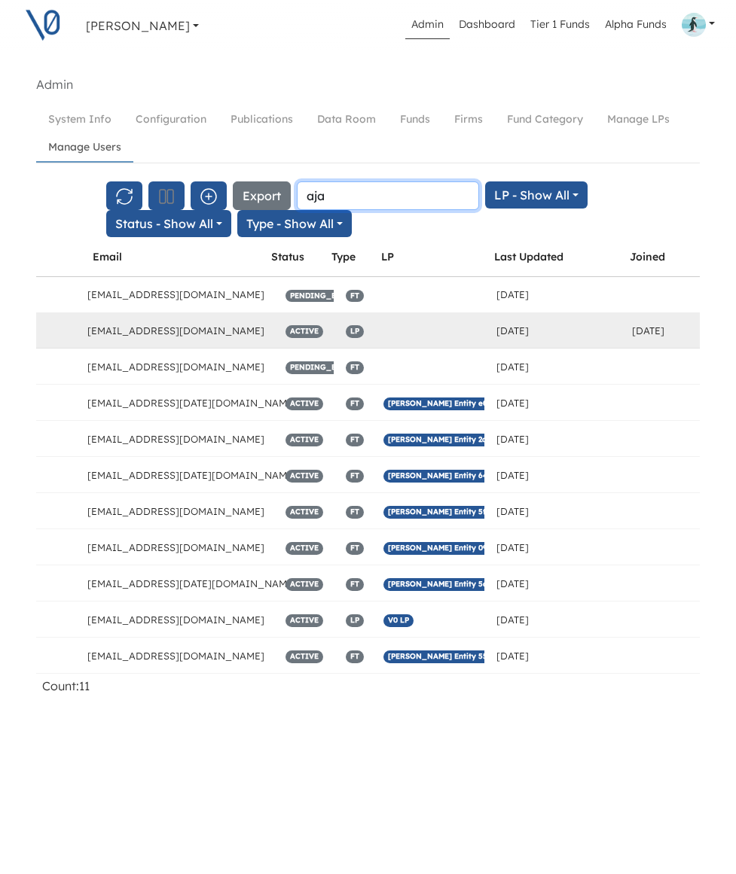
scroll to position [0, 9]
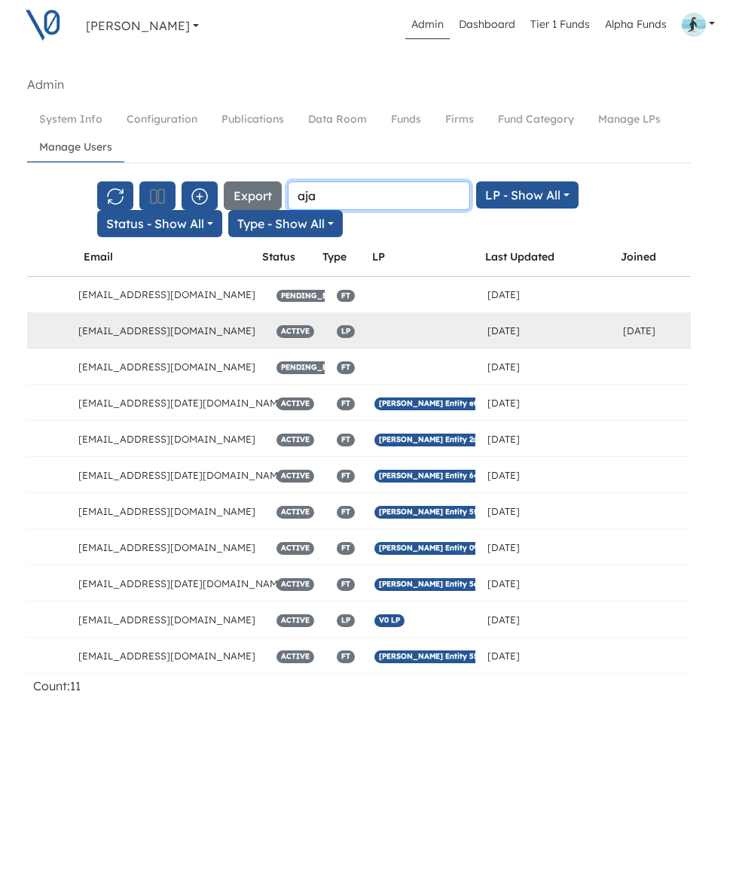
type input "aja"
click at [710, 329] on icon "button" at bounding box center [717, 330] width 14 height 11
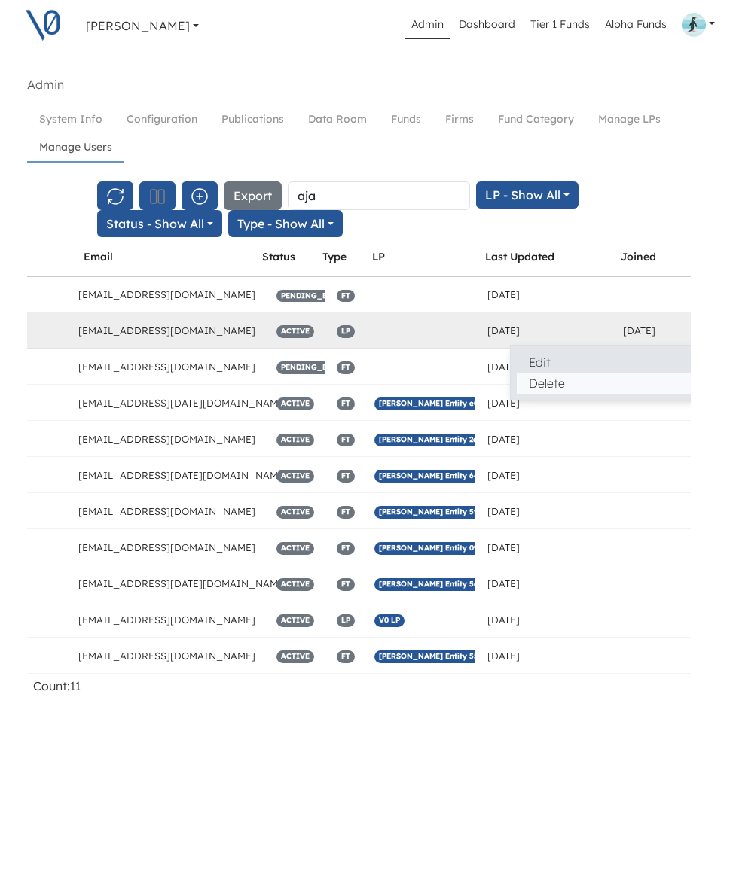
click at [531, 379] on button "Delete" at bounding box center [623, 383] width 212 height 21
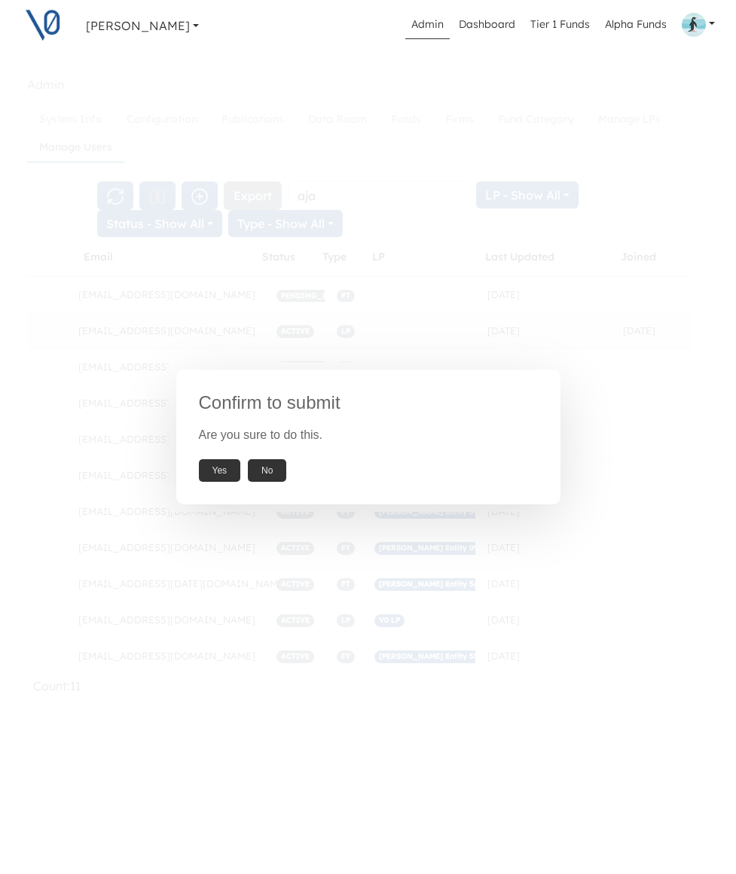
click at [230, 466] on button "Yes" at bounding box center [220, 470] width 42 height 23
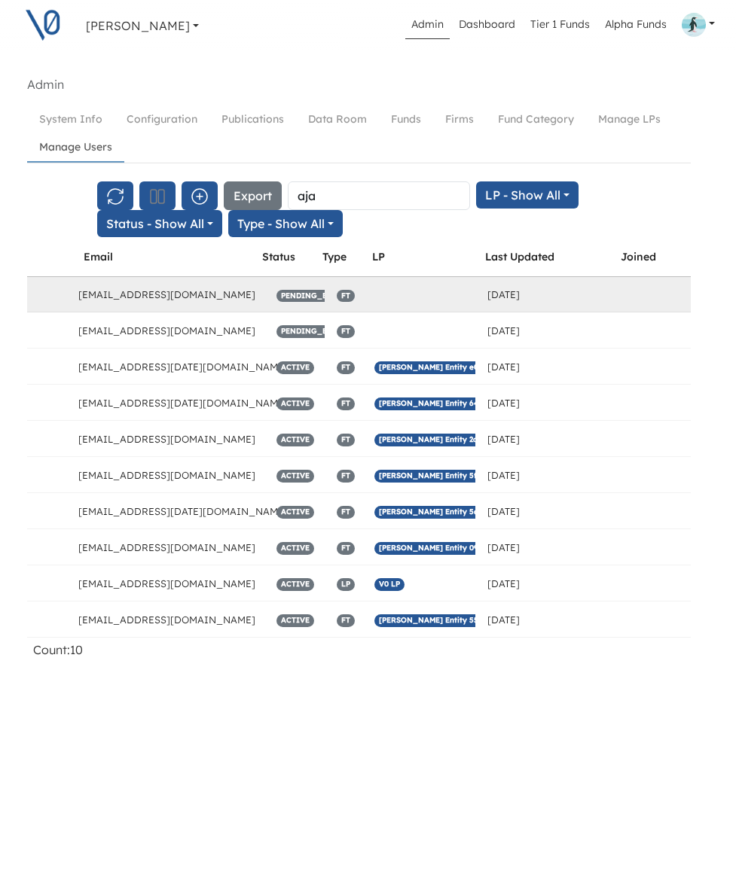
click at [708, 294] on icon "button" at bounding box center [717, 295] width 18 height 18
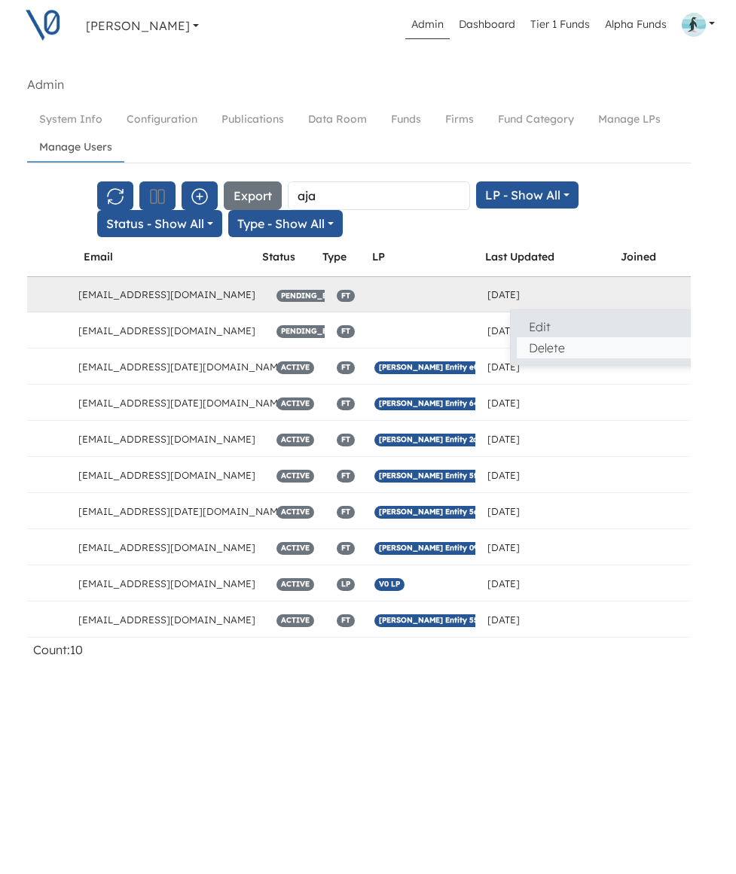
click at [584, 345] on button "Delete" at bounding box center [623, 347] width 212 height 21
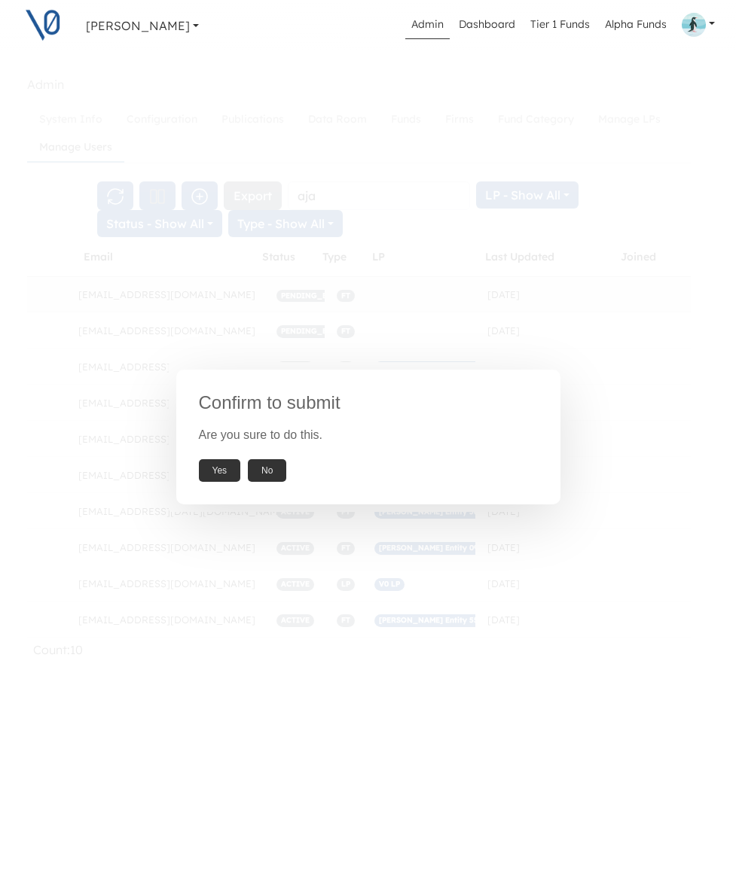
click at [221, 462] on button "Yes" at bounding box center [220, 470] width 42 height 23
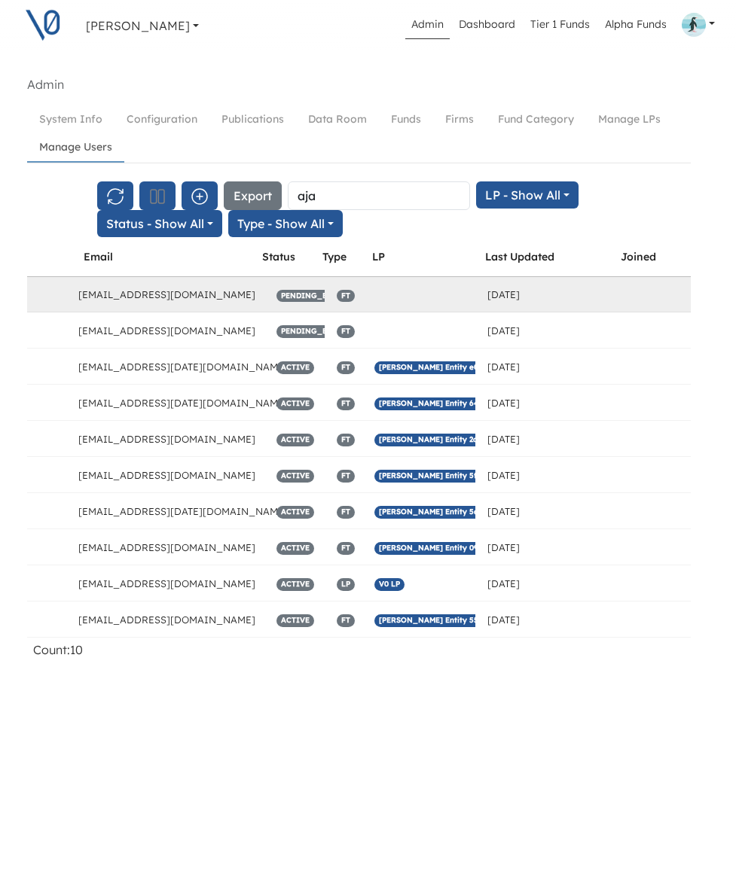
click at [698, 293] on button "button" at bounding box center [717, 294] width 38 height 30
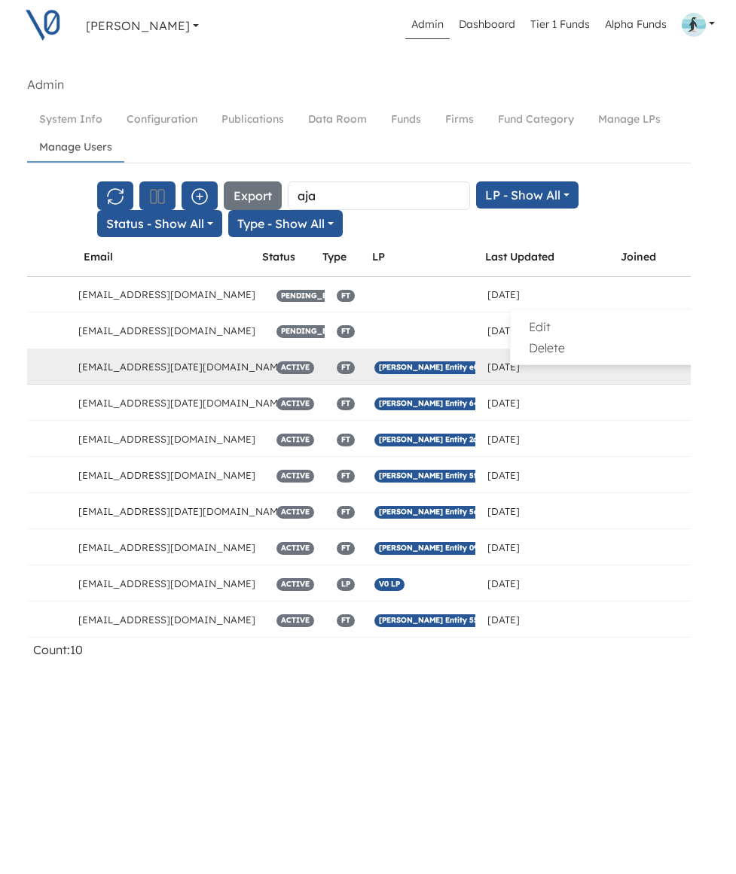
scroll to position [0, 84]
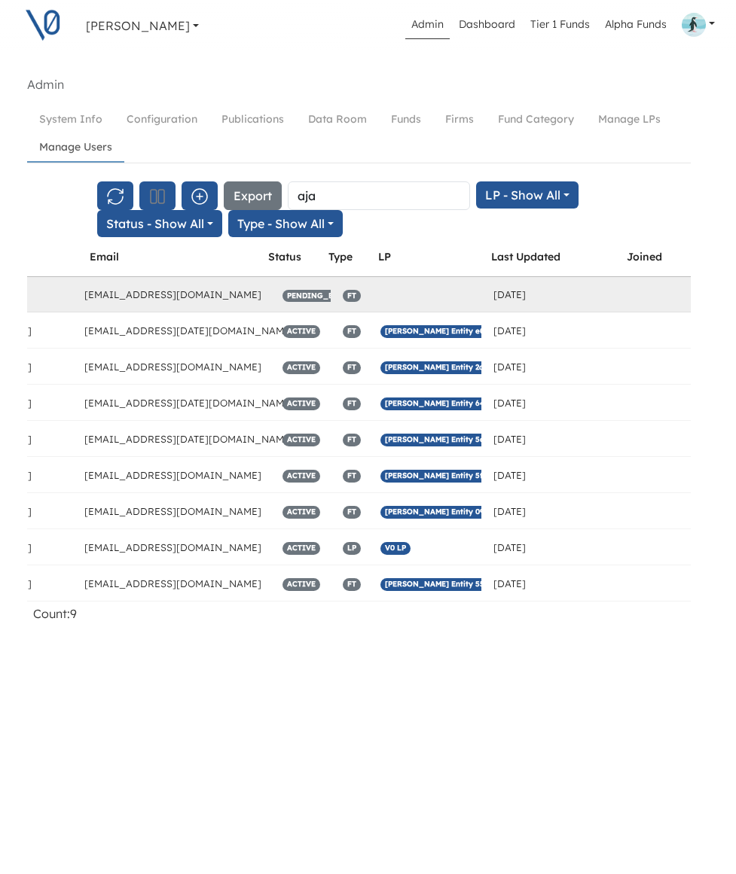
click at [716, 300] on icon "button" at bounding box center [723, 294] width 14 height 11
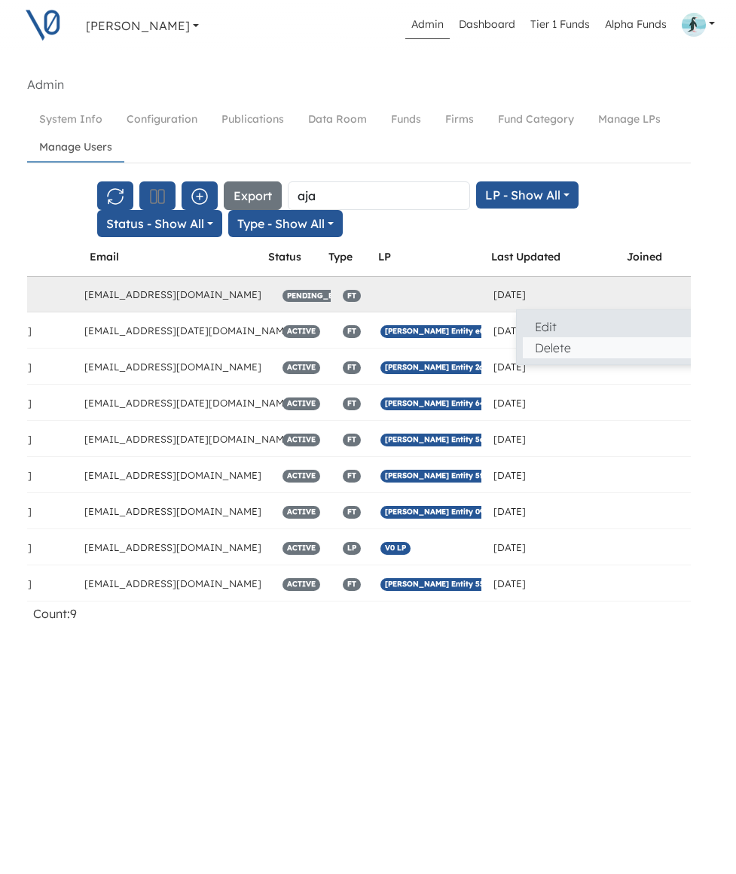
click at [604, 341] on button "Delete" at bounding box center [629, 347] width 212 height 21
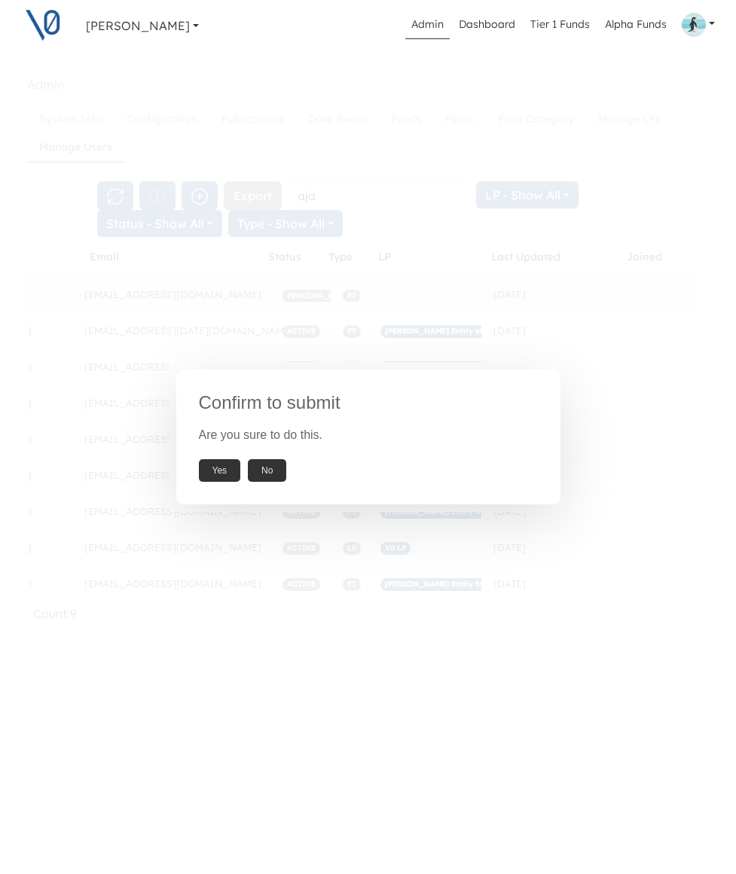
click at [217, 466] on button "Yes" at bounding box center [220, 470] width 42 height 23
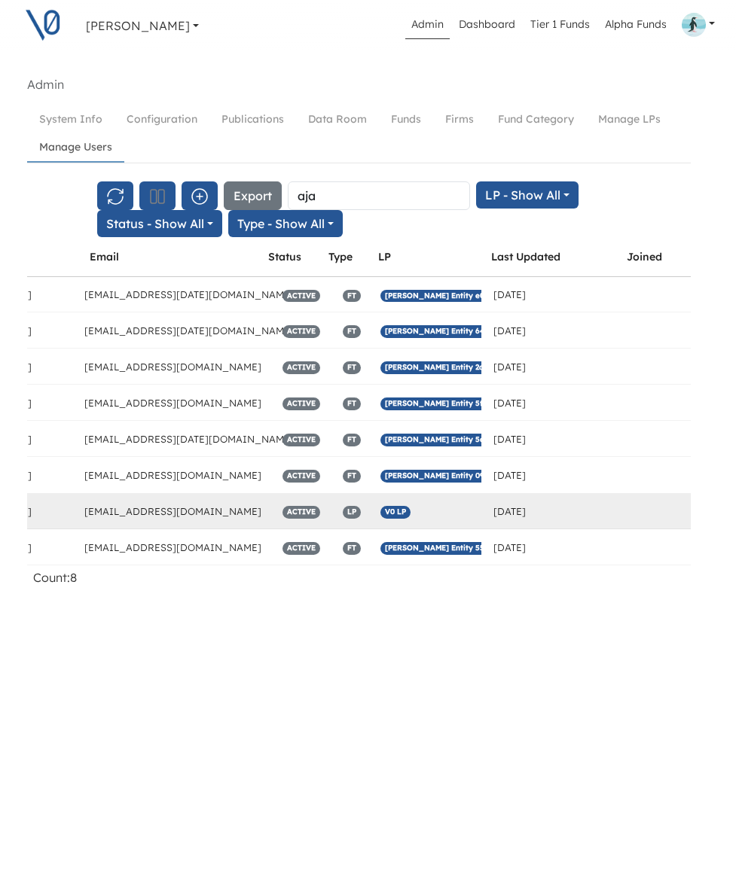
click at [714, 511] on icon "button" at bounding box center [723, 511] width 18 height 18
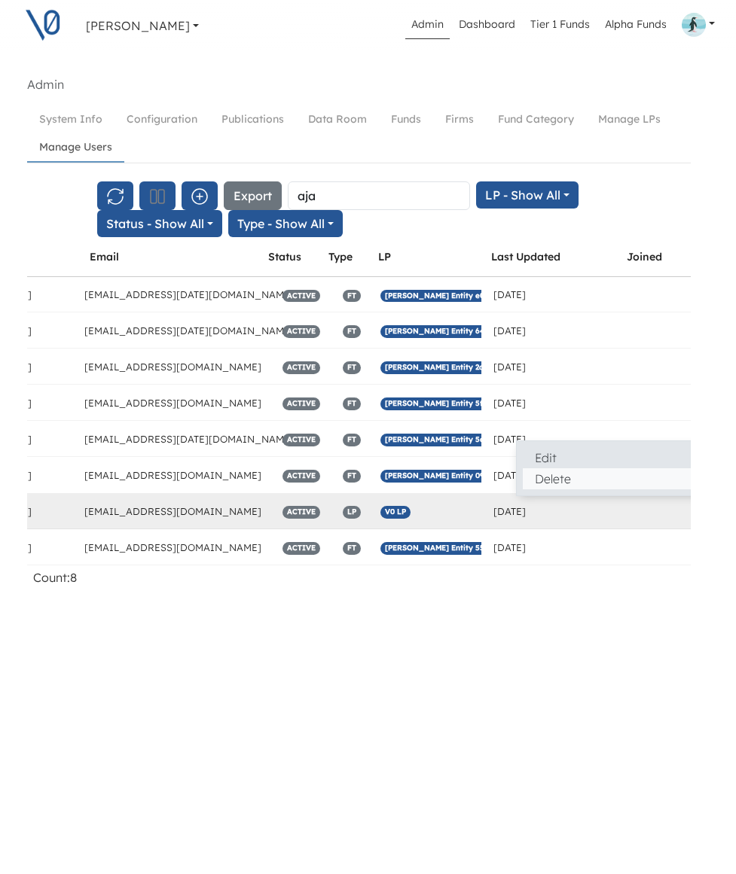
click at [523, 476] on button "Delete" at bounding box center [629, 478] width 212 height 21
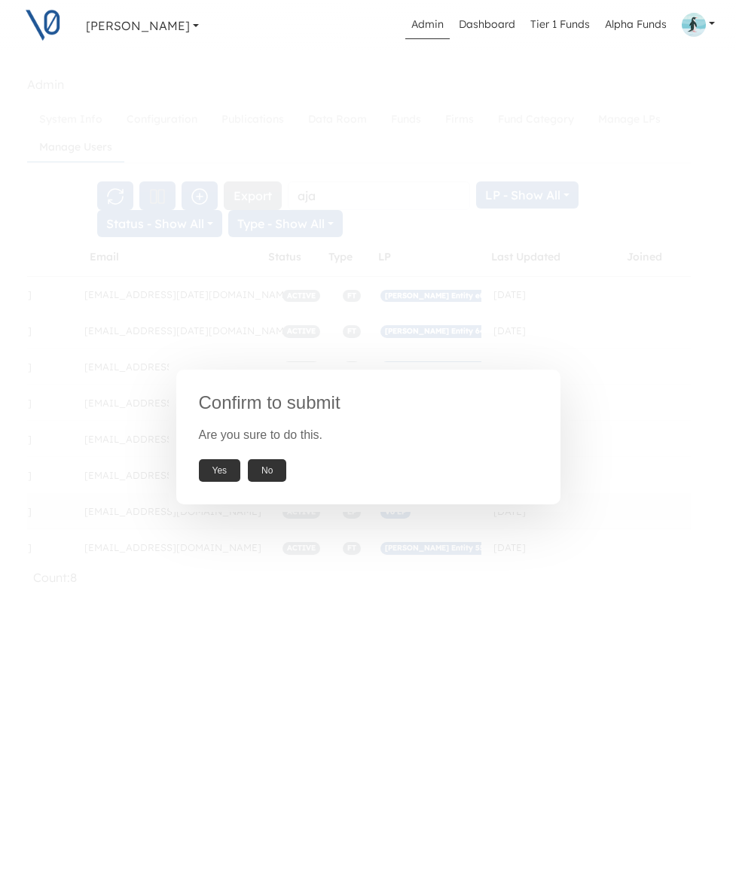
click at [220, 465] on button "Yes" at bounding box center [220, 470] width 42 height 23
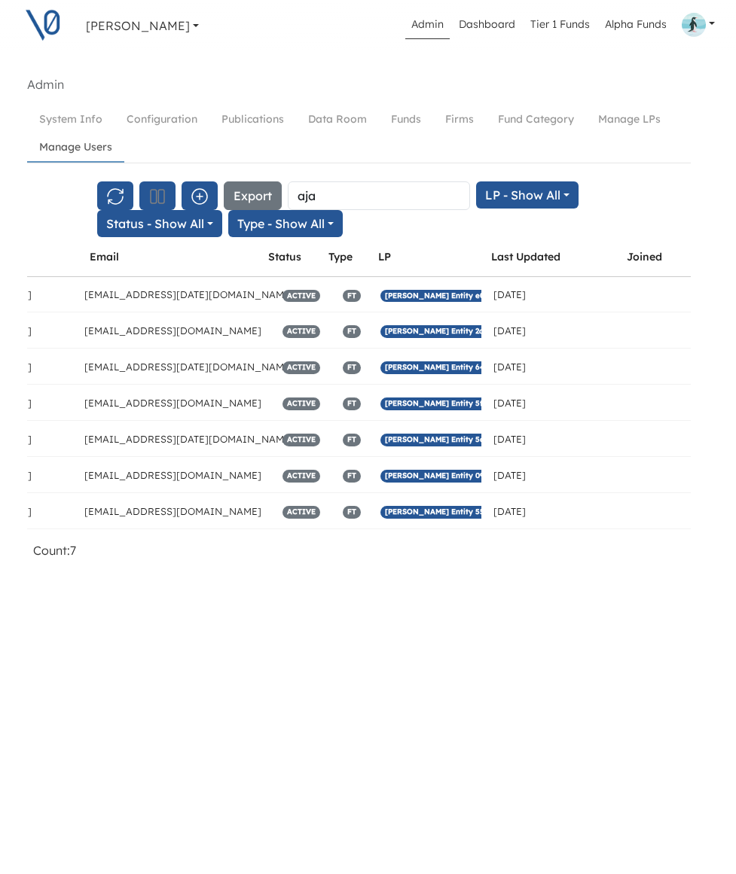
click at [426, 600] on div "Ivy Chan Ivy Chan V0 LP Ivy Chan Ivy Chan V0 LP Admin Dashboard Tier 1 Funds Al…" at bounding box center [359, 437] width 736 height 874
click at [328, 195] on input "aja" at bounding box center [379, 196] width 182 height 29
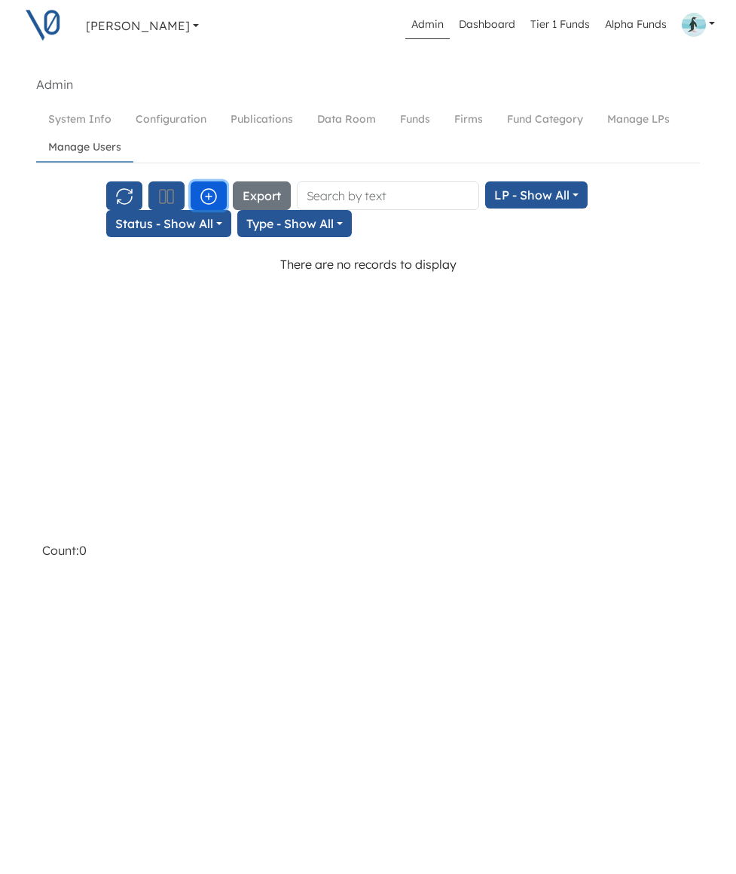
click at [209, 196] on icon "button" at bounding box center [208, 196] width 15 height 15
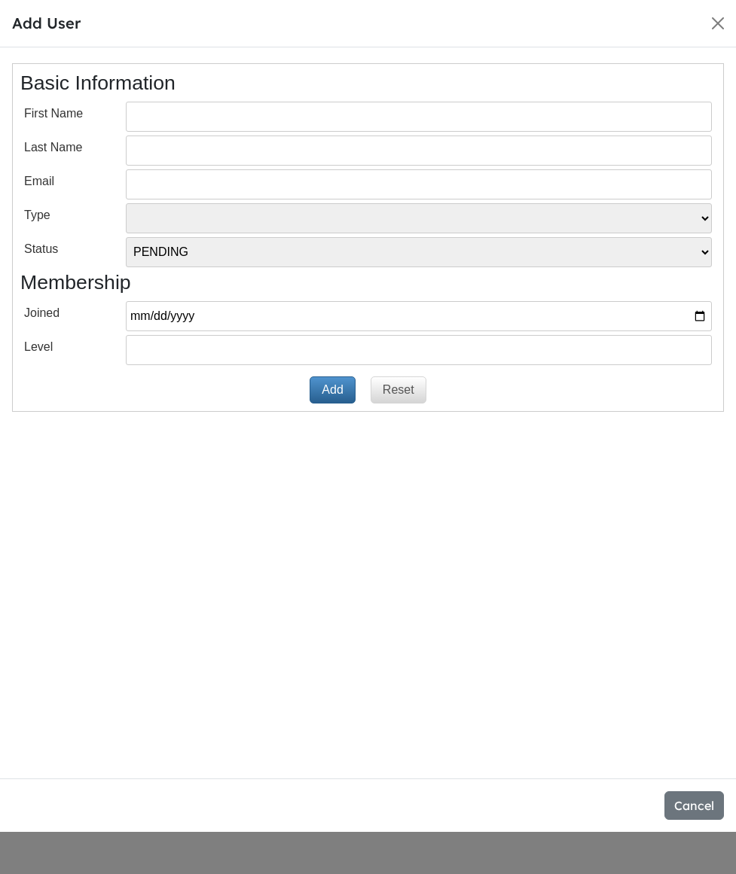
click at [221, 121] on input "text" at bounding box center [419, 117] width 586 height 30
type input "J"
type input "Ajay"
type input "Varia"
click at [201, 188] on input "email" at bounding box center [419, 184] width 586 height 30
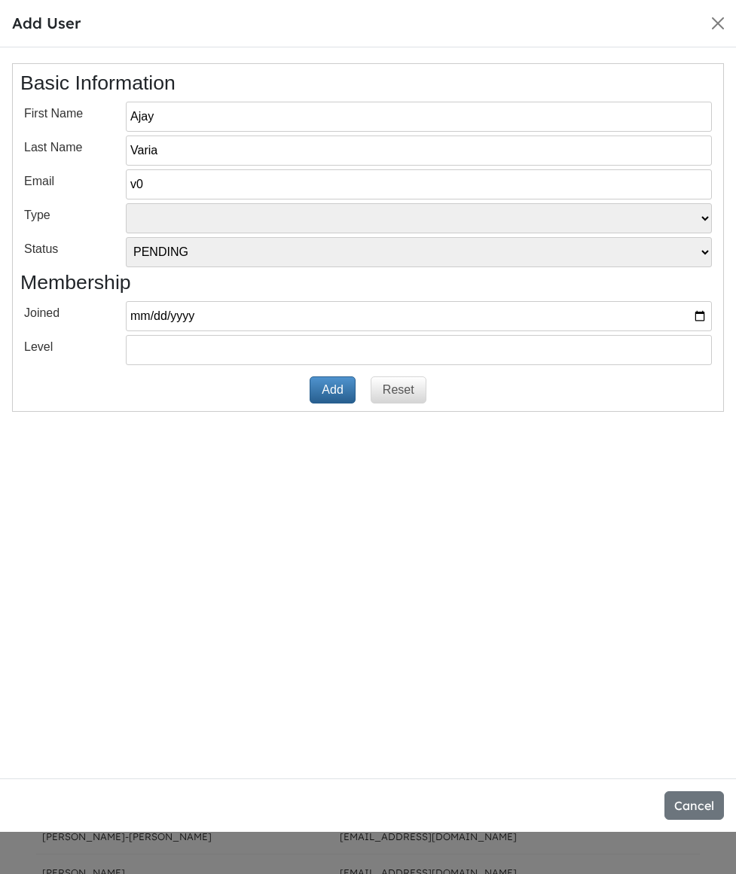
type input "v"
type input "[EMAIL_ADDRESS][DOMAIN_NAME]"
click at [231, 215] on select "VT LP Free Tier" at bounding box center [419, 218] width 586 height 30
select select "LP"
click at [126, 203] on select "VT LP Free Tier" at bounding box center [419, 218] width 586 height 30
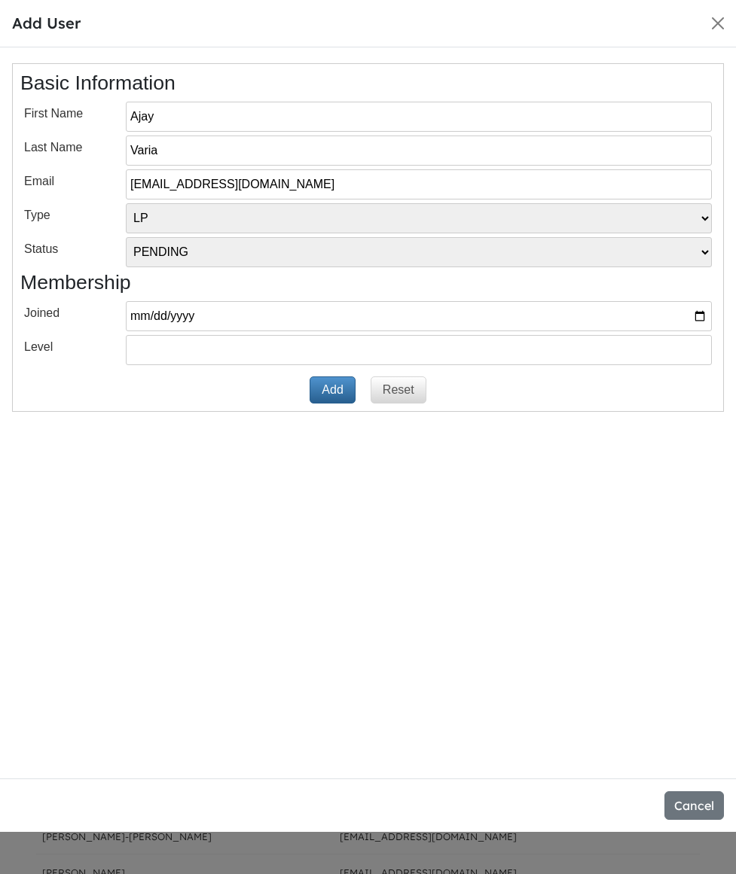
click at [214, 255] on select "PENDING INVITED ACTIVE BLOCKED" at bounding box center [419, 252] width 586 height 30
select select "ACTIVE"
click at [126, 237] on select "PENDING INVITED ACTIVE BLOCKED" at bounding box center [419, 252] width 586 height 30
click at [327, 389] on button "Add" at bounding box center [332, 390] width 45 height 27
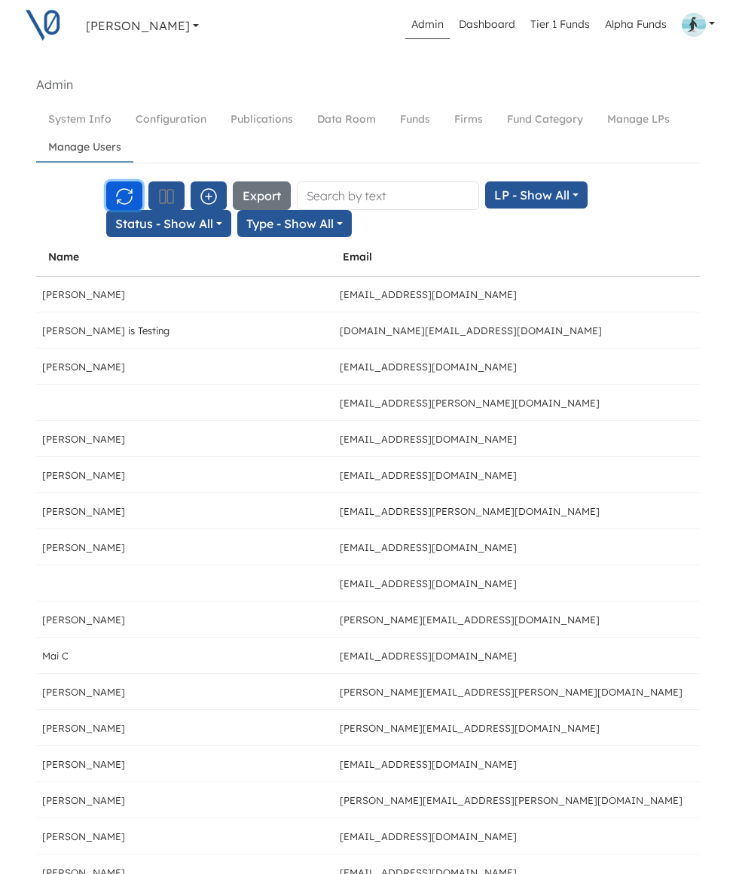
click at [123, 197] on icon "button" at bounding box center [124, 197] width 18 height 18
click at [645, 121] on link "Manage LPs" at bounding box center [638, 119] width 87 height 28
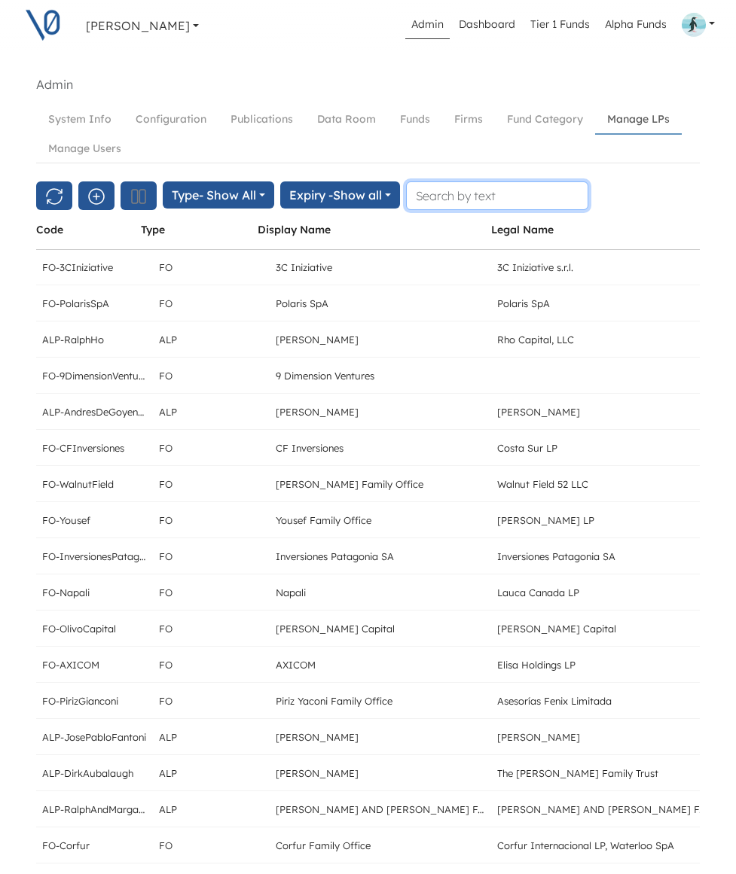
click at [465, 197] on input "text" at bounding box center [497, 196] width 182 height 29
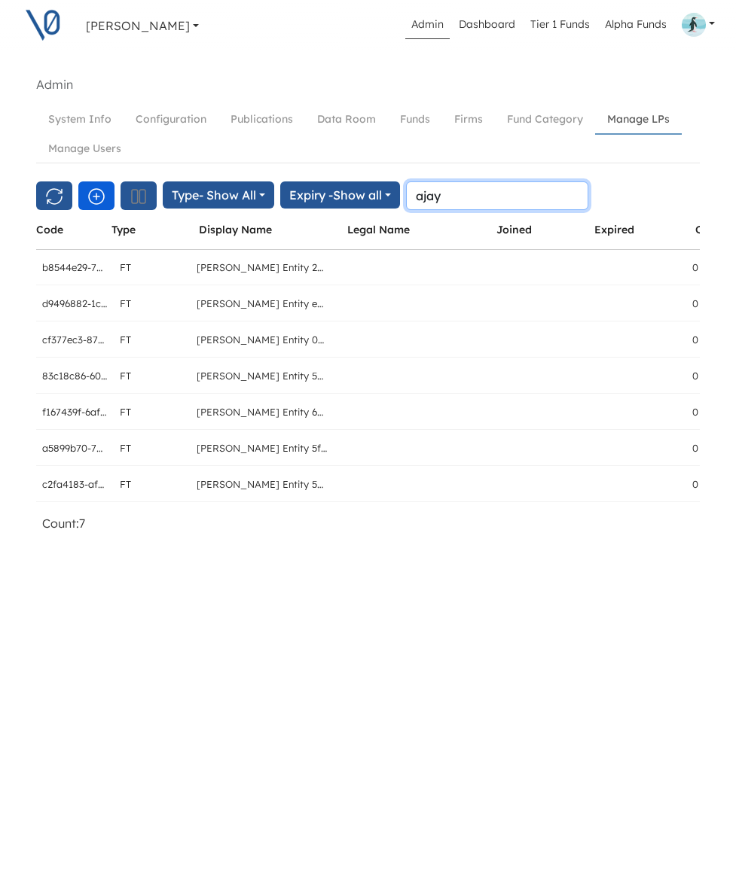
type input "ajay"
click at [97, 191] on icon "button" at bounding box center [96, 197] width 18 height 18
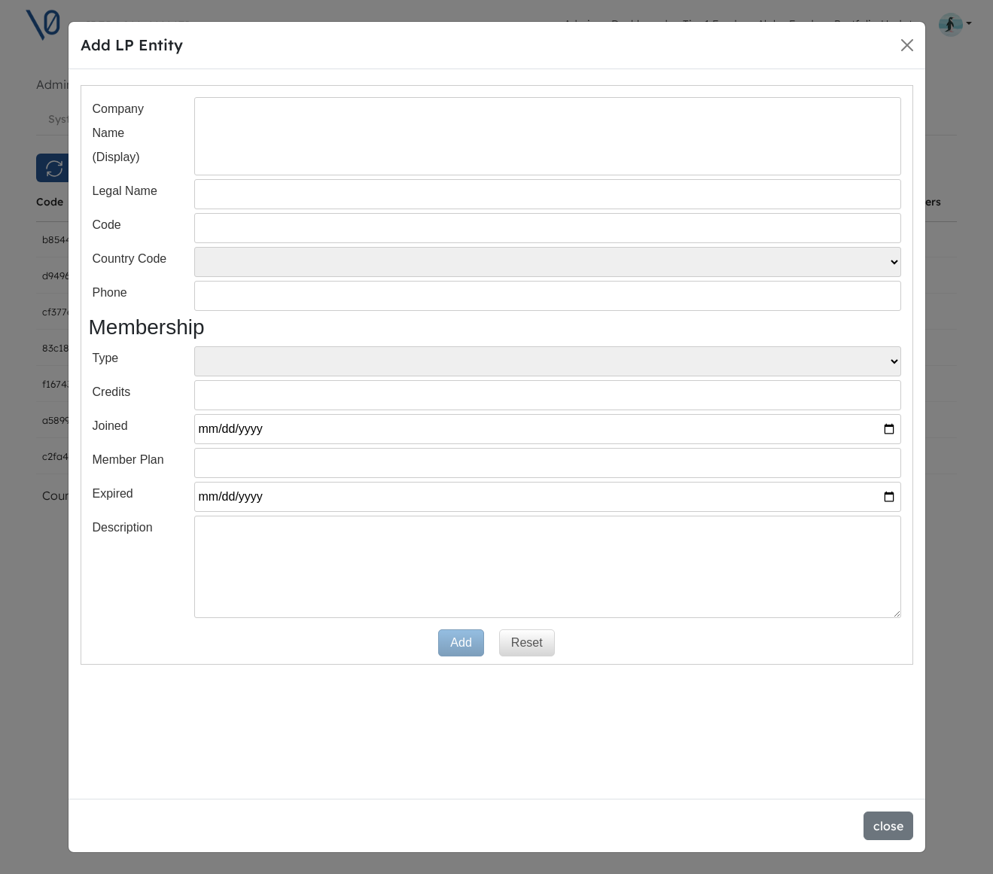
click at [402, 168] on input "text" at bounding box center [547, 136] width 707 height 78
click at [398, 139] on input "text" at bounding box center [547, 136] width 707 height 78
type input "Ajay Varia"
click at [322, 200] on input "text" at bounding box center [547, 194] width 707 height 30
type input "Ajay Varia"
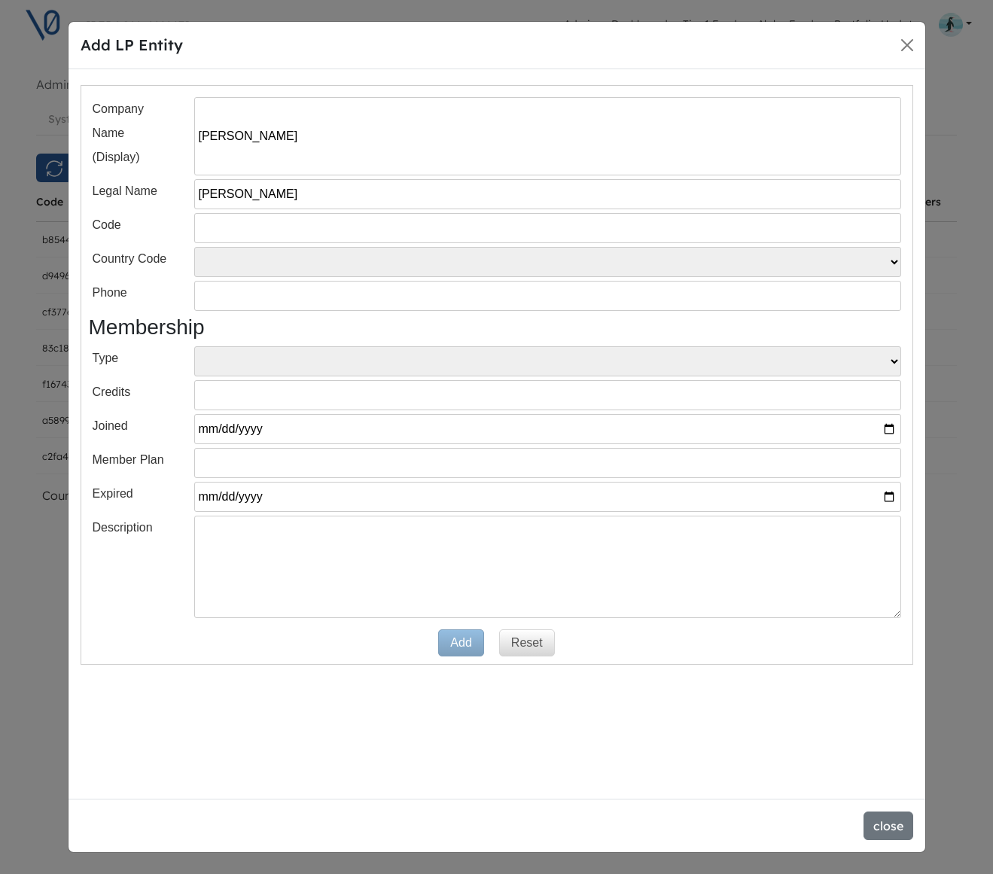
click at [279, 232] on input "text" at bounding box center [547, 228] width 707 height 30
type input "ALP-Ajay"
click at [228, 260] on select "US CA SG Other" at bounding box center [547, 262] width 707 height 30
click at [303, 359] on select "FO ALP" at bounding box center [547, 361] width 707 height 30
select select "ALP"
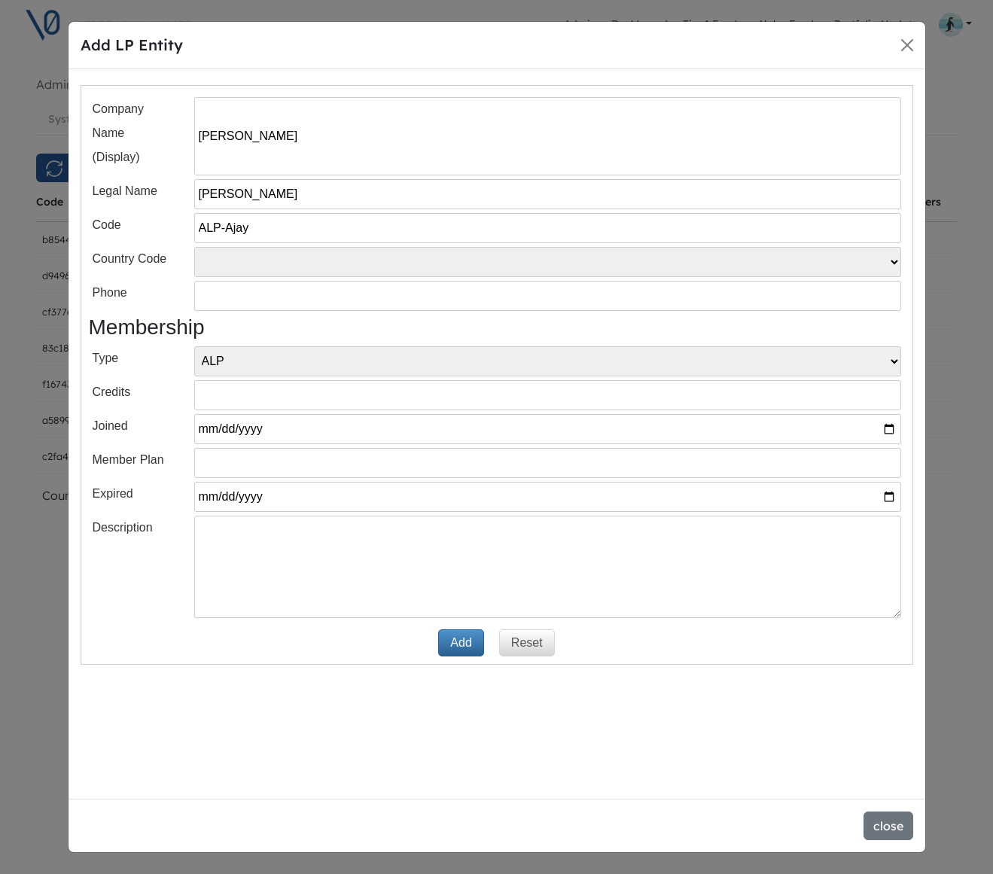
click at [194, 346] on select "FO ALP" at bounding box center [547, 361] width 707 height 30
click at [454, 639] on button "Add" at bounding box center [460, 643] width 45 height 27
select select
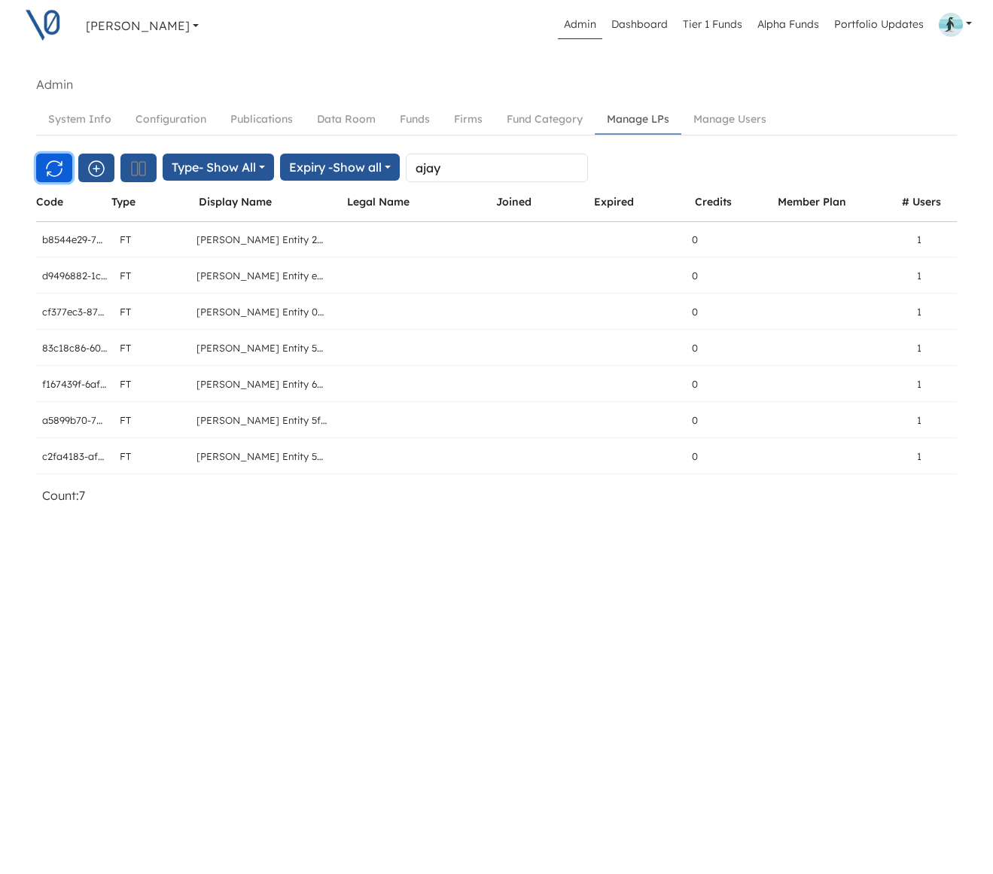
click at [51, 166] on icon "button" at bounding box center [54, 169] width 18 height 18
click at [56, 164] on icon "button" at bounding box center [54, 169] width 18 height 18
click at [50, 172] on icon "button" at bounding box center [54, 169] width 18 height 18
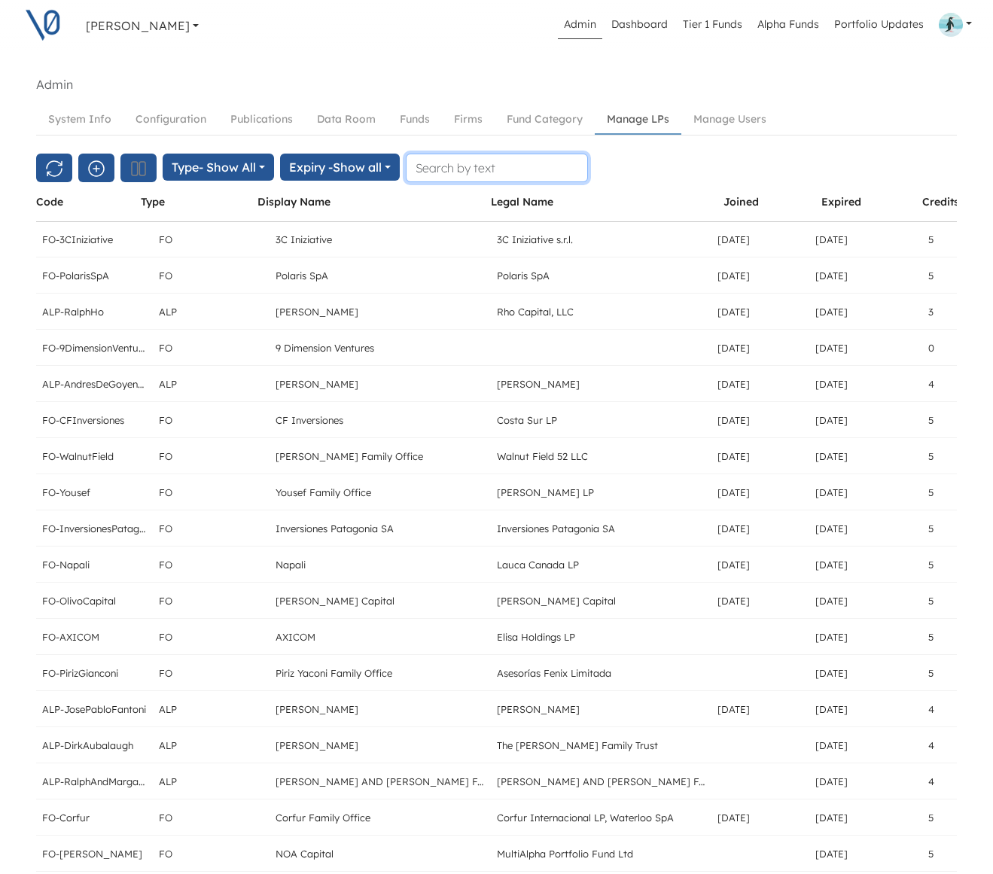
click at [487, 171] on input "text" at bounding box center [497, 168] width 182 height 29
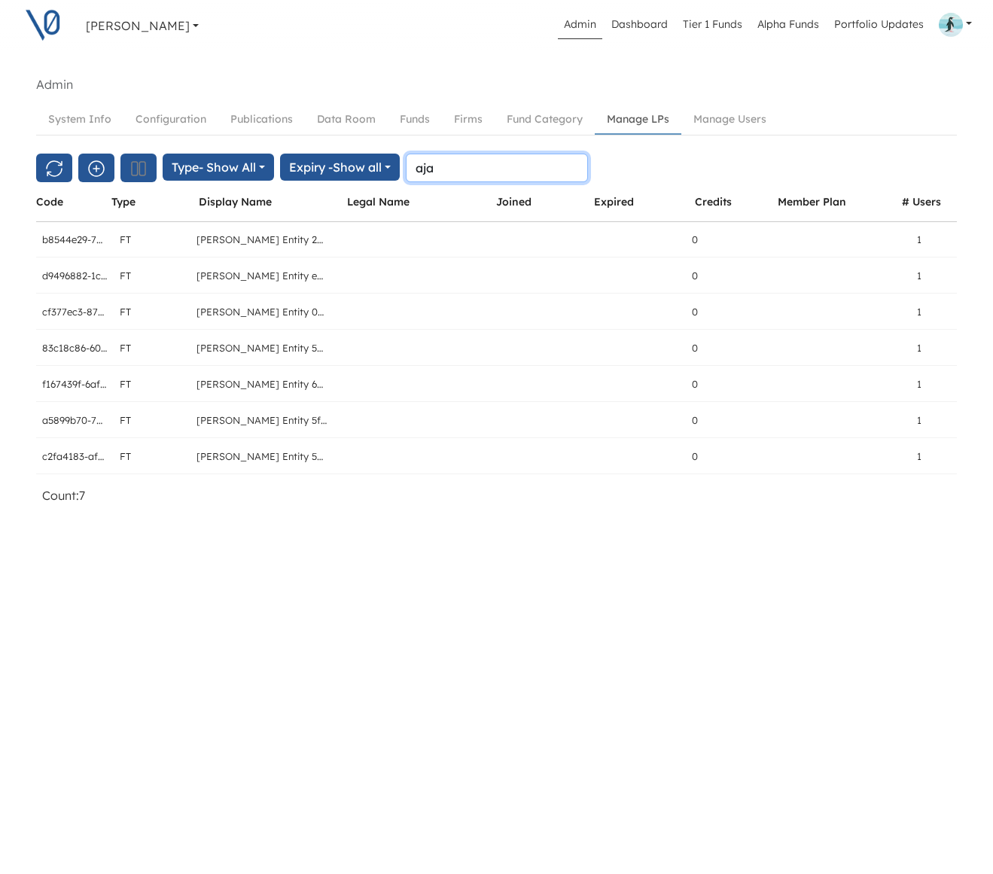
type input "aja"
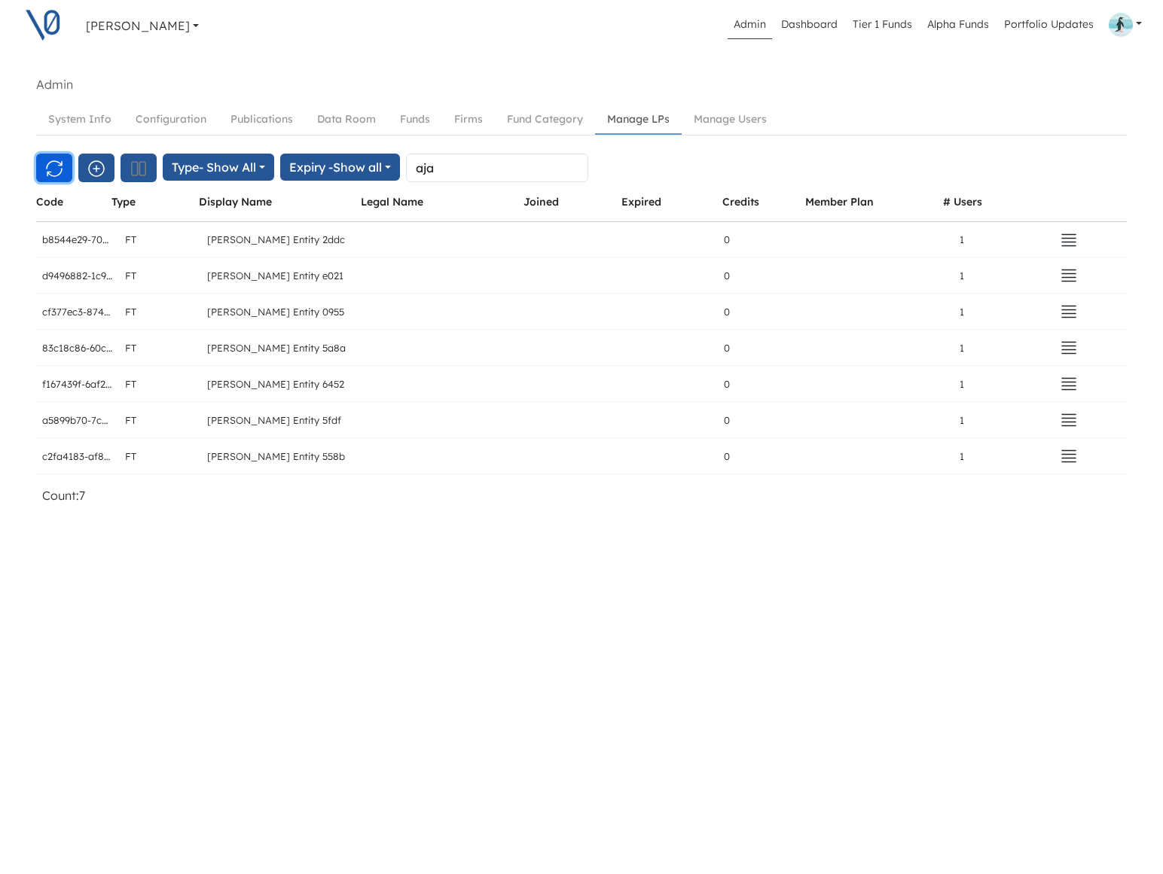
click at [56, 170] on icon "button" at bounding box center [54, 169] width 18 height 18
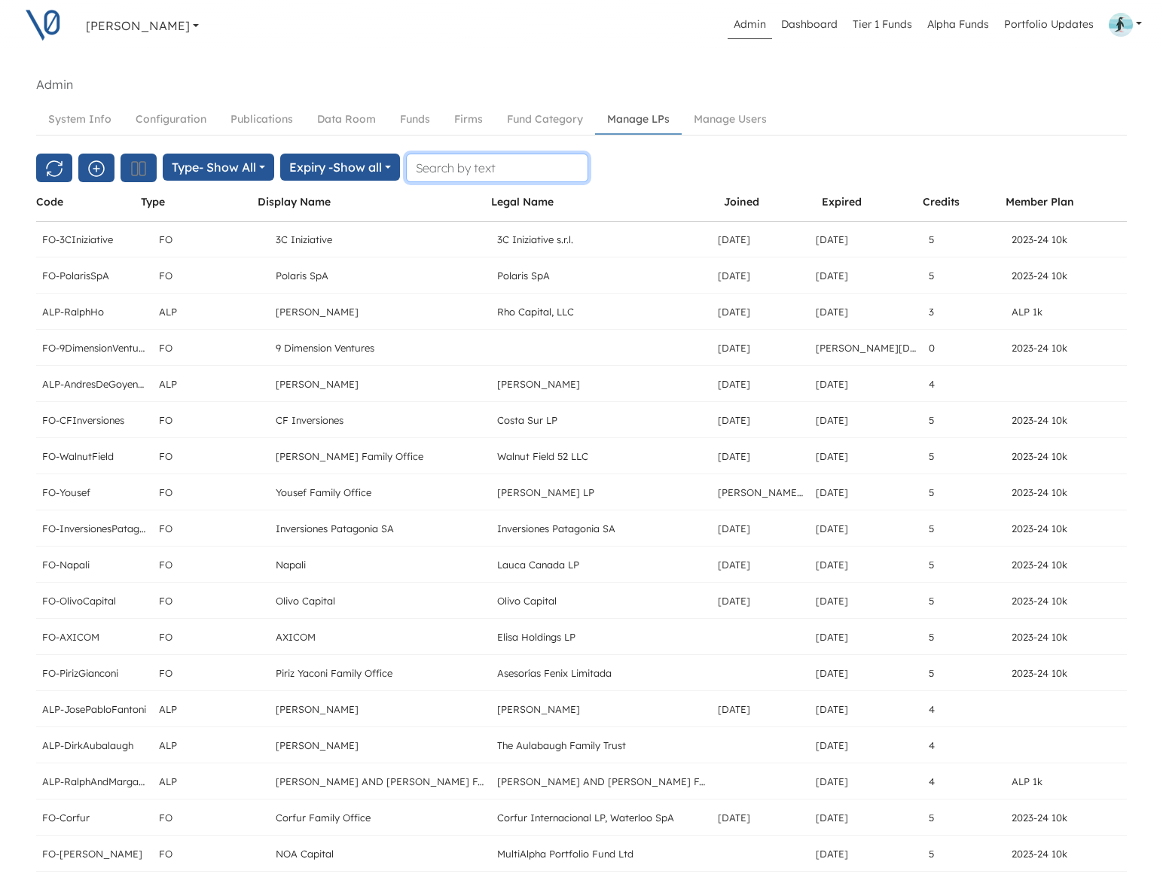
click at [456, 172] on input "text" at bounding box center [497, 168] width 182 height 29
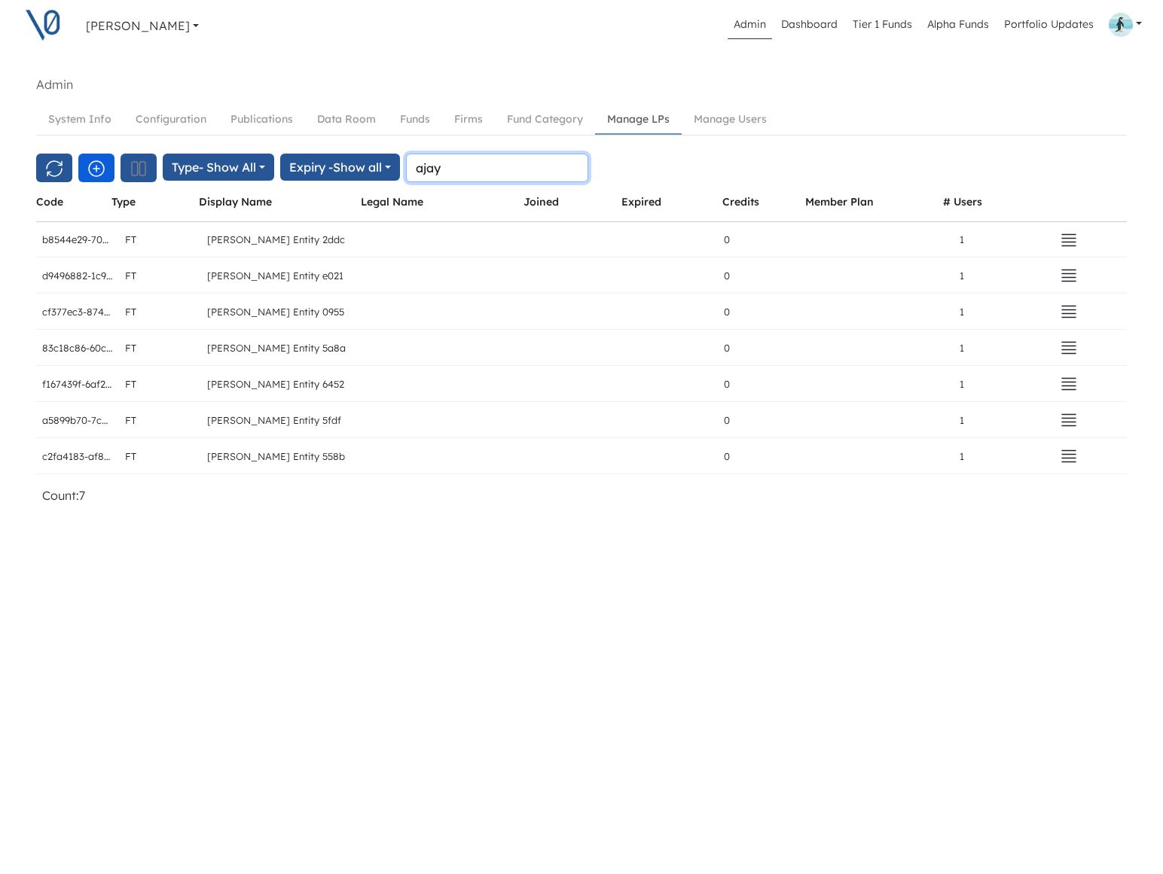
type input "ajay"
click at [99, 168] on icon "button" at bounding box center [96, 169] width 18 height 18
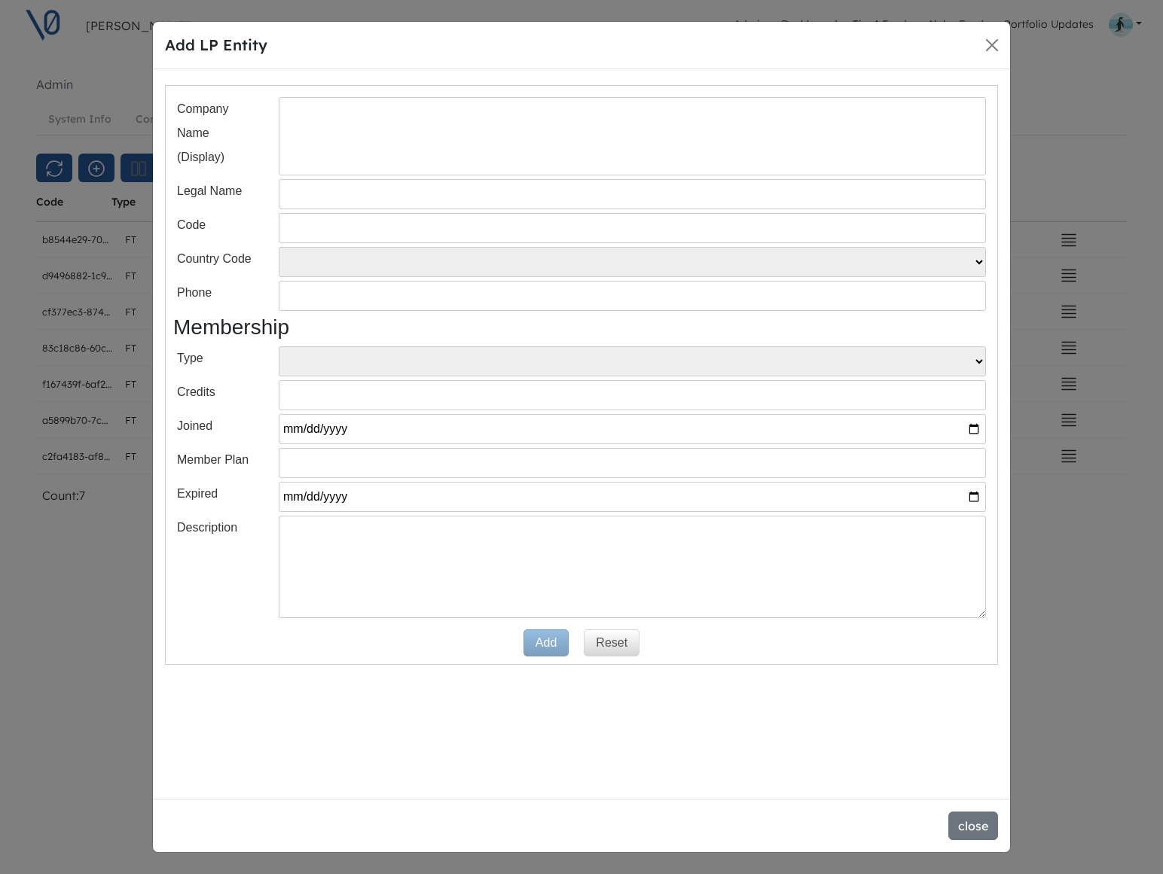
click at [316, 151] on input "text" at bounding box center [632, 136] width 707 height 78
click at [296, 226] on input "text" at bounding box center [632, 228] width 707 height 30
click at [319, 233] on input "AL" at bounding box center [632, 228] width 707 height 30
type input "ALP-Ajay"
click at [334, 163] on input "text" at bounding box center [632, 136] width 707 height 78
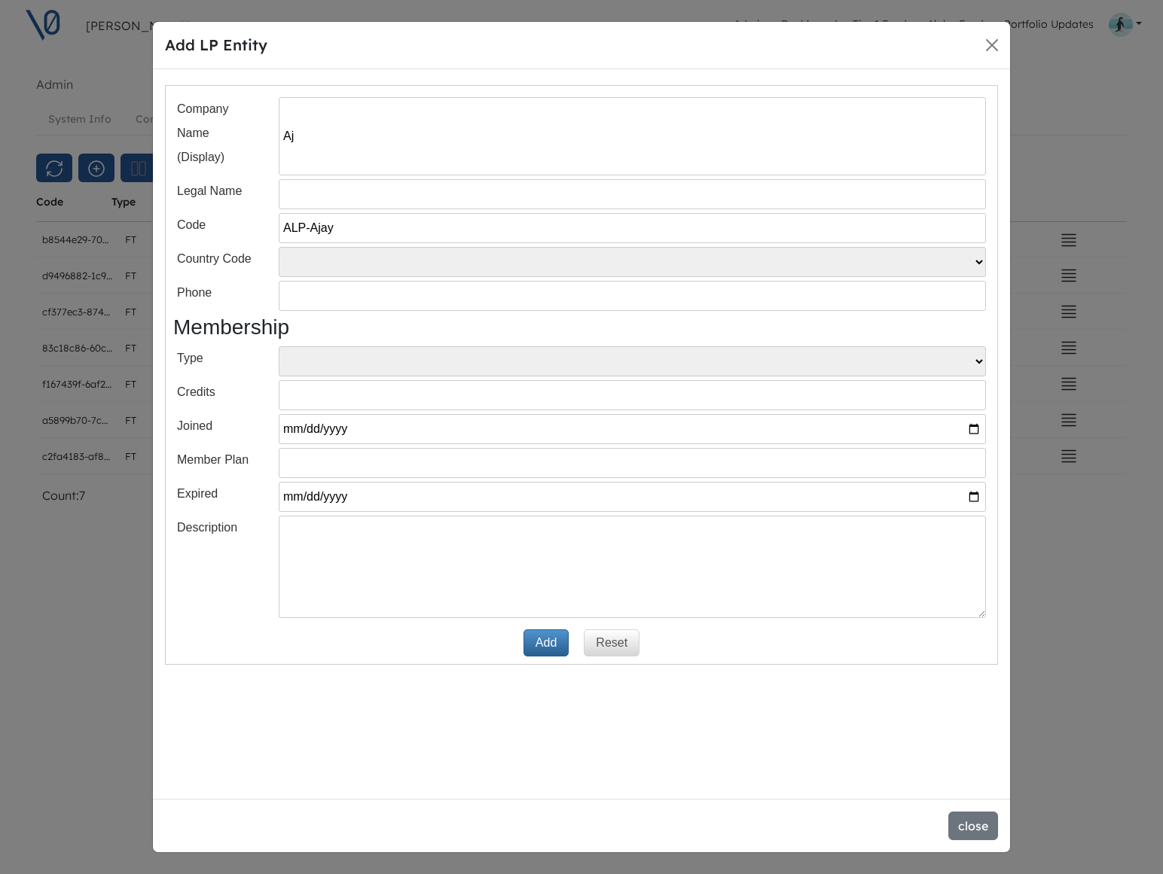
type input "Ajay Varia"
click at [325, 138] on input "Ajay Varia" at bounding box center [632, 136] width 707 height 78
click at [318, 191] on input "text" at bounding box center [632, 194] width 707 height 30
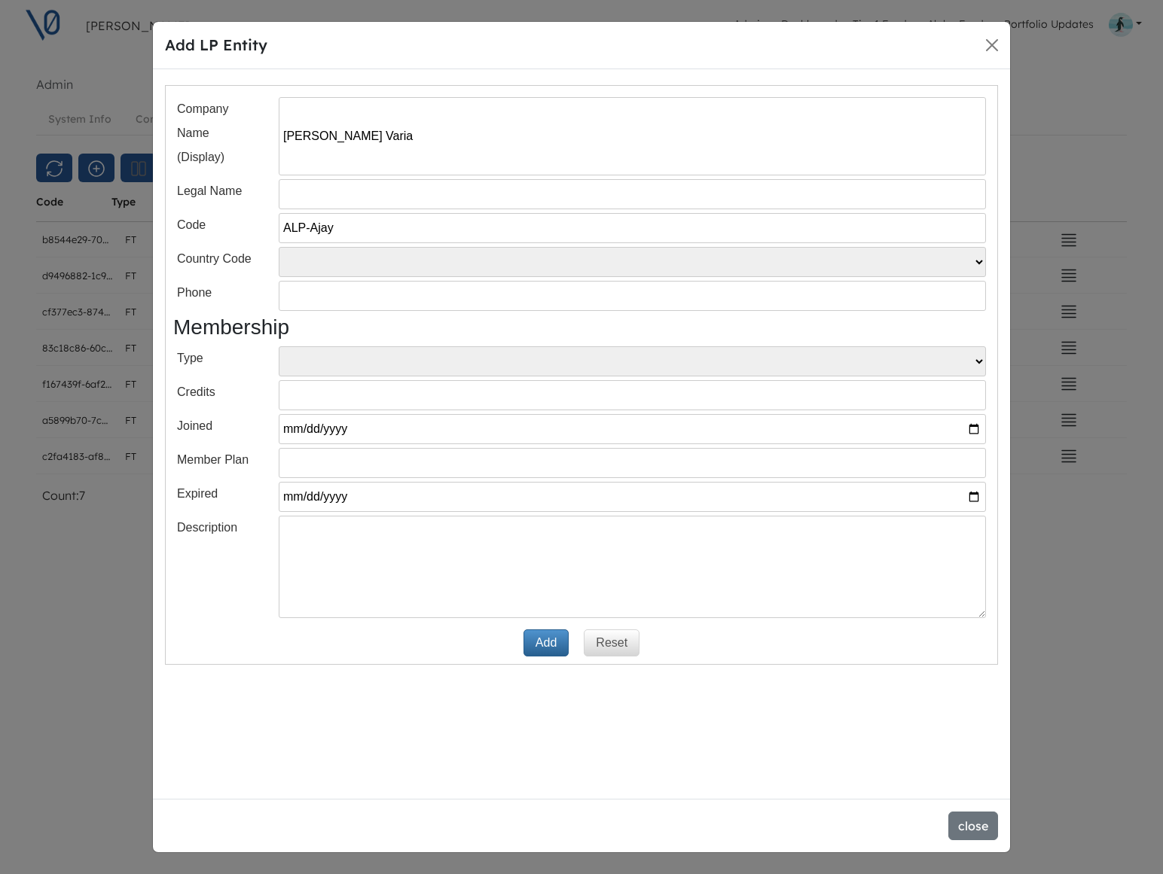
paste input "Ajay Varia"
type input "Ajay Varia"
click at [307, 266] on select "US CA SG Other" at bounding box center [632, 262] width 707 height 30
click at [279, 247] on select "US CA SG Other" at bounding box center [632, 262] width 707 height 30
click at [337, 361] on select "FO ALP" at bounding box center [632, 361] width 707 height 30
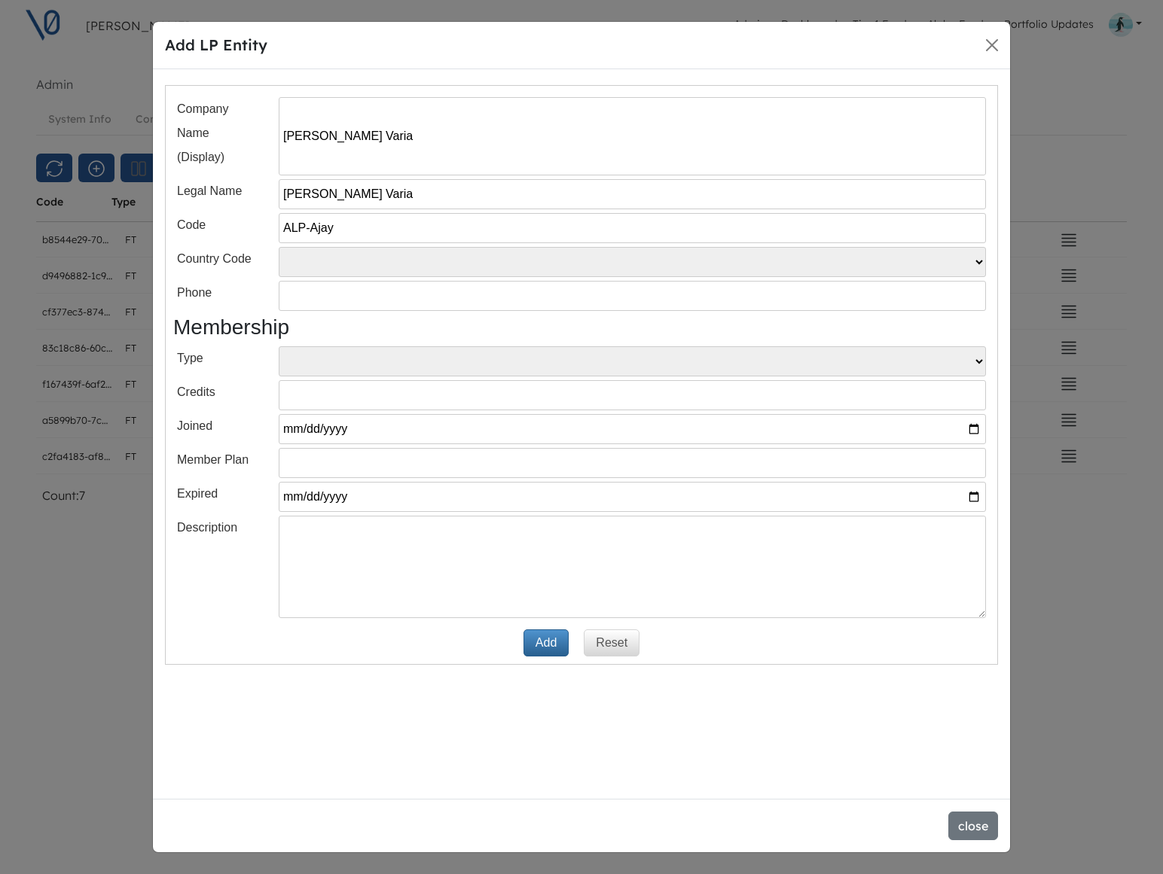
select select "ALP"
click at [279, 346] on select "FO ALP" at bounding box center [632, 361] width 707 height 30
click at [543, 645] on button "Add" at bounding box center [545, 643] width 45 height 27
select select
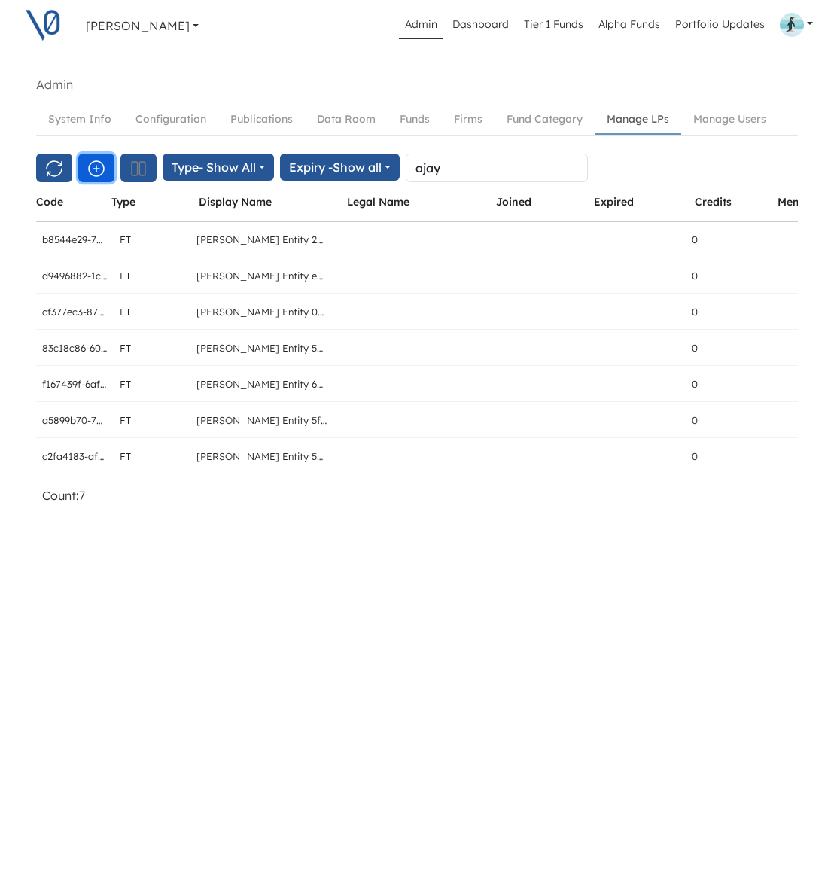
click at [97, 166] on icon "button" at bounding box center [96, 169] width 18 height 18
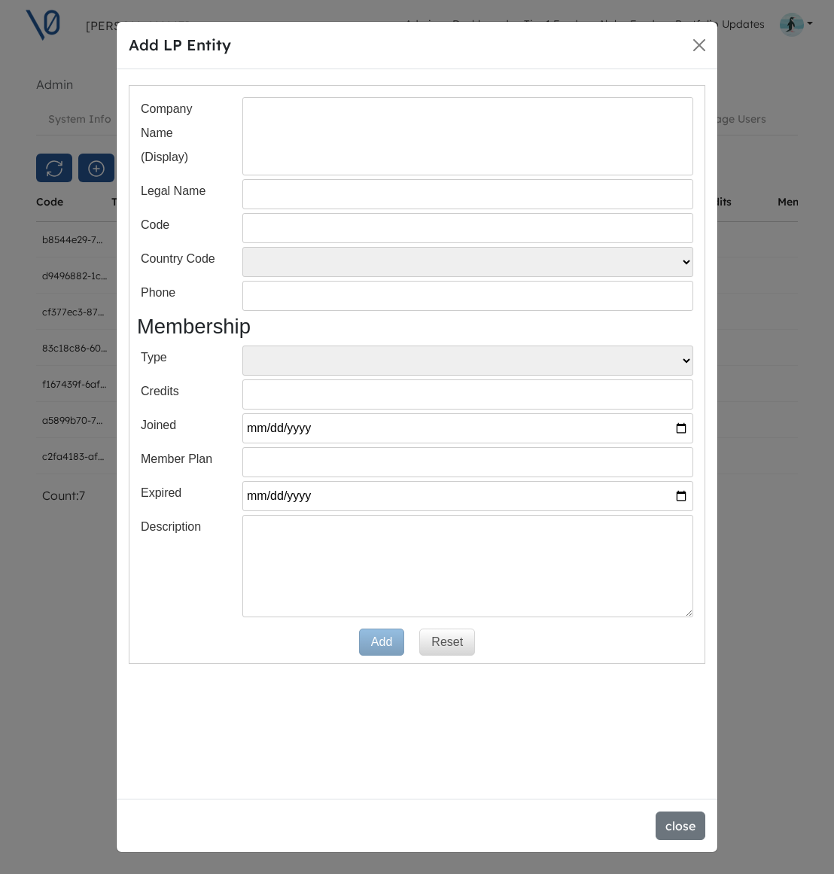
click at [316, 153] on input "text" at bounding box center [468, 136] width 451 height 78
type input "Ajay Varia"
click at [324, 189] on input "text" at bounding box center [468, 194] width 451 height 30
type input "Ajay Varia"
click at [324, 229] on input "text" at bounding box center [468, 228] width 451 height 30
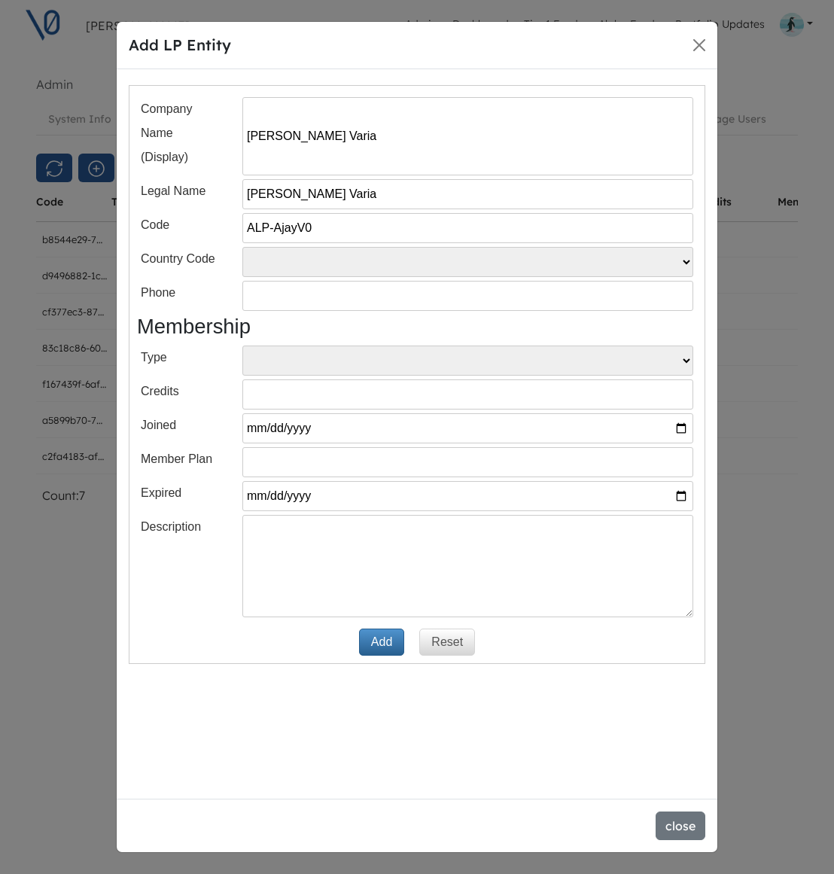
type input "ALP-AjayV0"
click at [279, 363] on select "FO ALP" at bounding box center [468, 361] width 451 height 30
select select "ALP"
click at [243, 346] on select "FO ALP" at bounding box center [468, 361] width 451 height 30
click at [377, 645] on button "Add" at bounding box center [381, 642] width 45 height 27
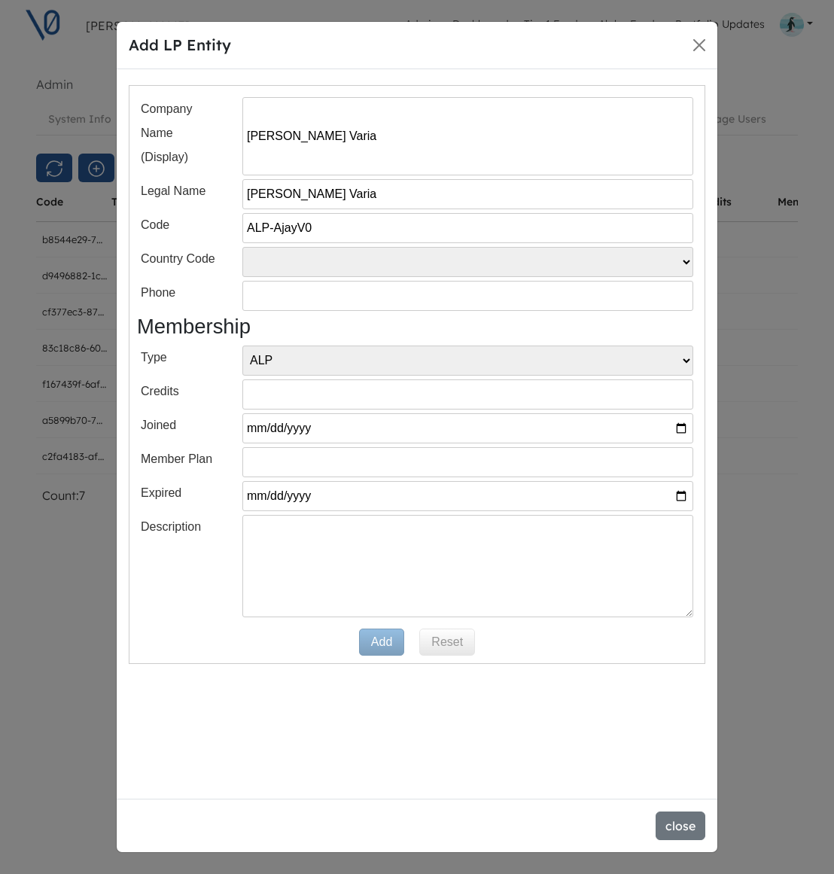
select select
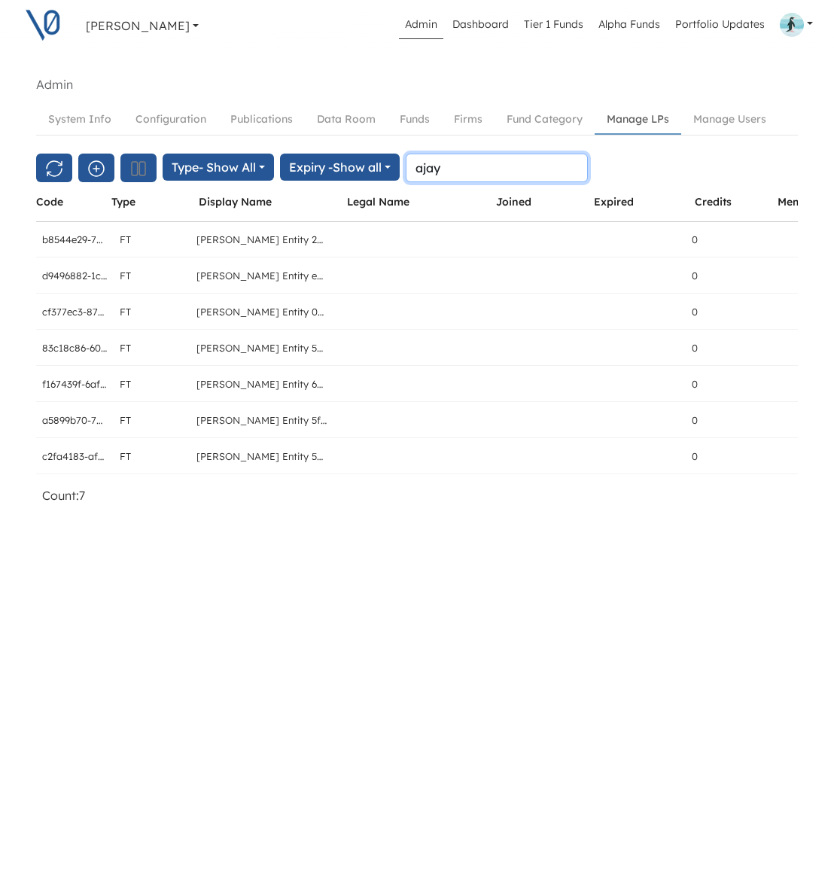
click at [466, 172] on input "ajay" at bounding box center [497, 168] width 182 height 29
click at [100, 172] on icon "button" at bounding box center [96, 169] width 18 height 18
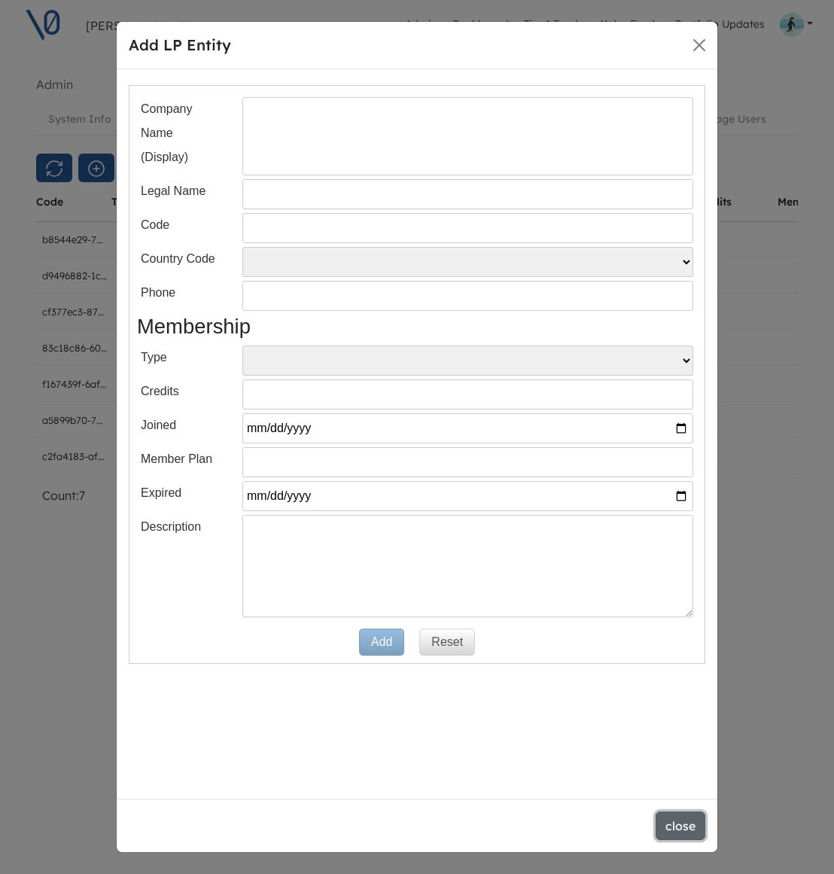
click at [685, 827] on button "close" at bounding box center [681, 826] width 50 height 29
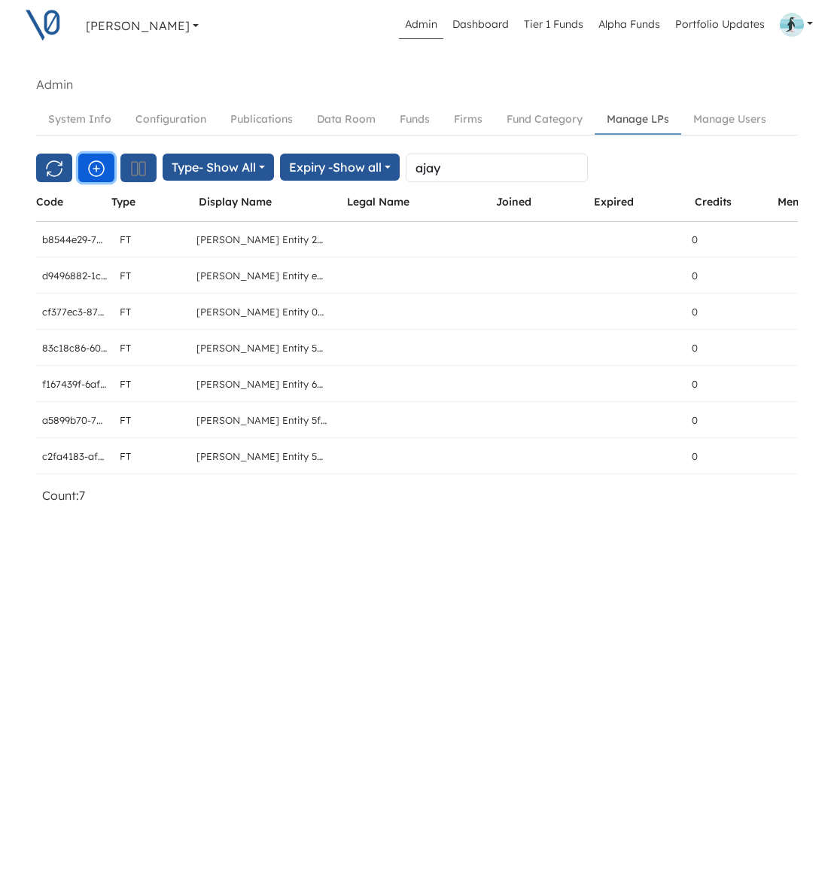
click at [95, 164] on icon "button" at bounding box center [96, 169] width 18 height 18
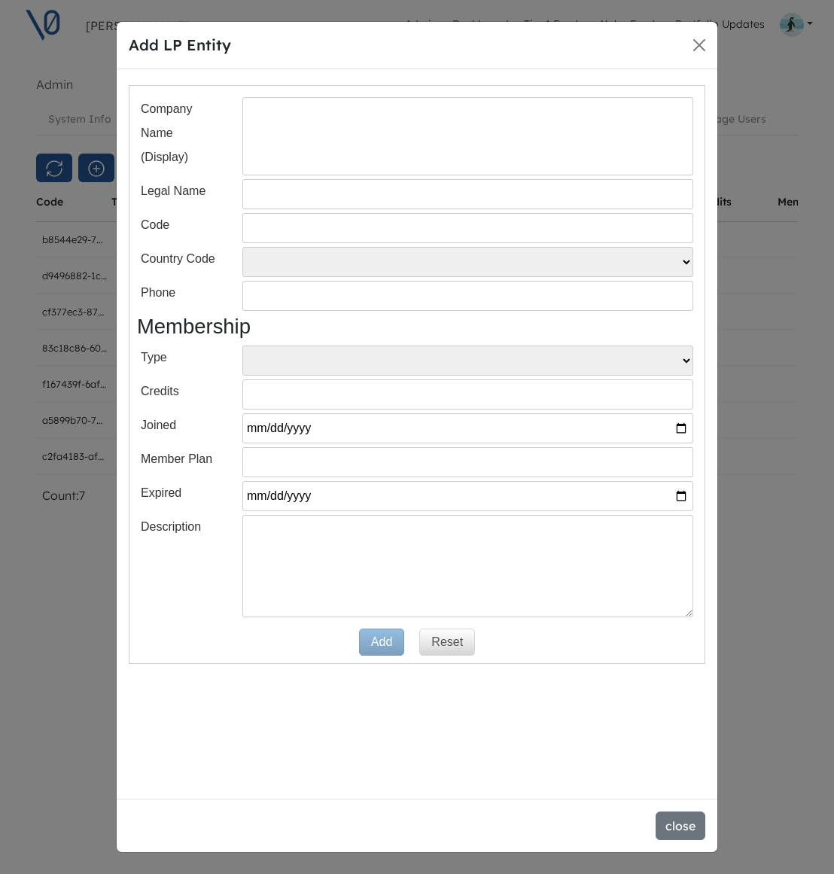
click at [312, 366] on select "FO ALP" at bounding box center [468, 361] width 451 height 30
select select "ALP"
click at [243, 346] on select "FO ALP" at bounding box center [468, 361] width 451 height 30
click at [260, 225] on input "text" at bounding box center [468, 228] width 451 height 30
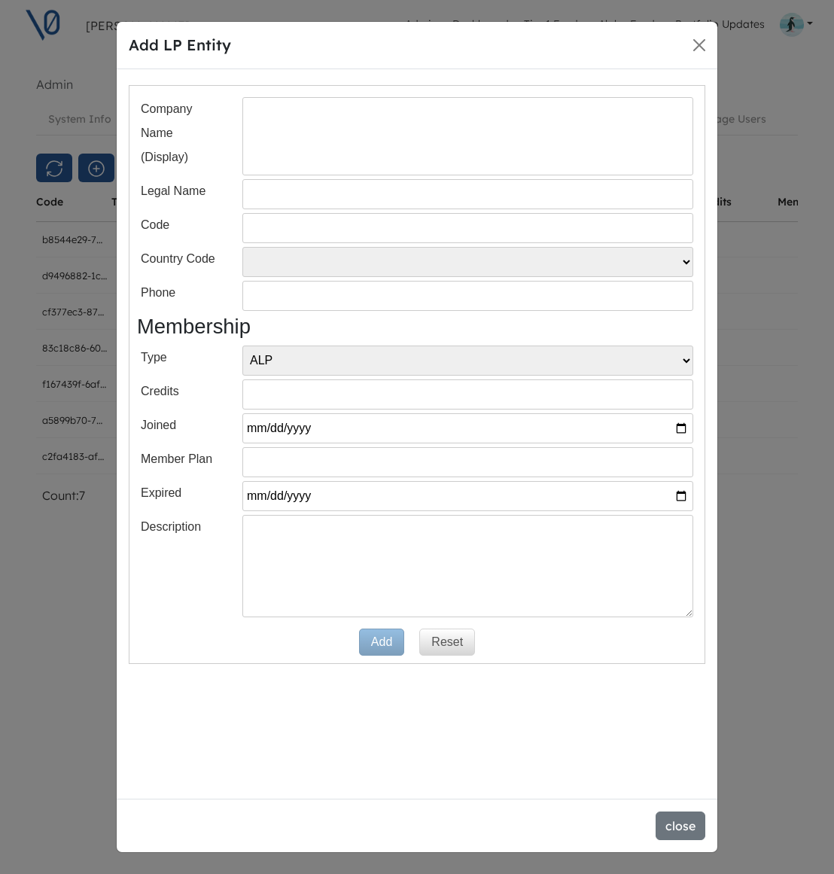
click at [263, 199] on input "text" at bounding box center [468, 194] width 451 height 30
type input "A"
click at [300, 140] on input "text" at bounding box center [468, 136] width 451 height 78
type input "[PERSON_NAME]"
click at [280, 229] on input "text" at bounding box center [468, 228] width 451 height 30
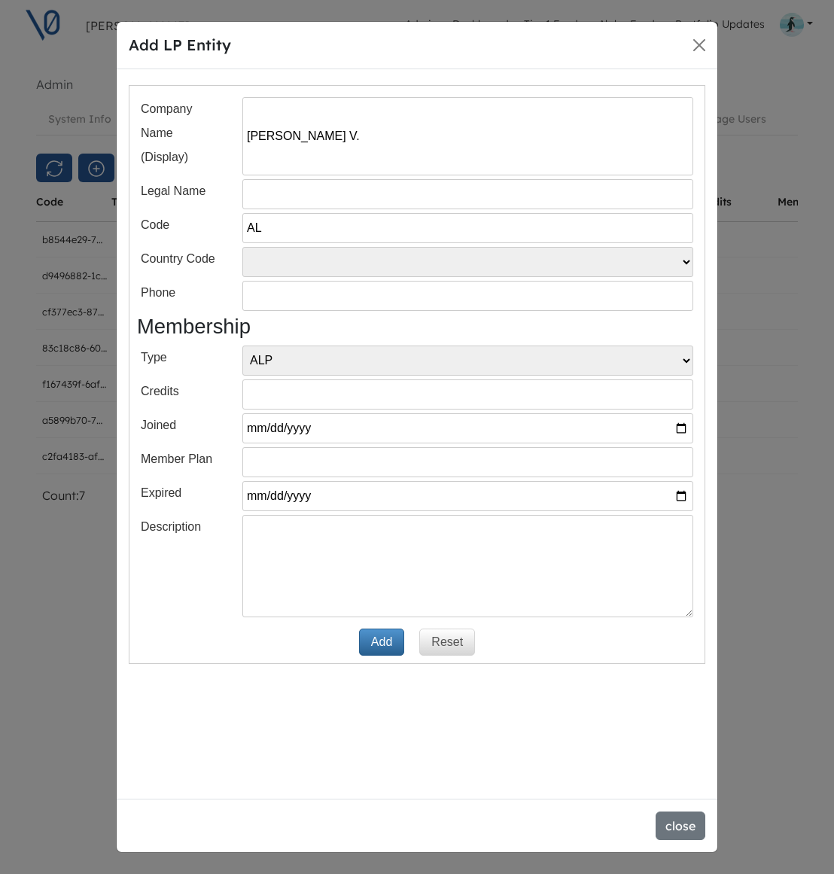
type input "ALP-Ajay"
click at [382, 639] on button "Add" at bounding box center [381, 642] width 45 height 27
select select
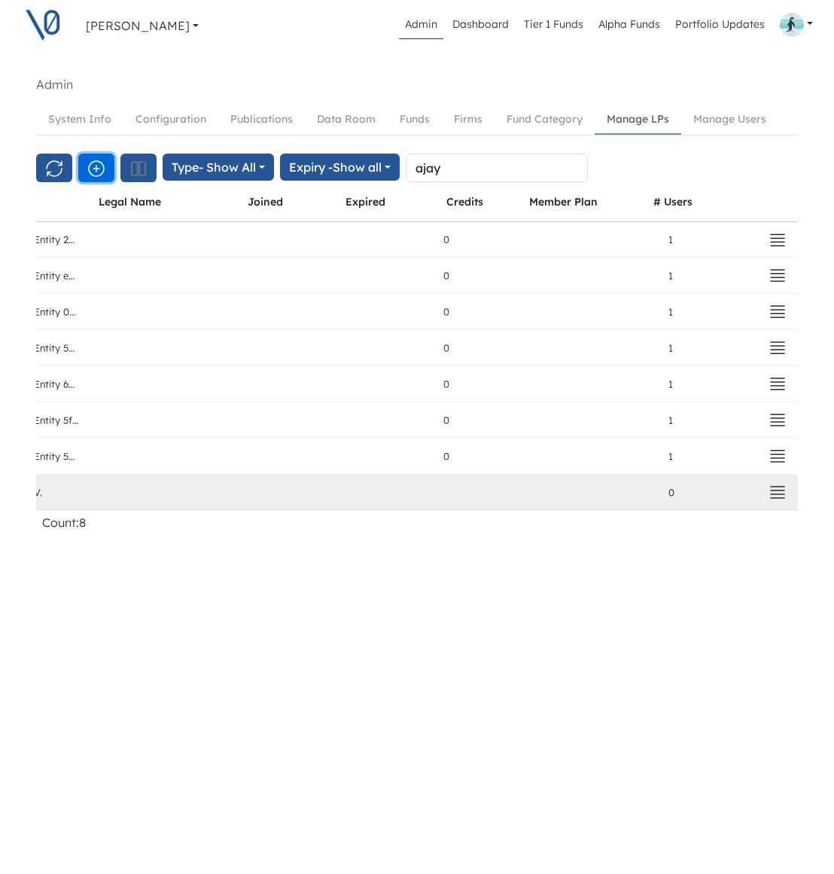
scroll to position [0, 252]
click at [765, 496] on icon "button" at bounding box center [774, 493] width 18 height 18
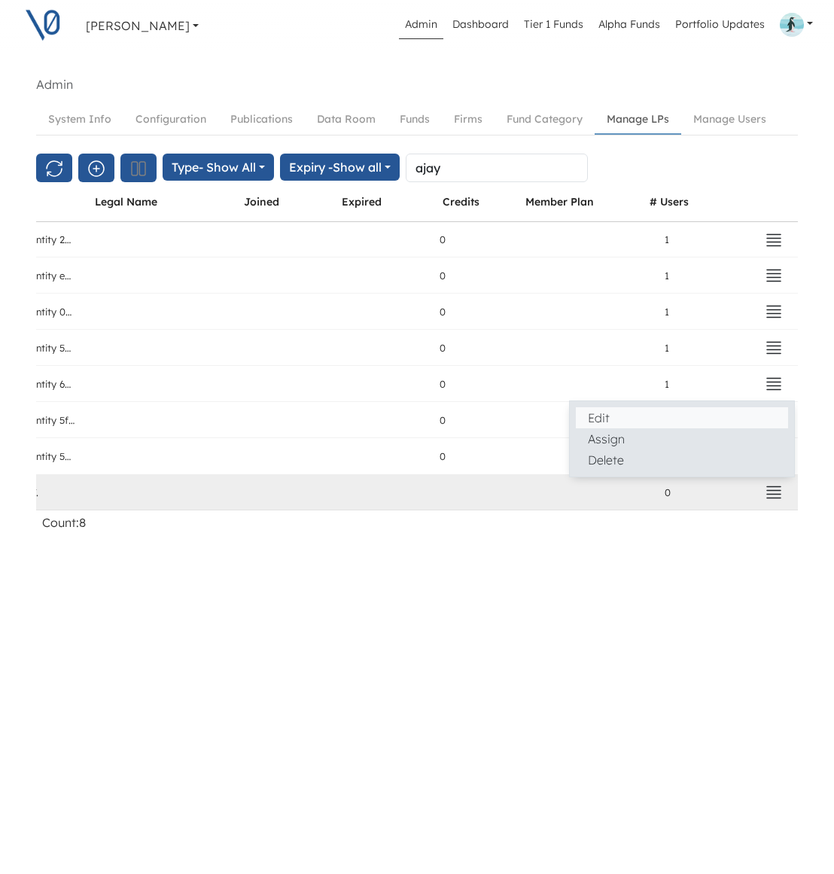
click at [584, 421] on button "Edit" at bounding box center [682, 417] width 212 height 21
select select "ALP"
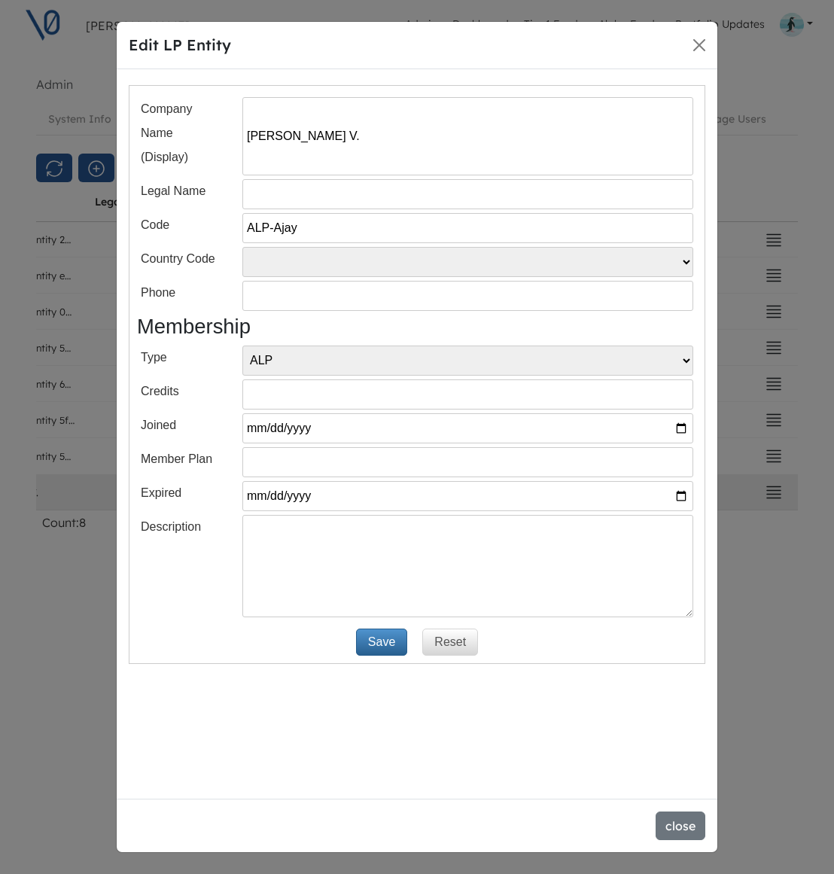
click at [322, 142] on input "[PERSON_NAME]" at bounding box center [468, 136] width 451 height 78
type input "Ajay Varia"
click at [375, 645] on button "Save" at bounding box center [381, 642] width 51 height 27
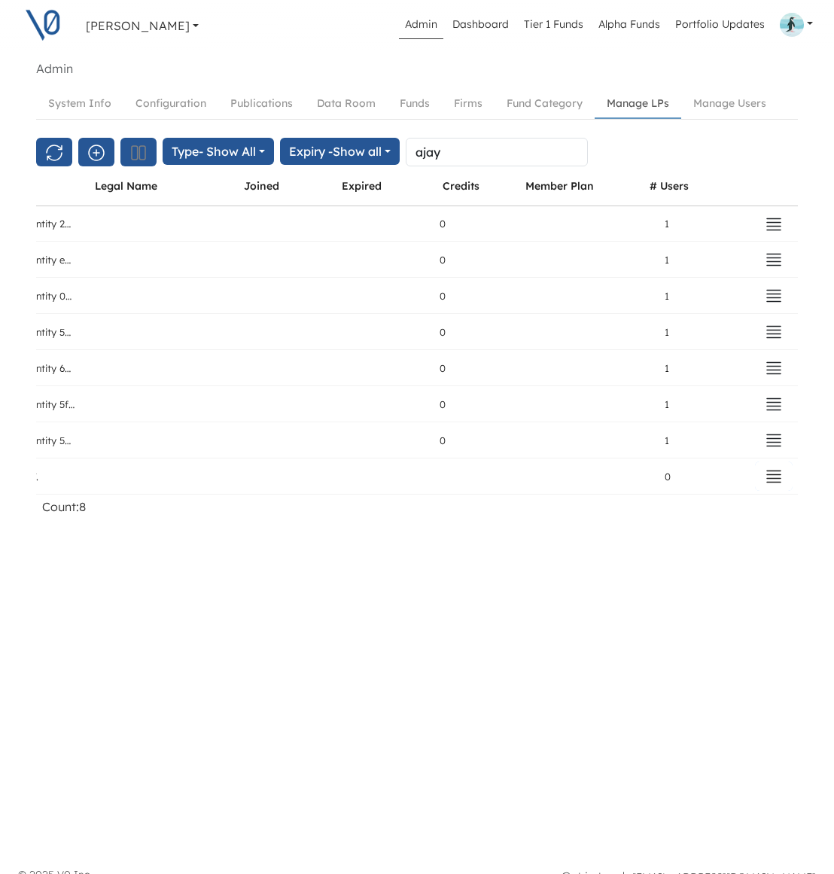
click at [767, 474] on icon "button" at bounding box center [774, 476] width 14 height 11
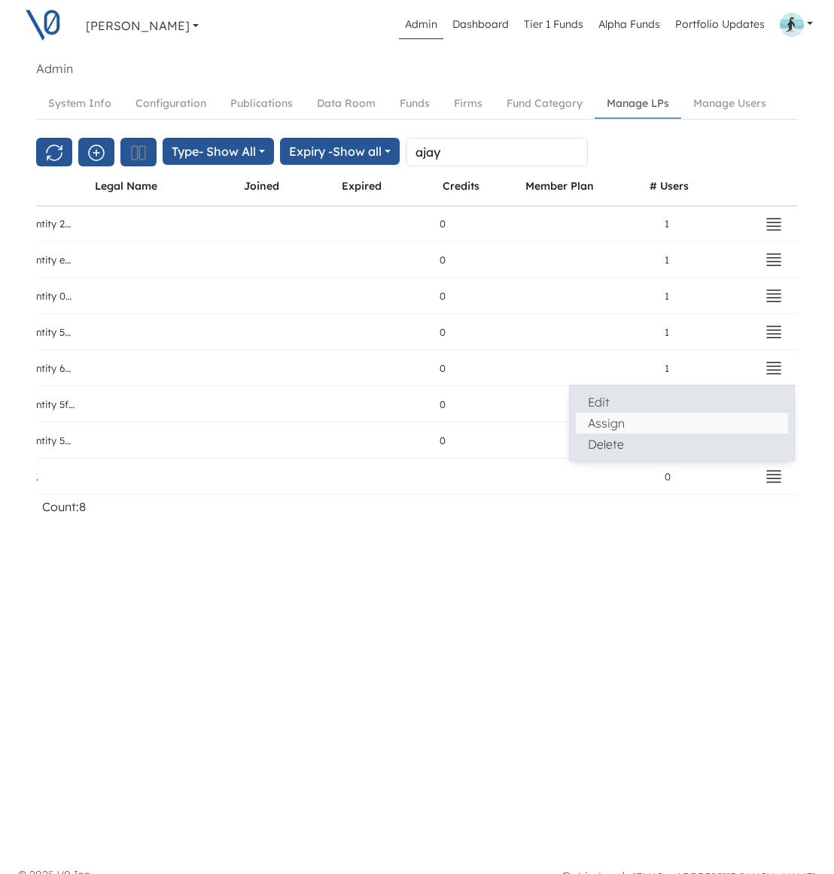
click at [609, 422] on button "Assign" at bounding box center [682, 423] width 212 height 21
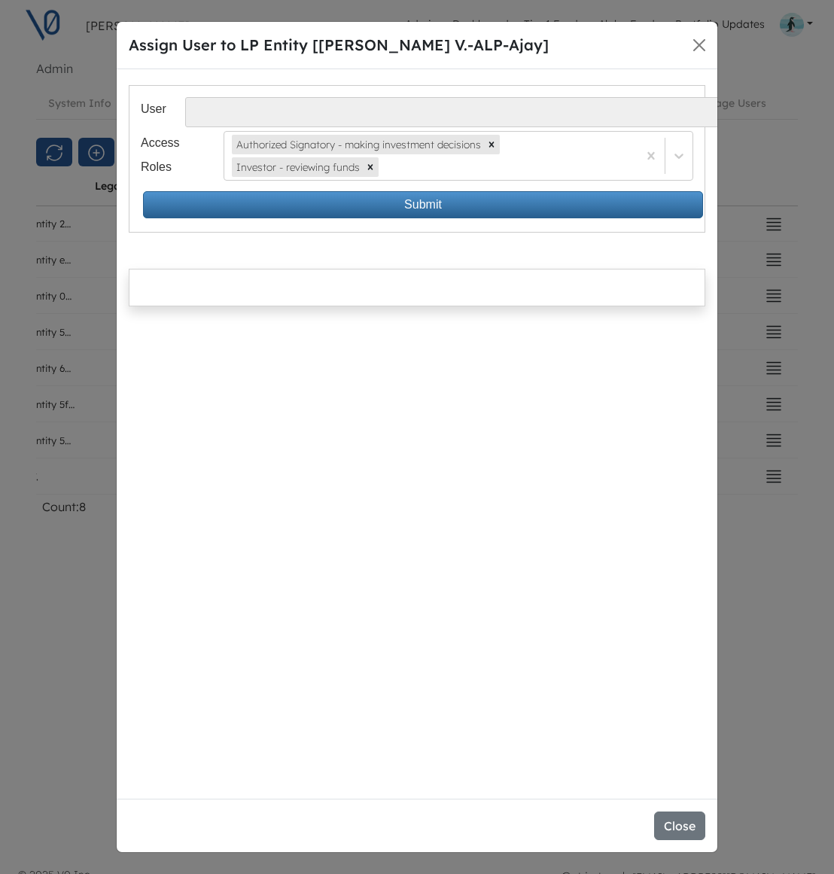
click at [337, 113] on select "Alvaro Pipino - apipino@santacecilia.cl Jesus O Lanza Losa - jl@spinnaker.mx Ma…" at bounding box center [526, 112] width 682 height 30
select select "385"
click at [185, 97] on select "Alvaro Pipino - apipino@santacecilia.cl Jesus O Lanza Losa - jl@spinnaker.mx Ma…" at bounding box center [526, 112] width 682 height 30
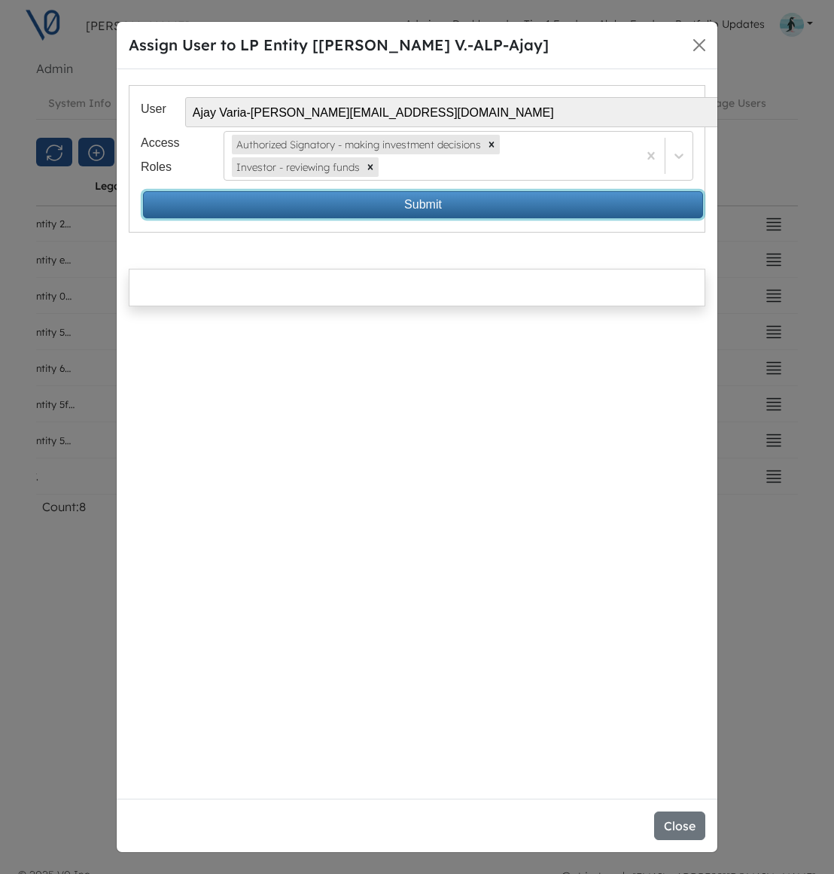
click at [420, 205] on button "Submit" at bounding box center [423, 204] width 560 height 27
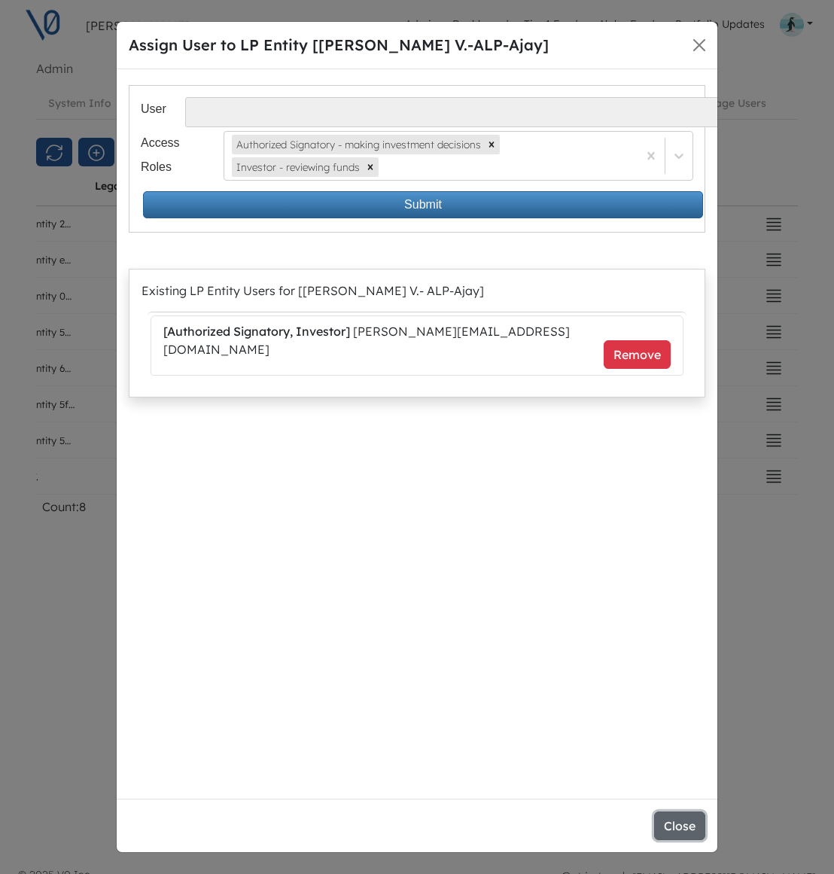
click at [679, 824] on button "Close" at bounding box center [679, 826] width 51 height 29
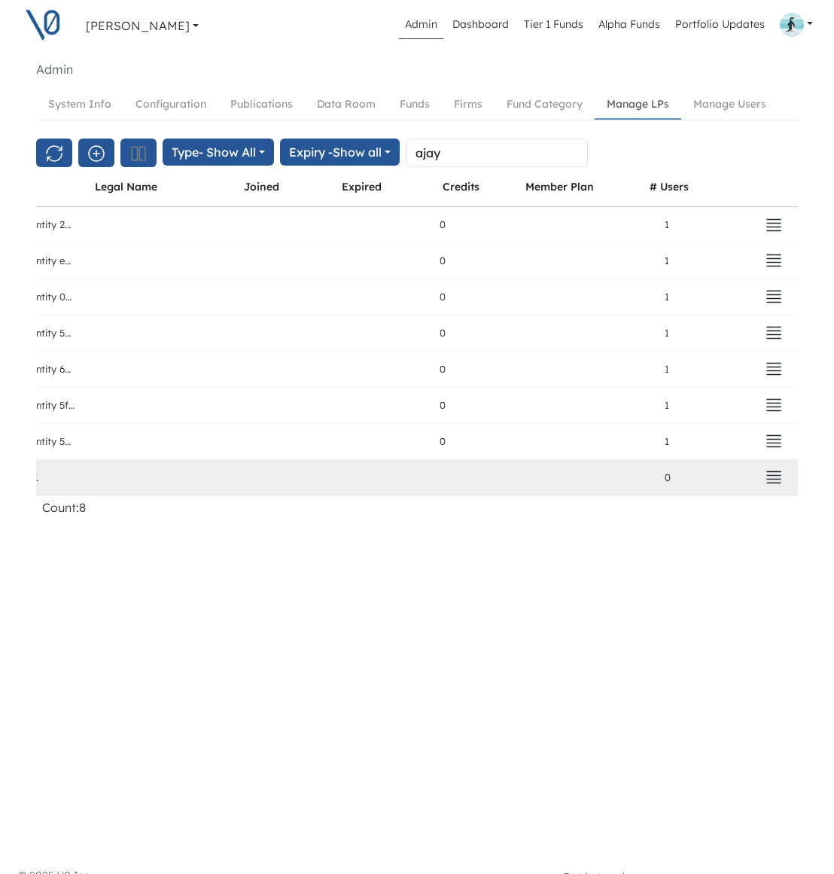
scroll to position [15, 4]
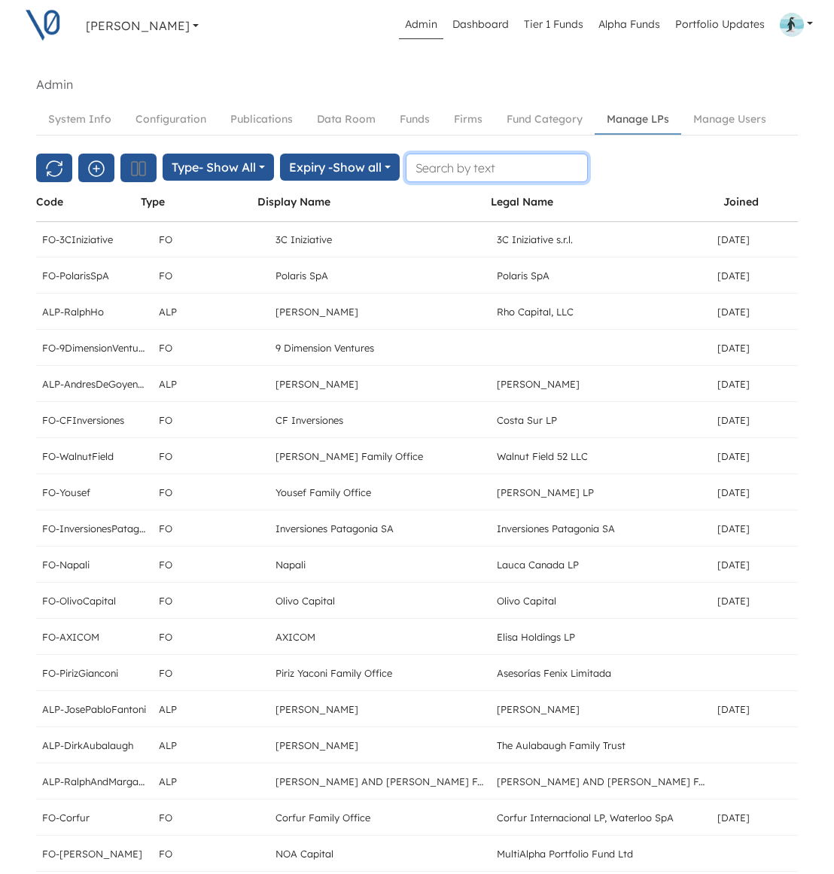
click at [485, 177] on input "text" at bounding box center [497, 168] width 182 height 29
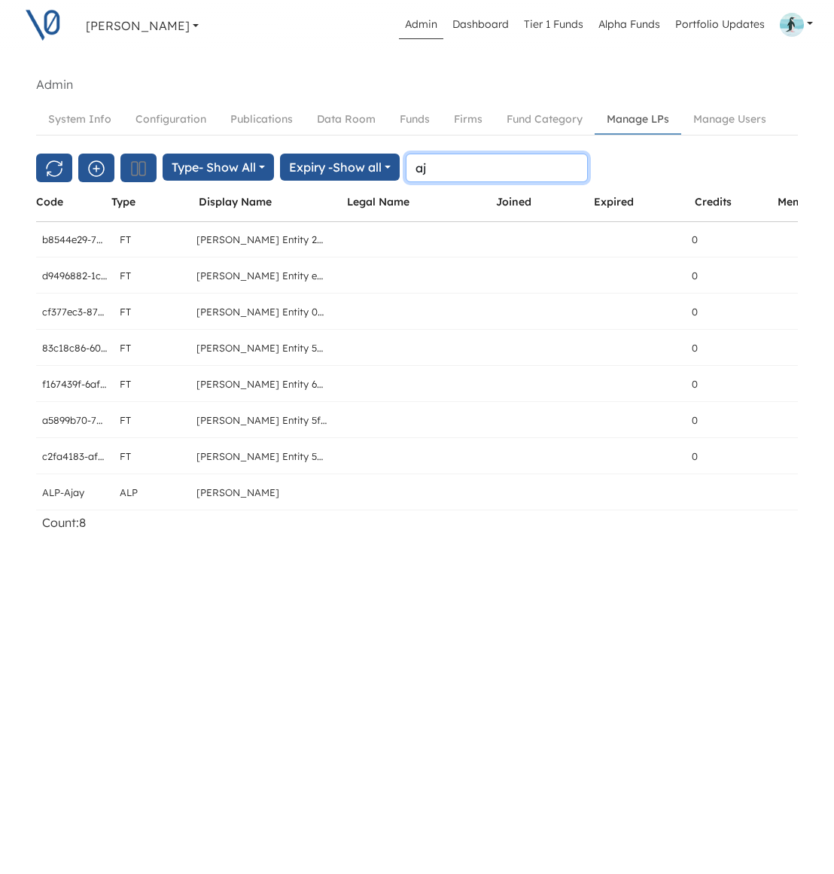
type input "a"
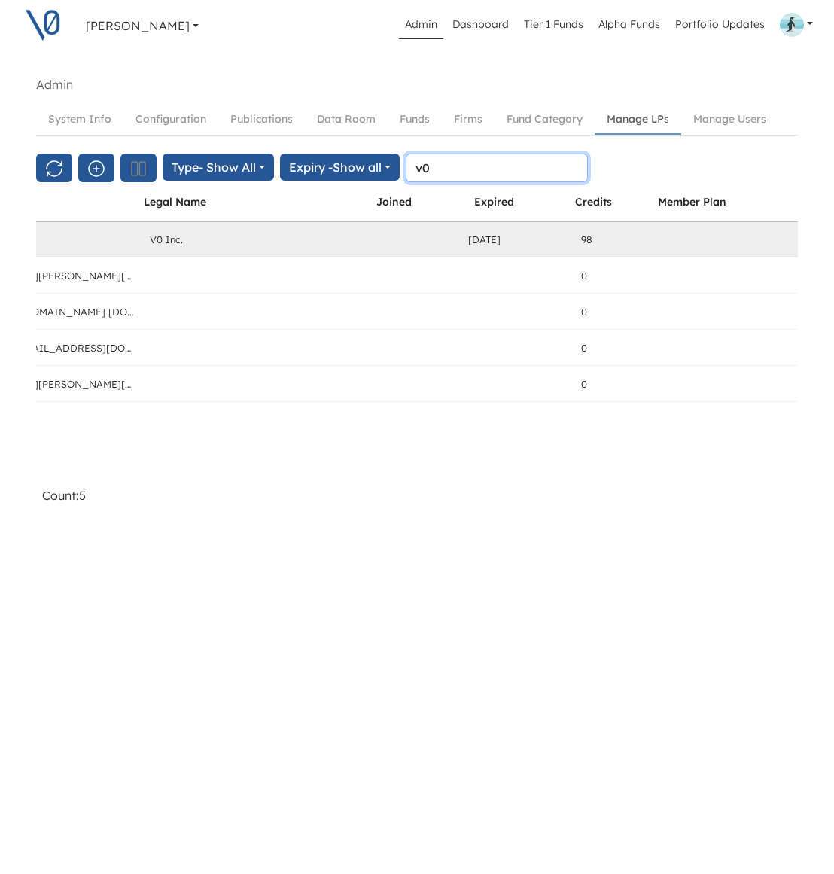
scroll to position [0, 469]
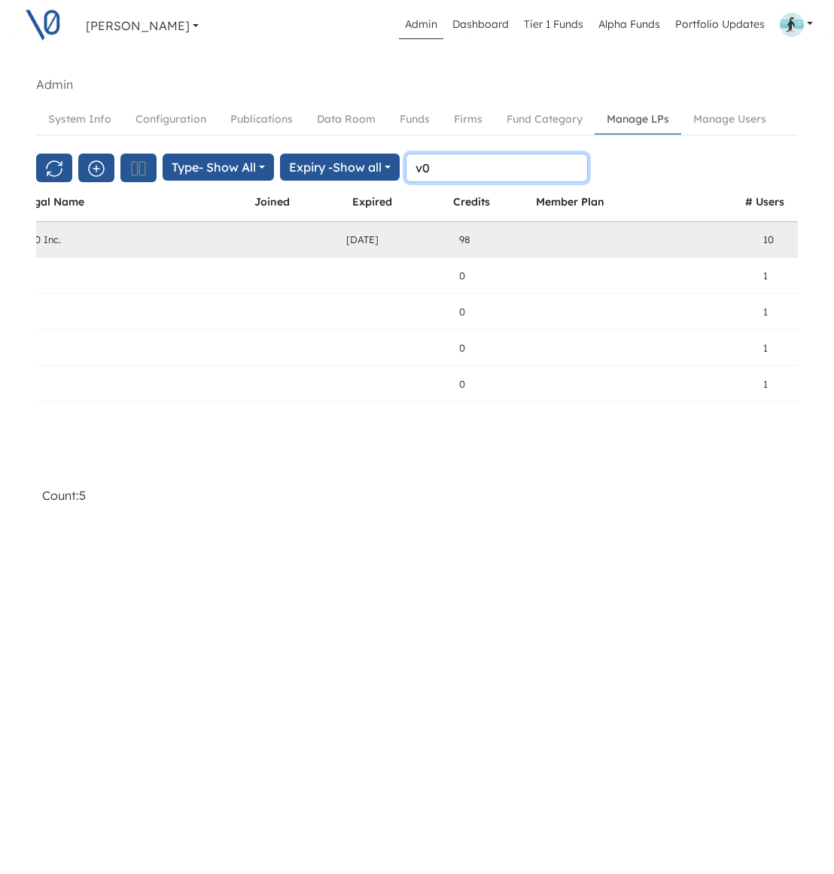
type input "v0"
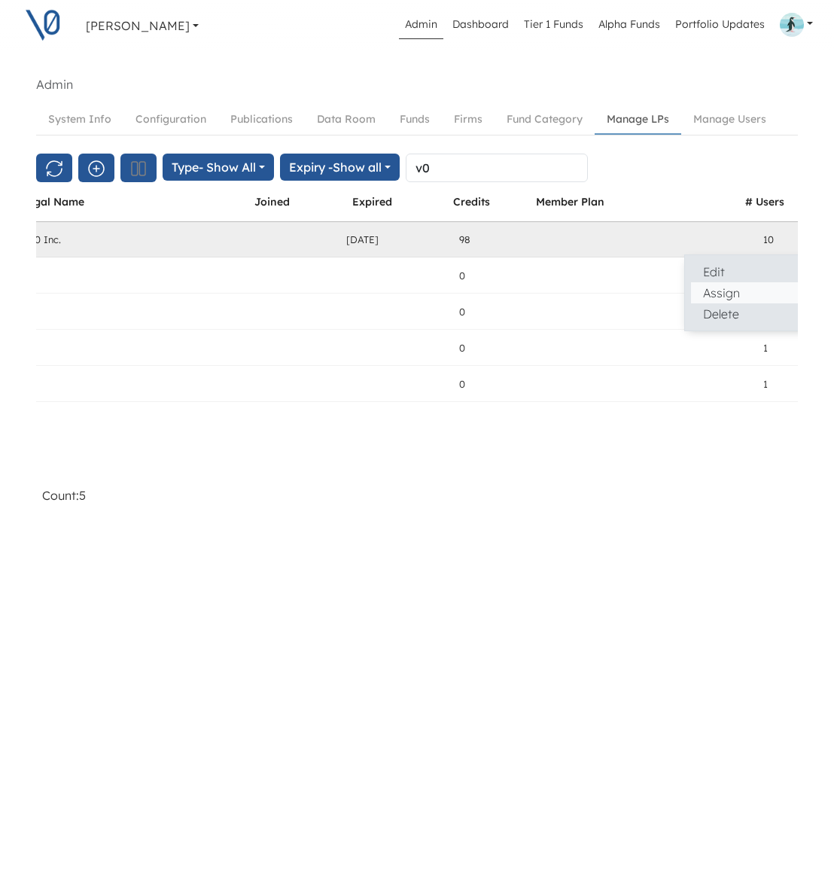
click at [691, 288] on button "Assign" at bounding box center [797, 292] width 212 height 21
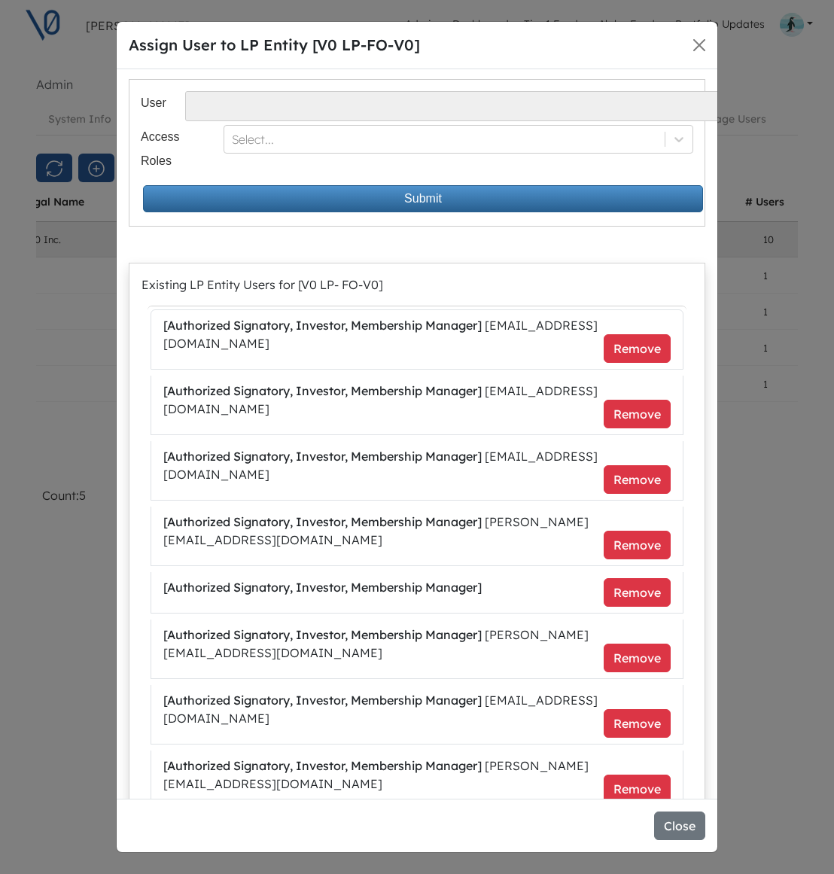
scroll to position [146, 0]
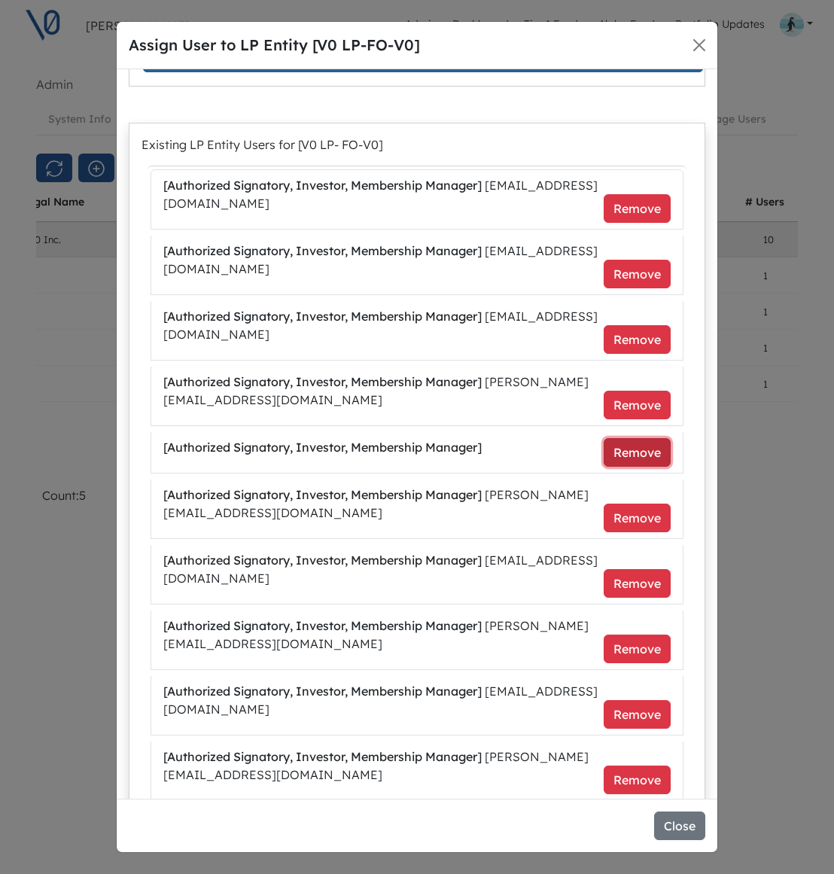
click at [629, 451] on button "Remove" at bounding box center [637, 452] width 67 height 29
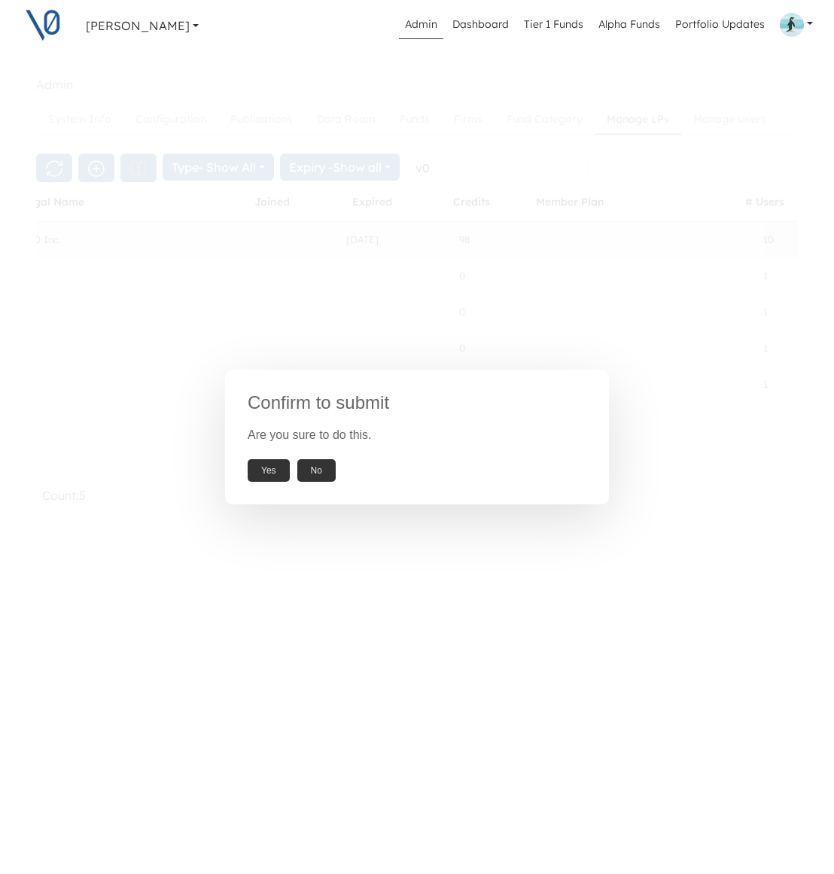
click at [270, 471] on button "Yes" at bounding box center [269, 470] width 42 height 23
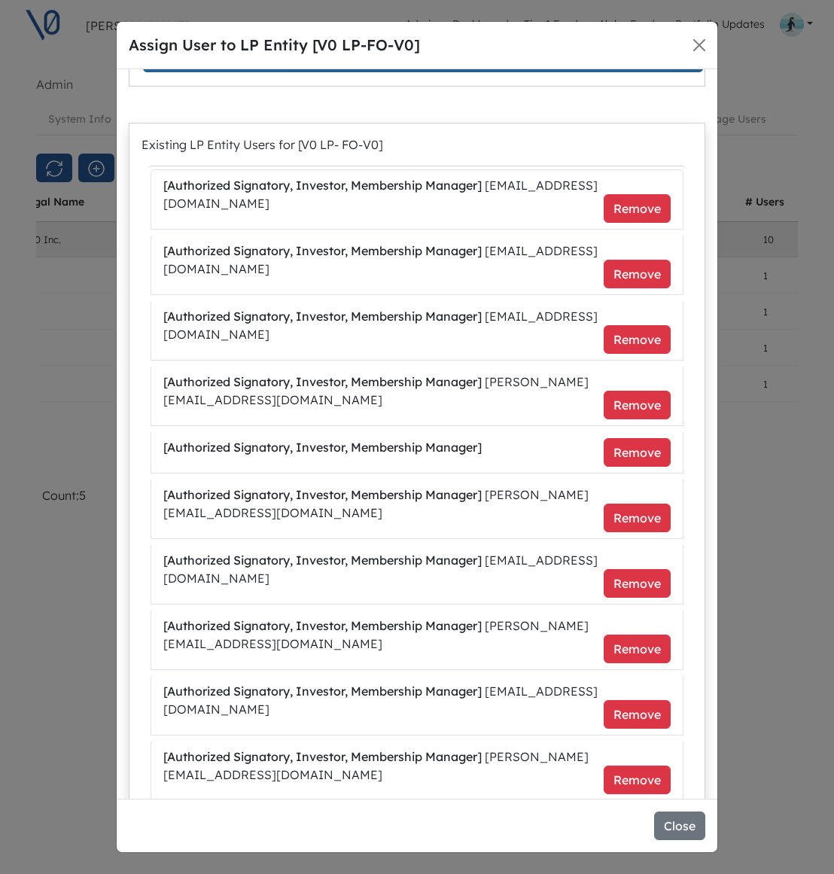
scroll to position [0, 0]
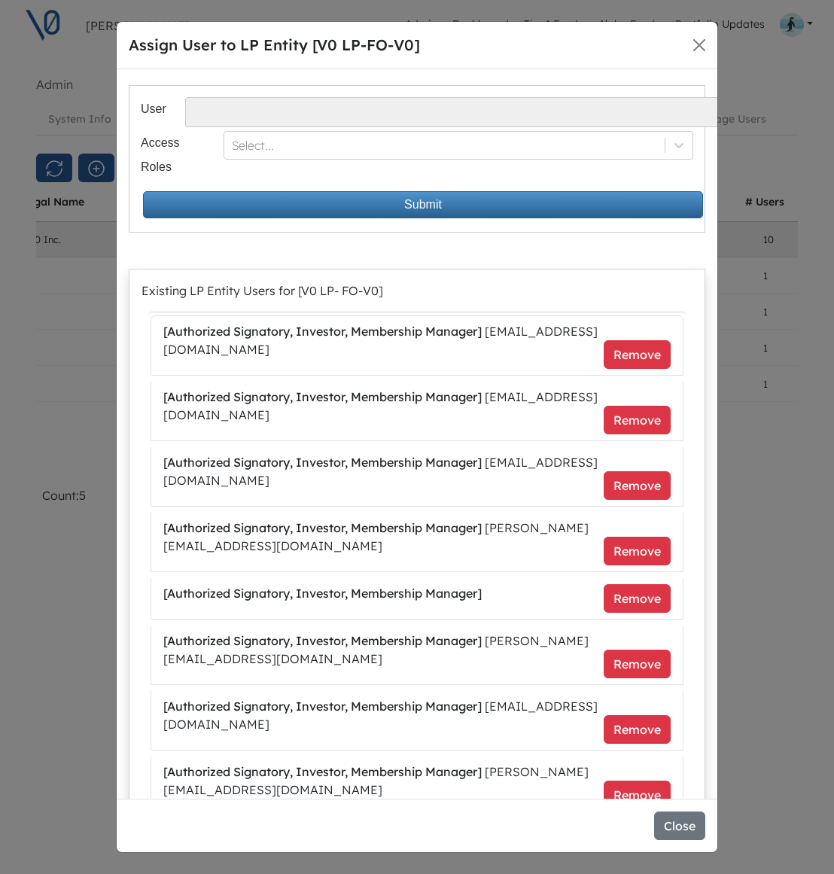
click at [423, 117] on select "Alvaro Pipino - apipino@santacecilia.cl Jesus O Lanza Losa - jl@spinnaker.mx Ma…" at bounding box center [534, 112] width 698 height 30
select select "385"
click at [185, 97] on select "Alvaro Pipino - apipino@santacecilia.cl Jesus O Lanza Losa - jl@spinnaker.mx Ma…" at bounding box center [534, 112] width 698 height 30
click at [403, 155] on div "Select..." at bounding box center [444, 146] width 439 height 24
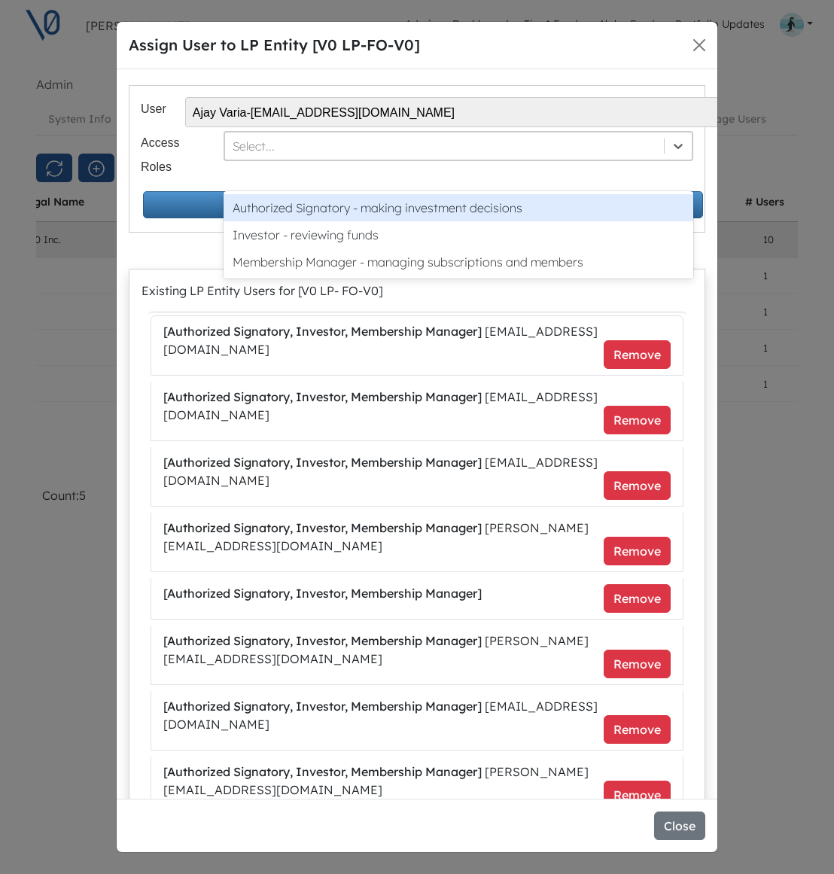
click at [397, 211] on div "Authorized Signatory - making investment decisions" at bounding box center [459, 207] width 470 height 27
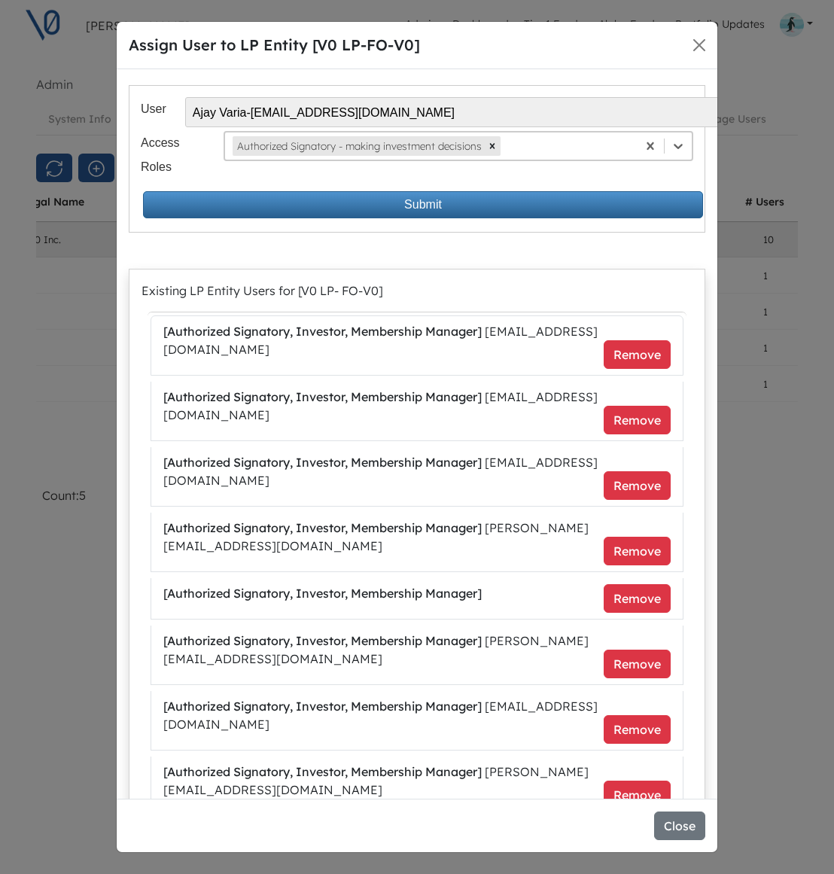
click at [551, 149] on div at bounding box center [567, 146] width 126 height 18
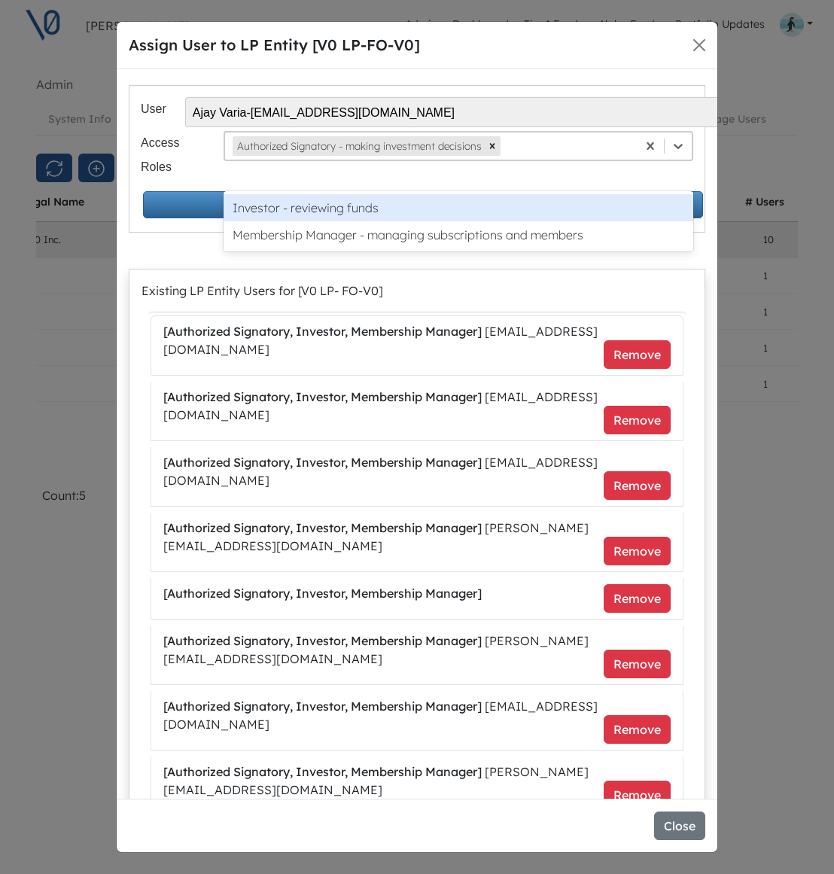
click at [536, 215] on div "Investor - reviewing funds" at bounding box center [459, 207] width 470 height 27
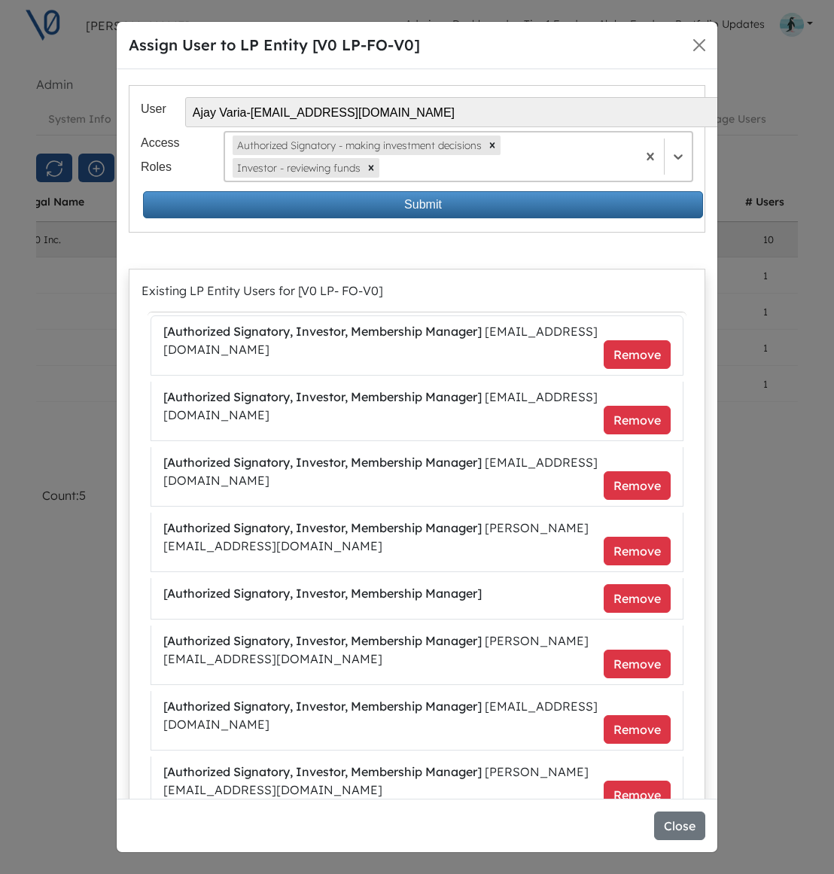
click at [584, 166] on div at bounding box center [506, 168] width 247 height 18
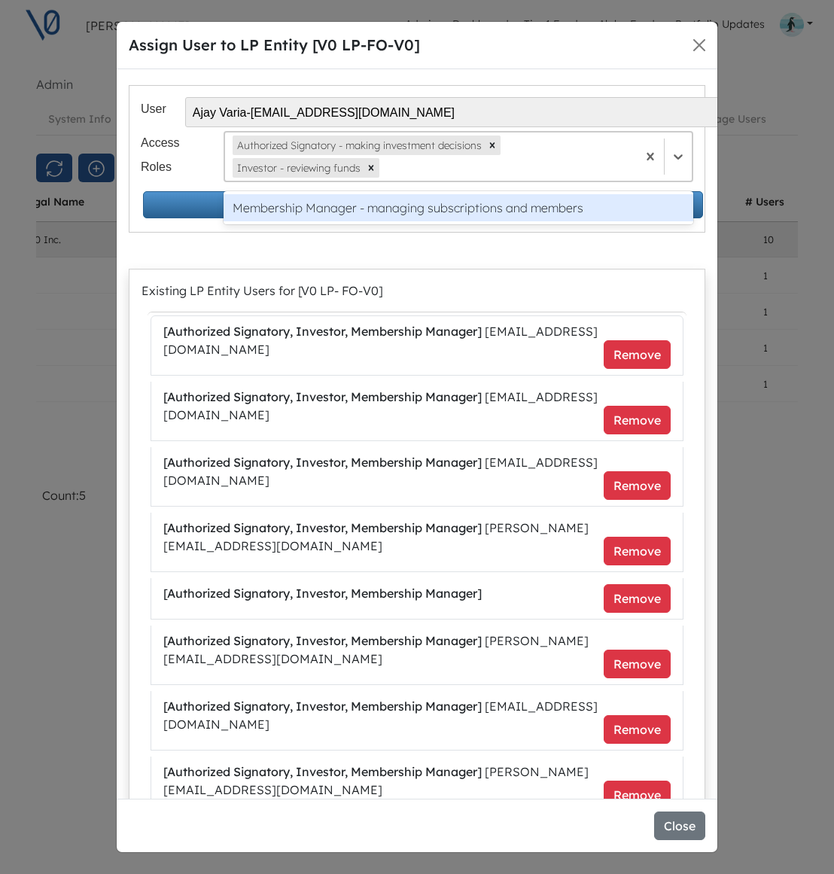
click at [566, 213] on div "Membership Manager - managing subscriptions and members" at bounding box center [459, 207] width 470 height 27
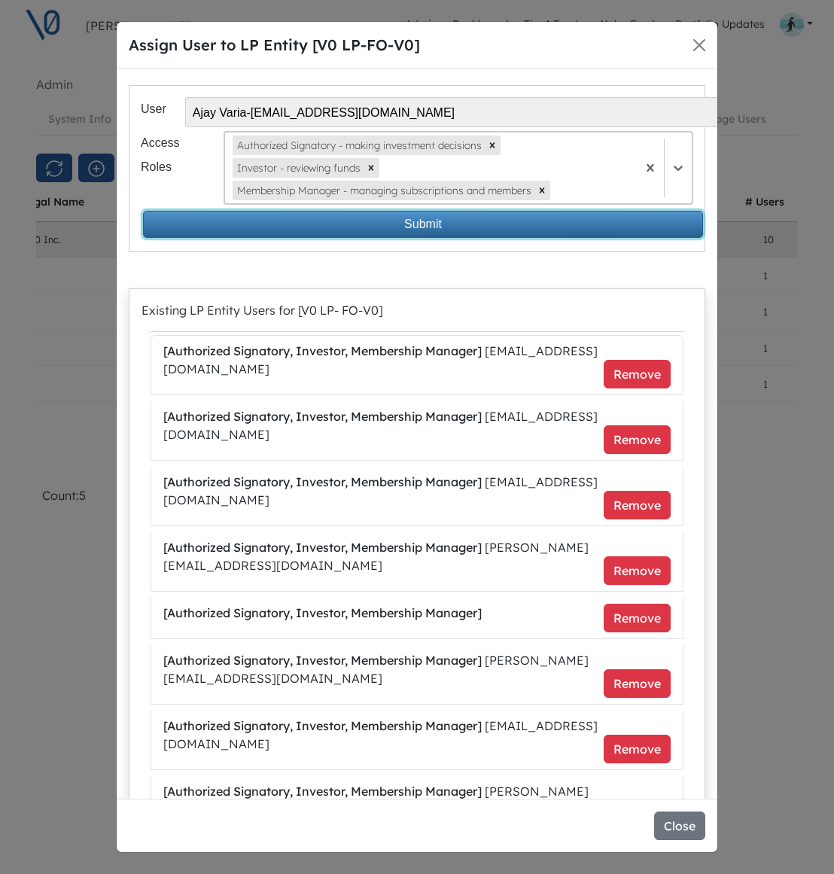
click at [528, 221] on button "Submit" at bounding box center [423, 224] width 560 height 27
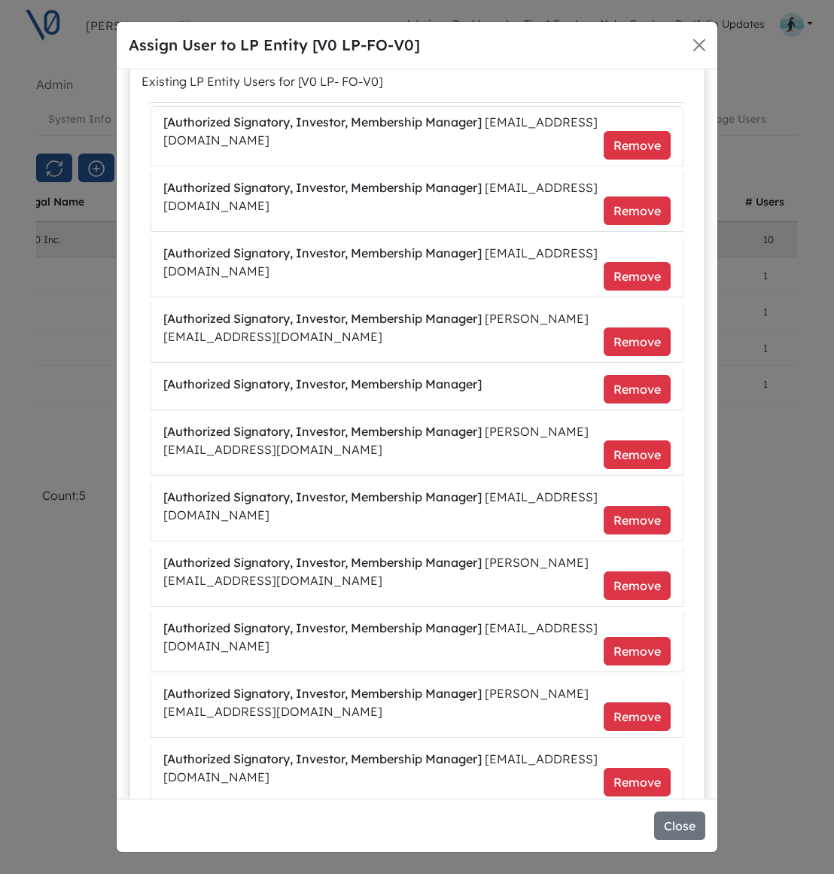
scroll to position [212, 0]
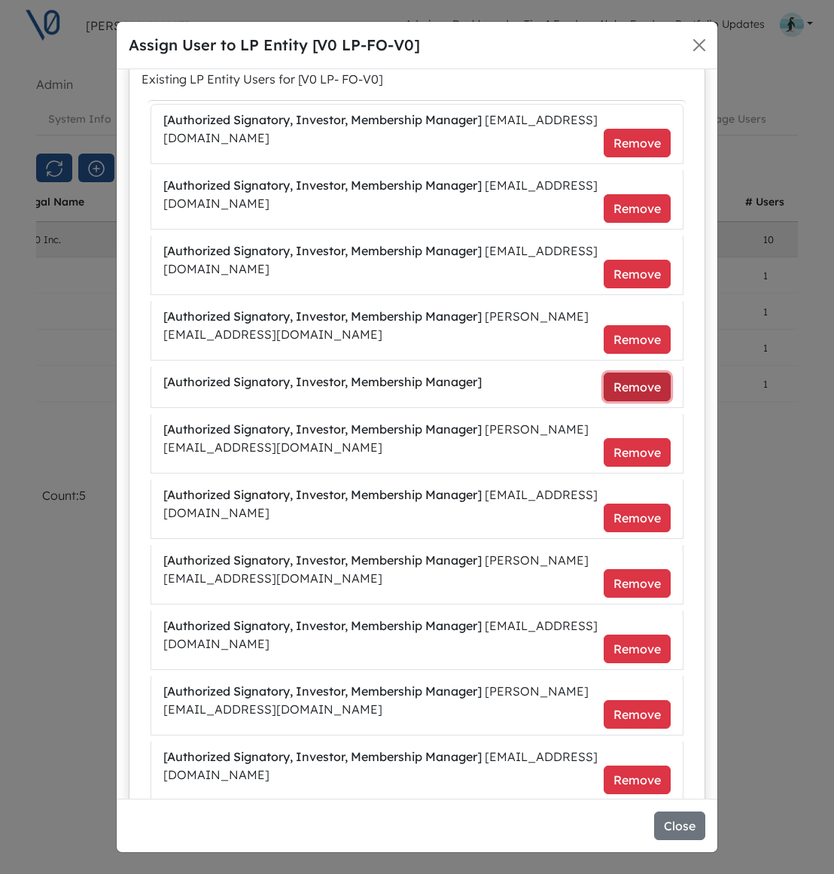
click at [627, 386] on button "Remove" at bounding box center [637, 387] width 67 height 29
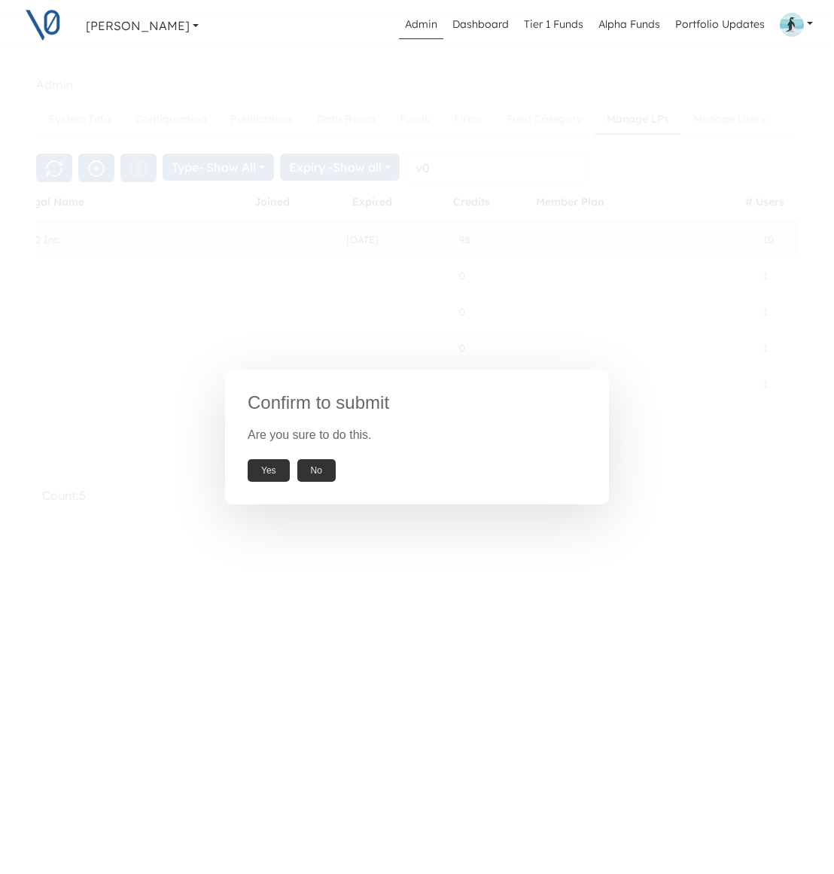
click at [267, 474] on button "Yes" at bounding box center [269, 470] width 42 height 23
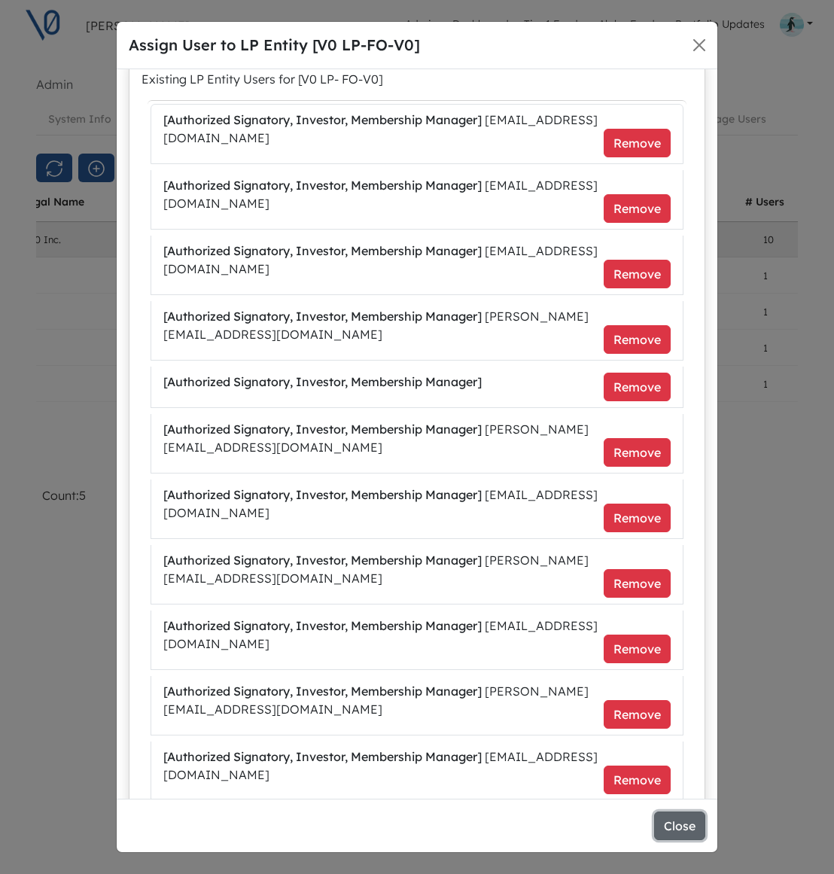
click at [682, 828] on button "Close" at bounding box center [679, 826] width 51 height 29
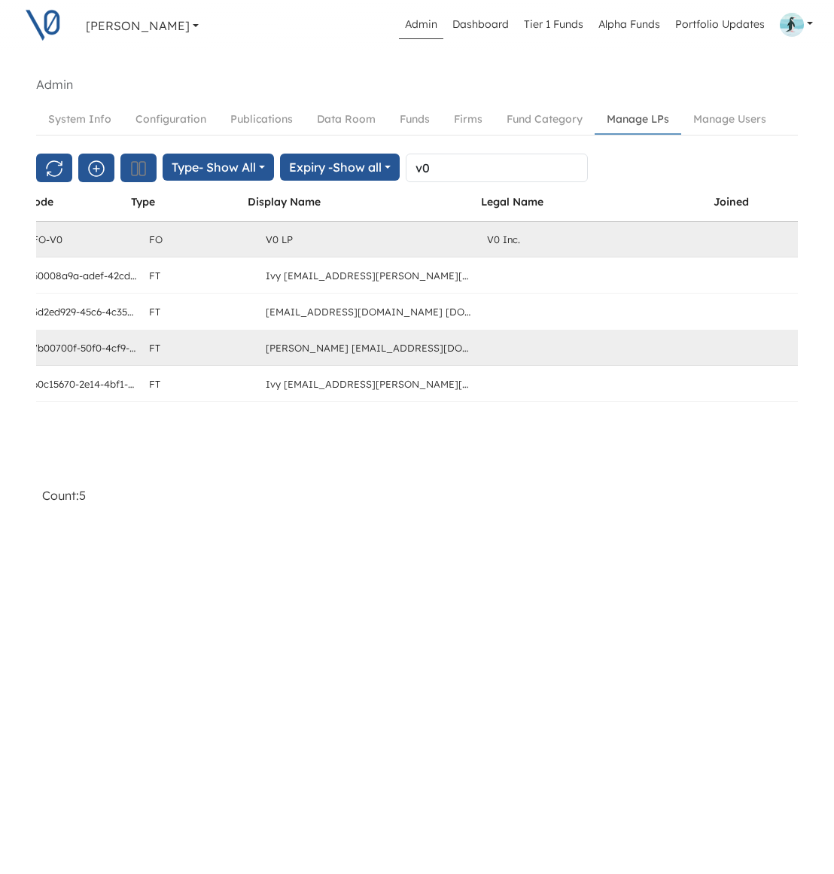
scroll to position [0, 0]
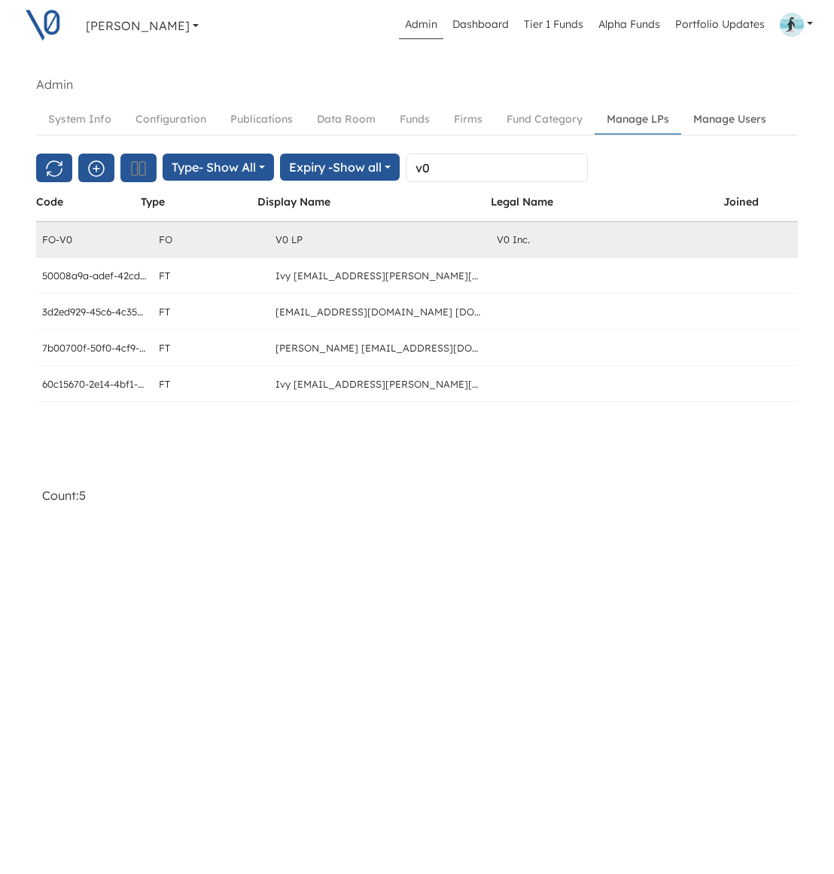
click at [725, 118] on link "Manage Users" at bounding box center [730, 119] width 97 height 28
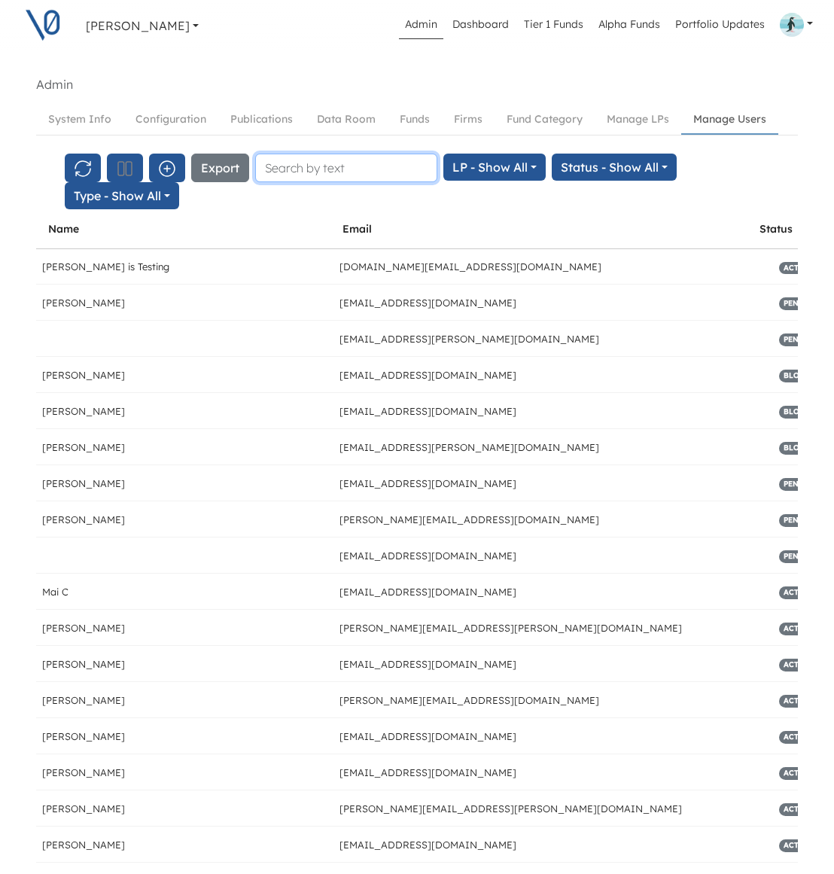
click at [302, 172] on input "text" at bounding box center [346, 168] width 182 height 29
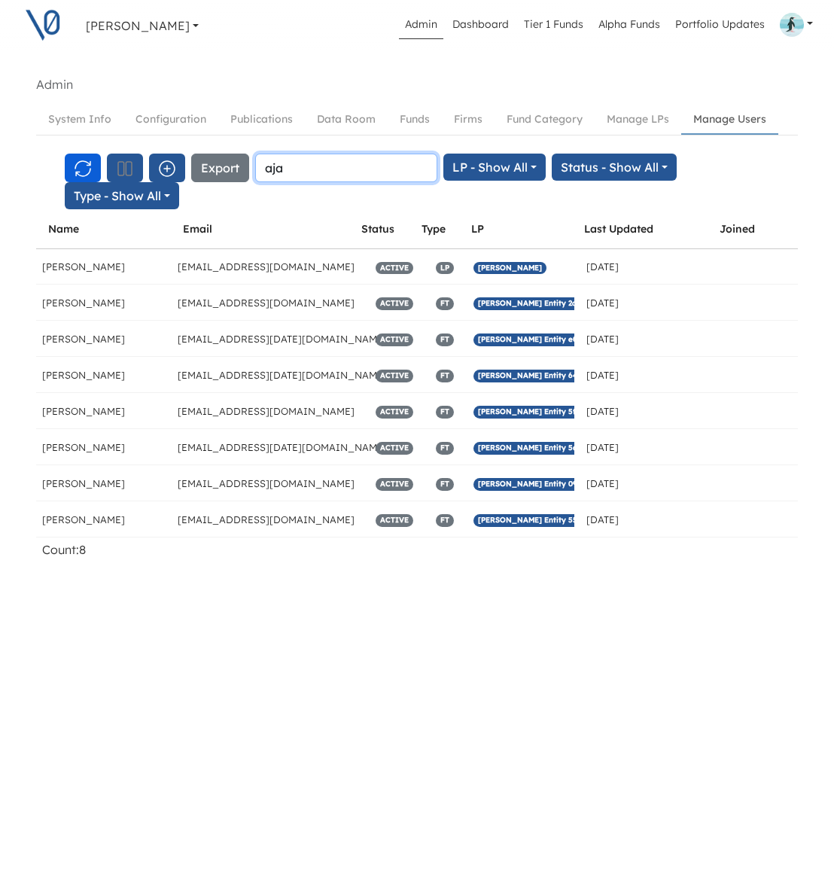
type input "aja"
click at [78, 163] on icon "button" at bounding box center [83, 169] width 18 height 18
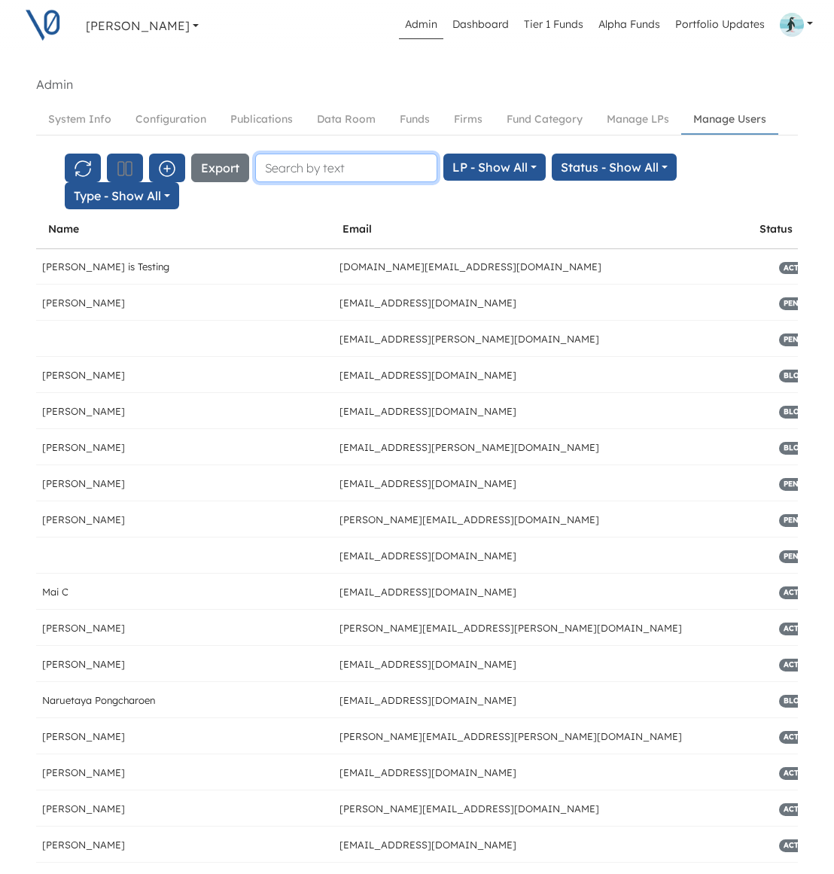
click at [314, 168] on input "text" at bounding box center [346, 168] width 182 height 29
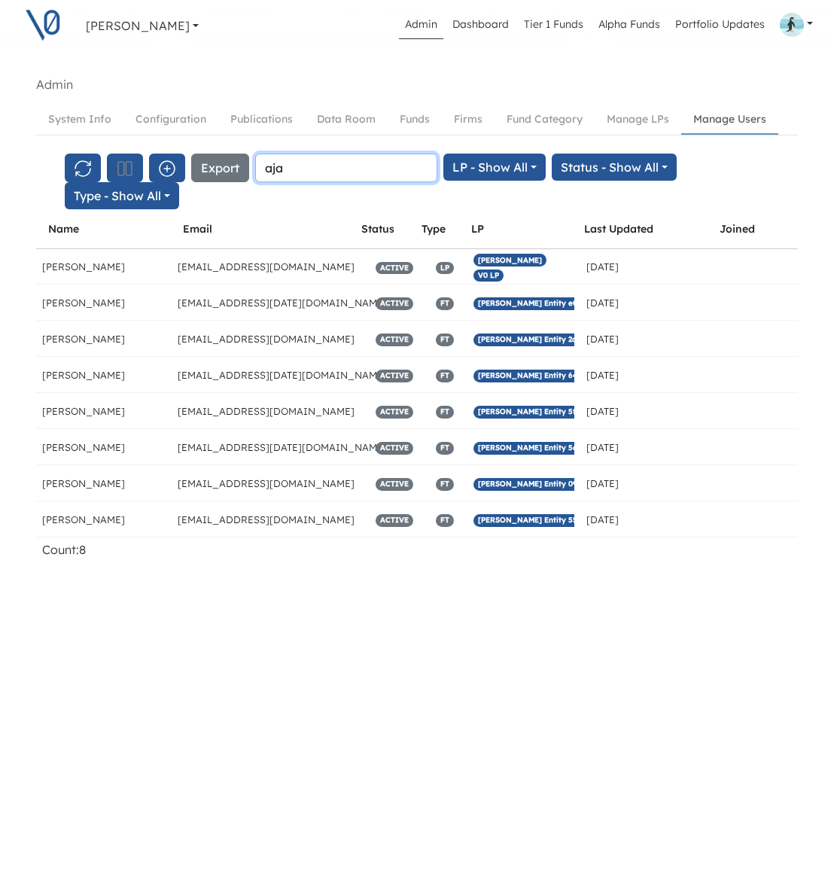
type input "aja"
